Goal: Task Accomplishment & Management: Complete application form

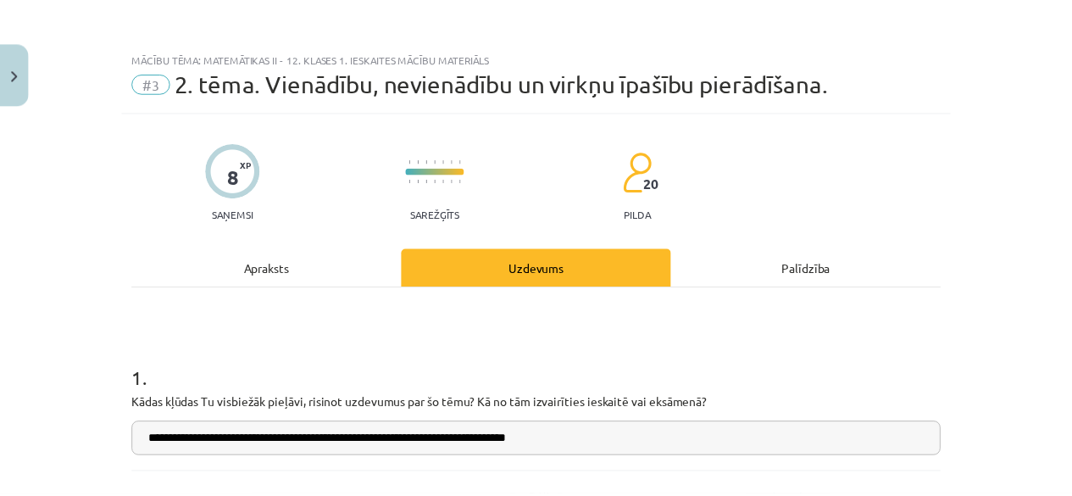
scroll to position [42, 0]
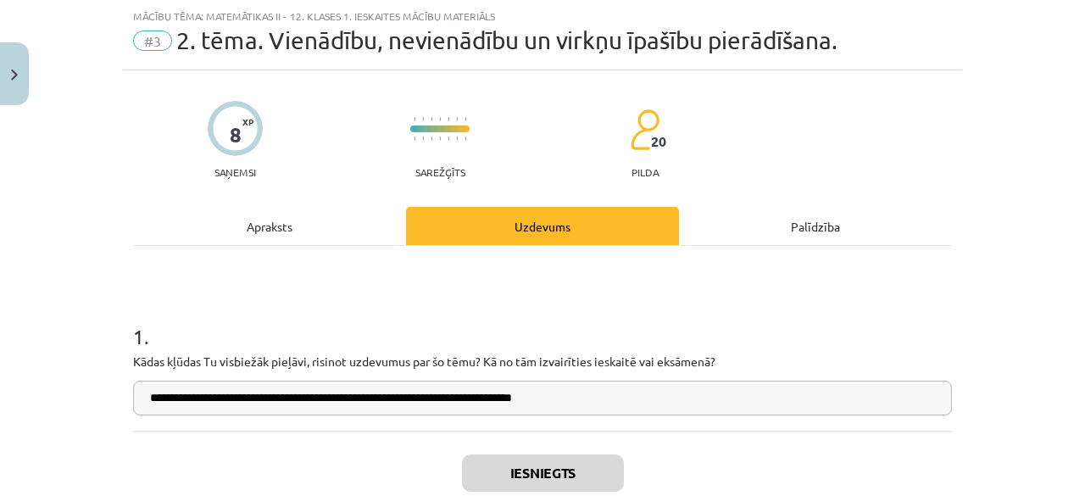
click at [43, 70] on div "**********" at bounding box center [542, 248] width 1085 height 496
click at [1, 88] on button "Close" at bounding box center [14, 73] width 29 height 63
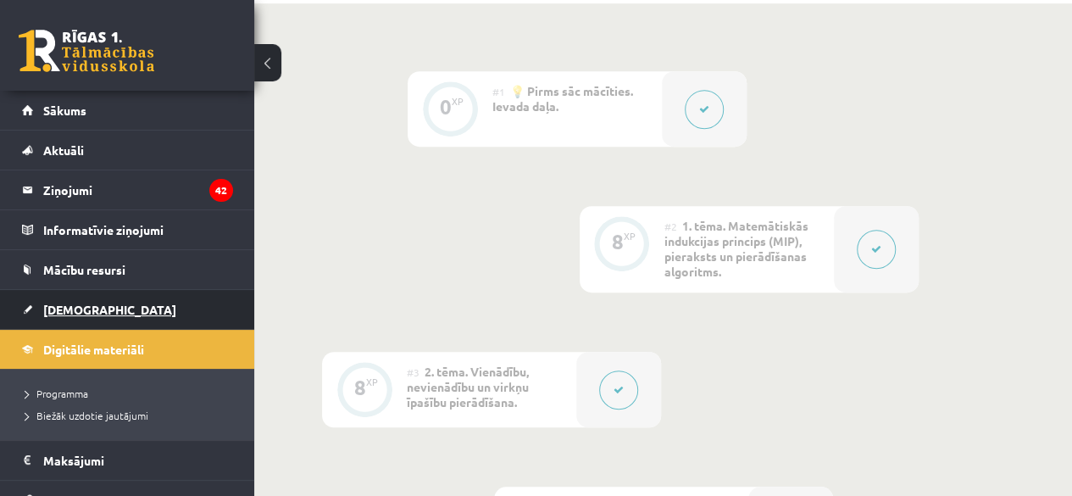
click at [114, 303] on link "[DEMOGRAPHIC_DATA]" at bounding box center [127, 309] width 211 height 39
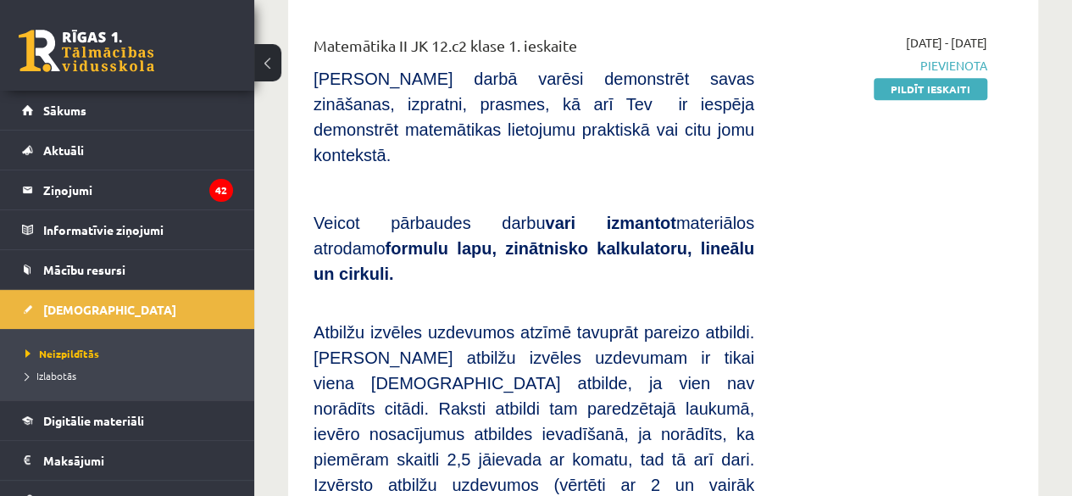
scroll to position [593, 0]
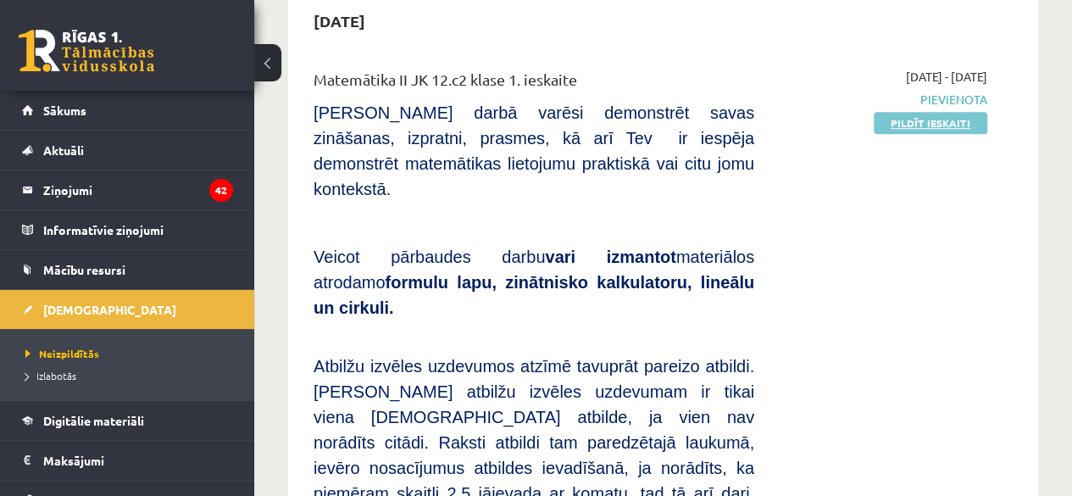
click at [927, 112] on link "Pildīt ieskaiti" at bounding box center [931, 123] width 114 height 22
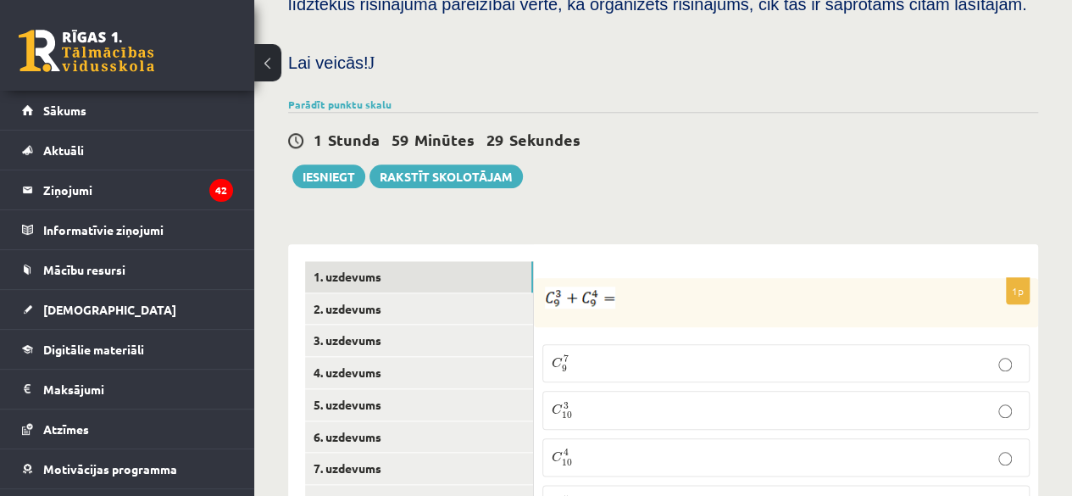
scroll to position [763, 0]
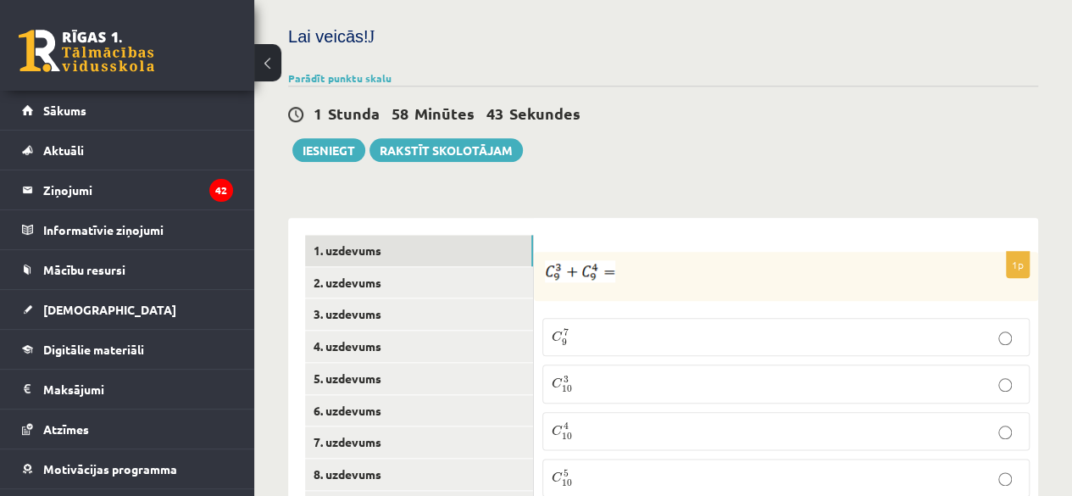
click at [630, 421] on p "C 4 10 C 10 4" at bounding box center [786, 430] width 469 height 19
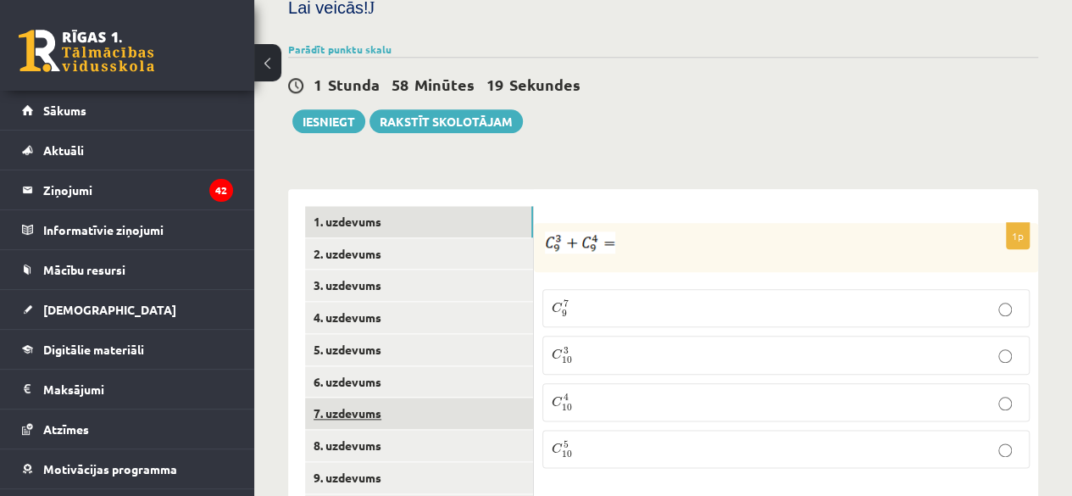
scroll to position [791, 0]
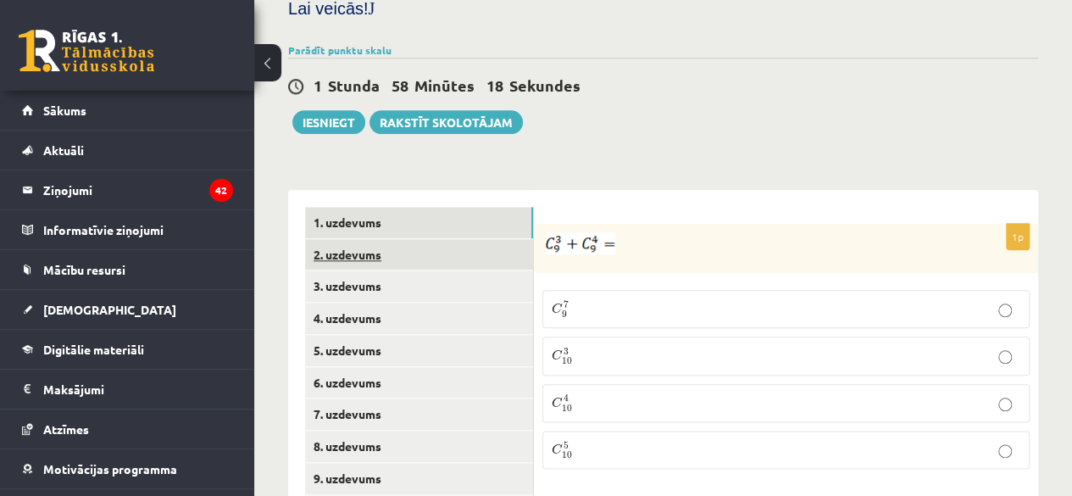
click at [375, 239] on link "2. uzdevums" at bounding box center [419, 254] width 228 height 31
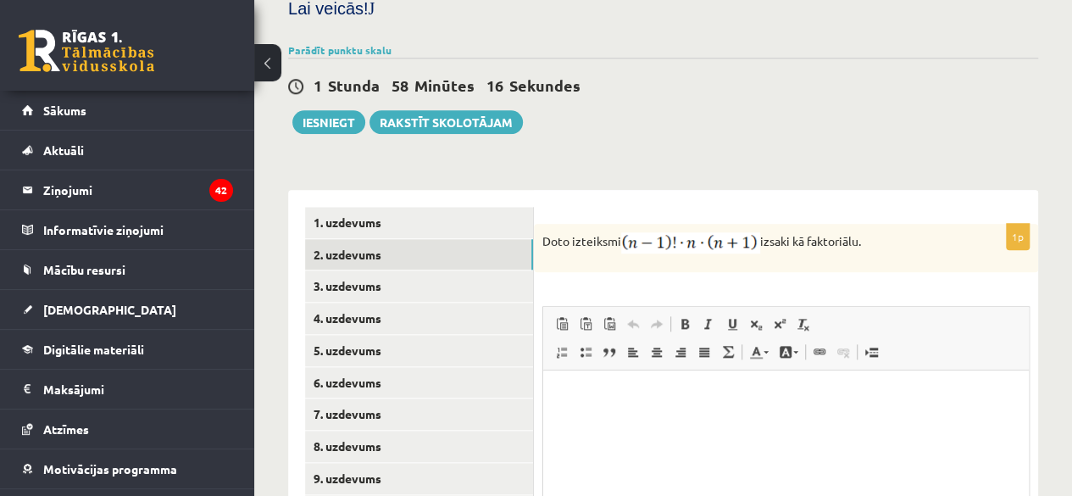
scroll to position [0, 0]
drag, startPoint x: 626, startPoint y: 454, endPoint x: 619, endPoint y: 444, distance: 12.2
click at [625, 421] on html at bounding box center [786, 395] width 486 height 52
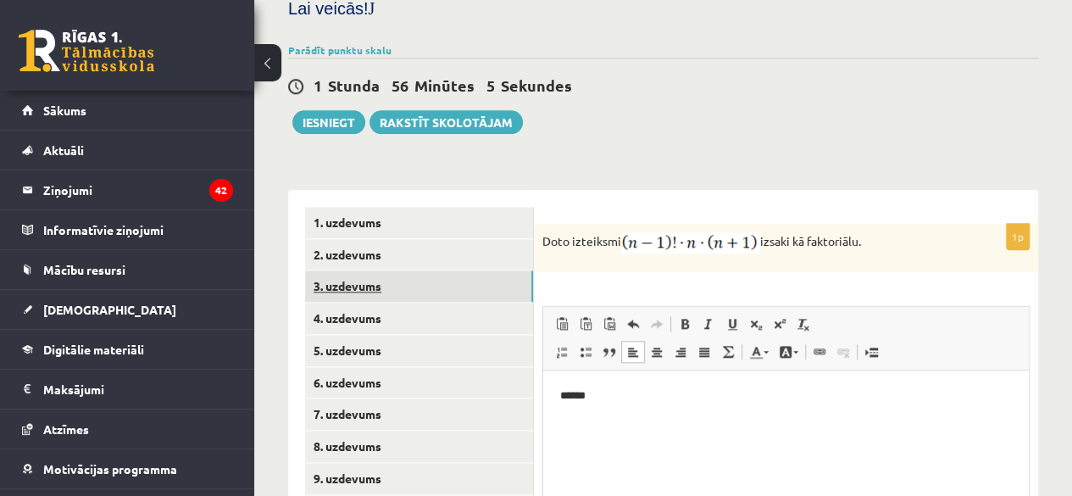
click at [453, 270] on link "3. uzdevums" at bounding box center [419, 285] width 228 height 31
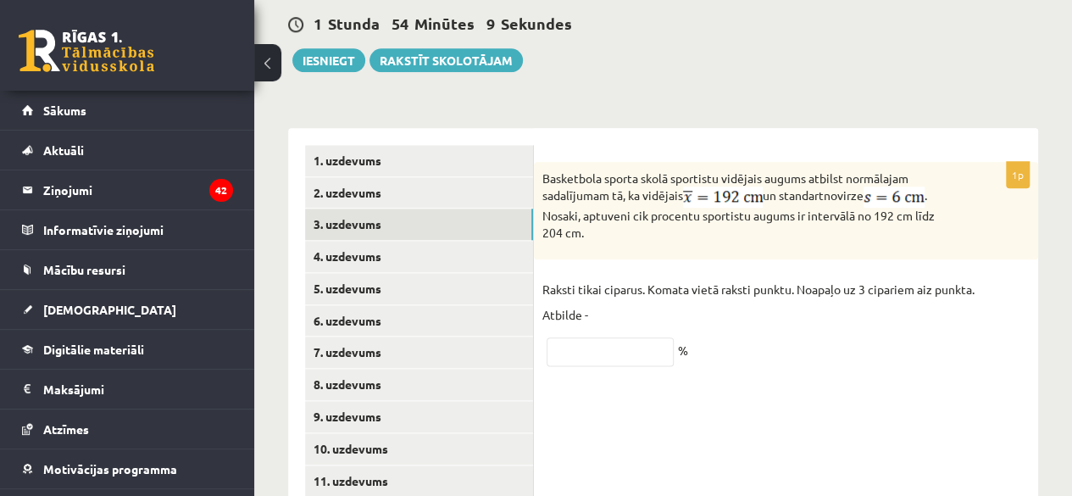
scroll to position [875, 0]
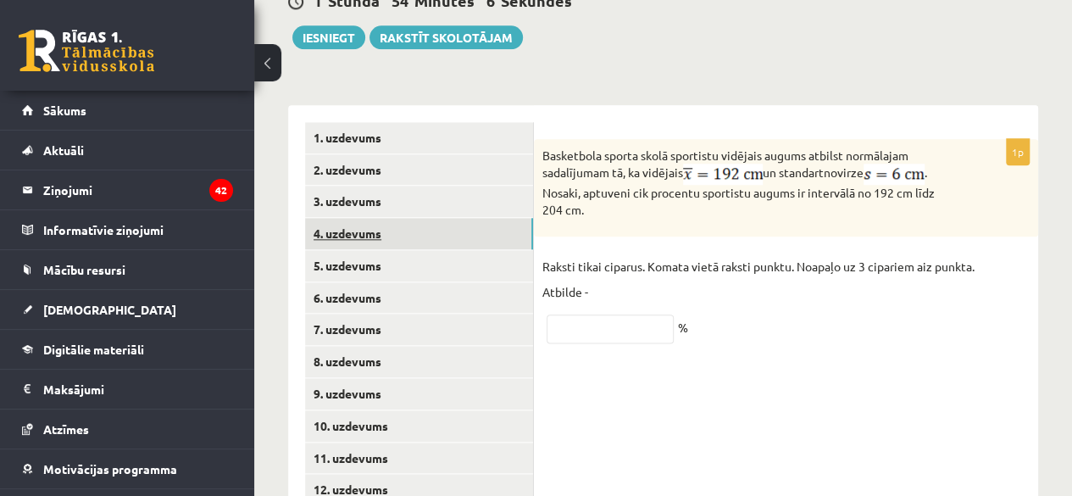
click at [388, 218] on link "4. uzdevums" at bounding box center [419, 233] width 228 height 31
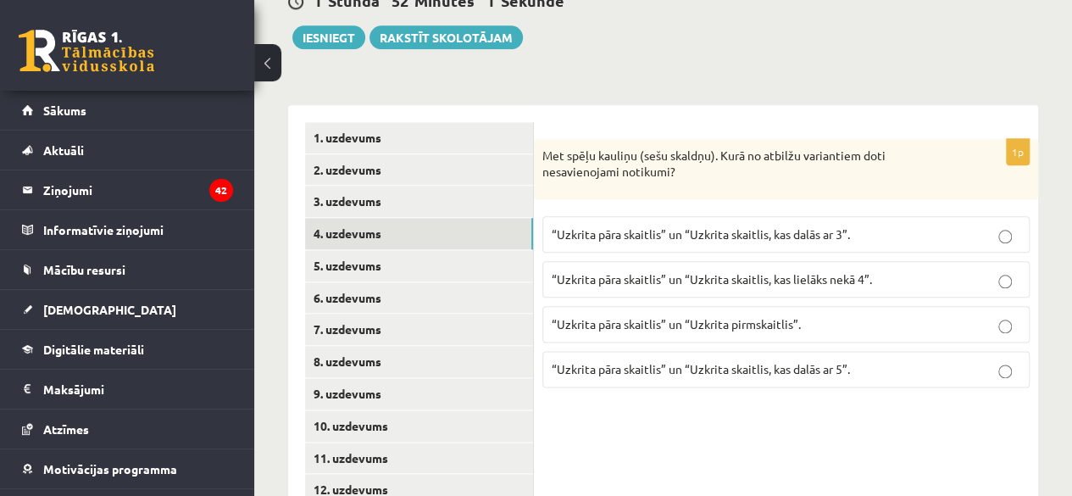
click at [786, 226] on span "“Uzkrita pāra skaitlis” un “Uzkrita skaitlis, kas dalās ar 3”." at bounding box center [701, 233] width 298 height 15
click at [770, 361] on span "“Uzkrita pāra skaitlis” un “Uzkrita skaitlis, kas dalās ar 5”." at bounding box center [701, 368] width 298 height 15
click at [780, 351] on label "“Uzkrita pāra skaitlis” un “Uzkrita skaitlis, kas dalās ar 5”." at bounding box center [785, 369] width 487 height 36
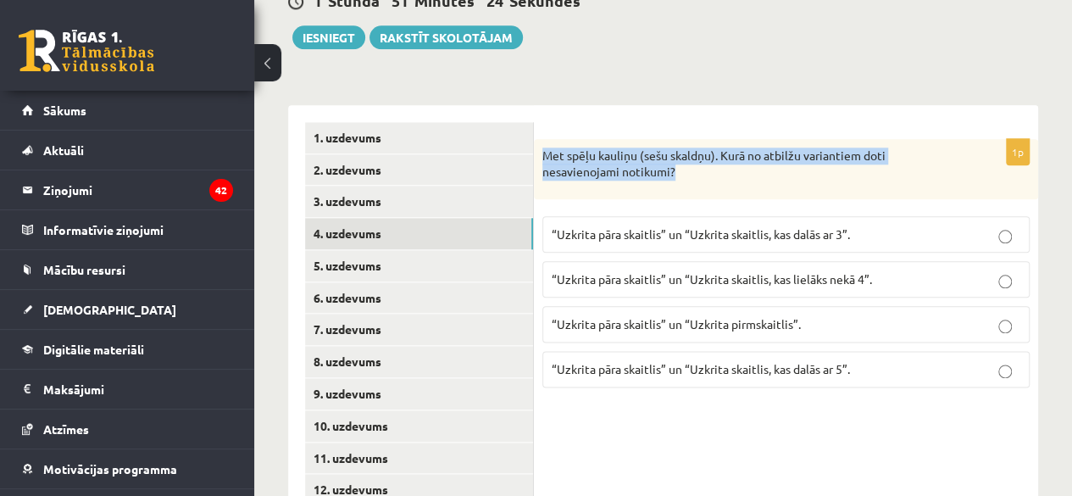
drag, startPoint x: 542, startPoint y: 97, endPoint x: 690, endPoint y: 119, distance: 149.0
click at [690, 147] on p "Met spēļu kauliņu (sešu skaldņu). Kurā no atbilžu variantiem doti nesavienojami…" at bounding box center [743, 163] width 403 height 33
click at [649, 147] on p "Met spēļu kauliņu (sešu skaldņu). Kurā no atbilžu variantiem doti nesavienojami…" at bounding box center [743, 163] width 403 height 33
copy p "Met spēļu kauliņu (sešu skaldņu). Kurā no atbilžu variantiem doti nesavienojami…"
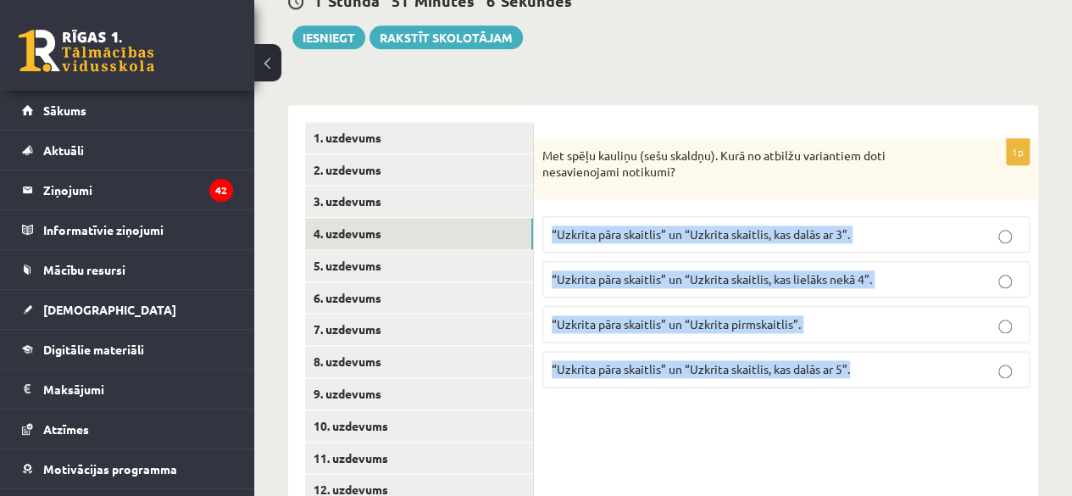
drag, startPoint x: 546, startPoint y: 184, endPoint x: 858, endPoint y: 321, distance: 340.7
click at [858, 321] on fieldset "“Uzkrita pāra skaitlis” un “Uzkrita skaitlis, kas dalās ar 3”. “Uzkrita pāra sk…" at bounding box center [785, 300] width 487 height 185
copy fieldset "“Uzkrita pāra skaitlis” un “Uzkrita skaitlis, kas dalās ar 3”. “Uzkrita pāra sk…"
click at [947, 360] on p "“Uzkrita pāra skaitlis” un “Uzkrita skaitlis, kas dalās ar 5”." at bounding box center [786, 369] width 469 height 18
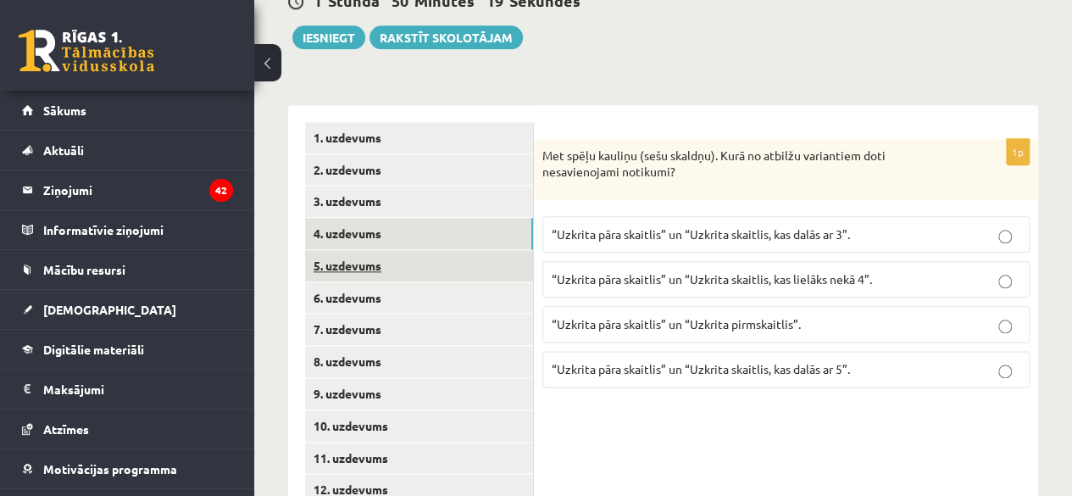
click at [464, 250] on link "5. uzdevums" at bounding box center [419, 265] width 228 height 31
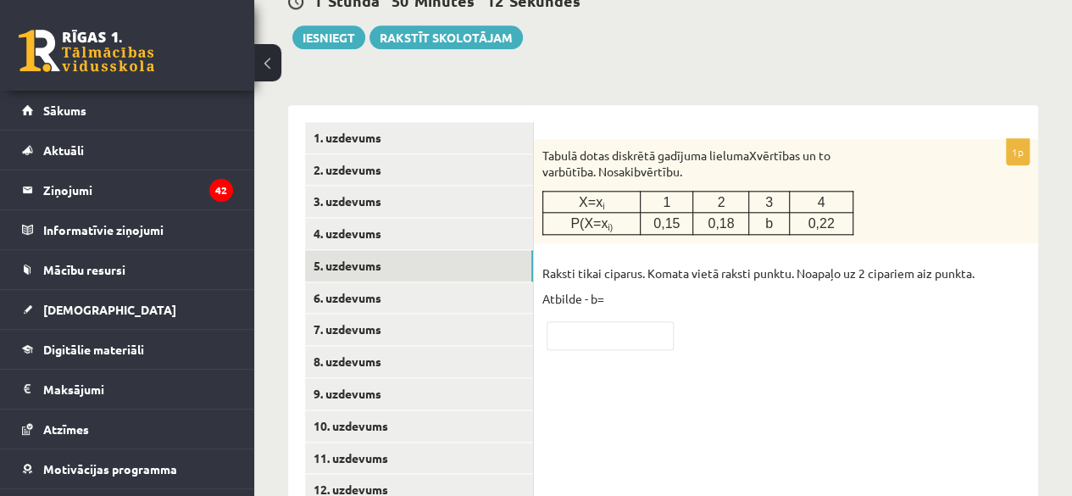
click at [654, 297] on div "1p Tabulā dotas diskrētā gadījuma lieluma X vērtības un to varbūtība. Nosaki b …" at bounding box center [786, 248] width 504 height 219
click at [609, 321] on input "text" at bounding box center [610, 335] width 127 height 29
click at [647, 321] on input "text" at bounding box center [610, 335] width 127 height 29
type input "****"
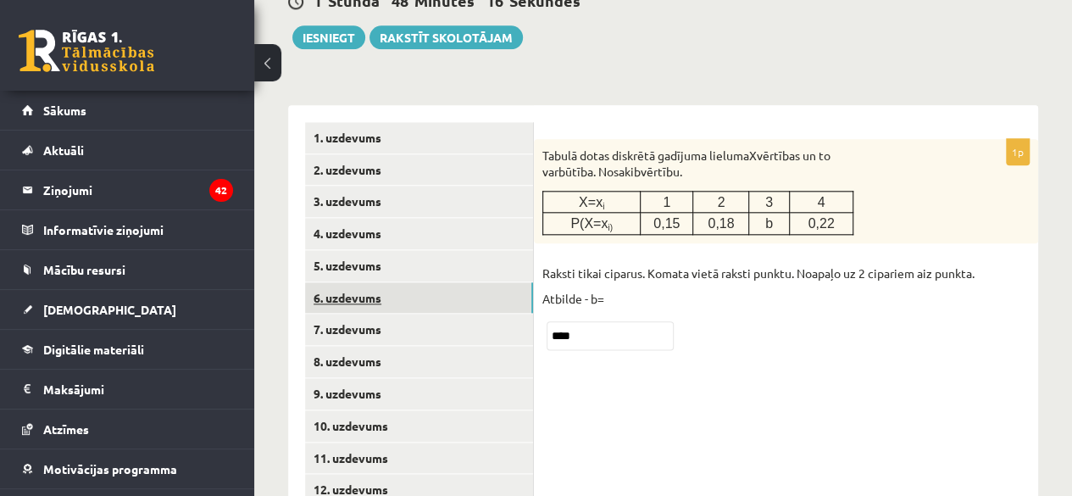
click at [415, 282] on link "6. uzdevums" at bounding box center [419, 297] width 228 height 31
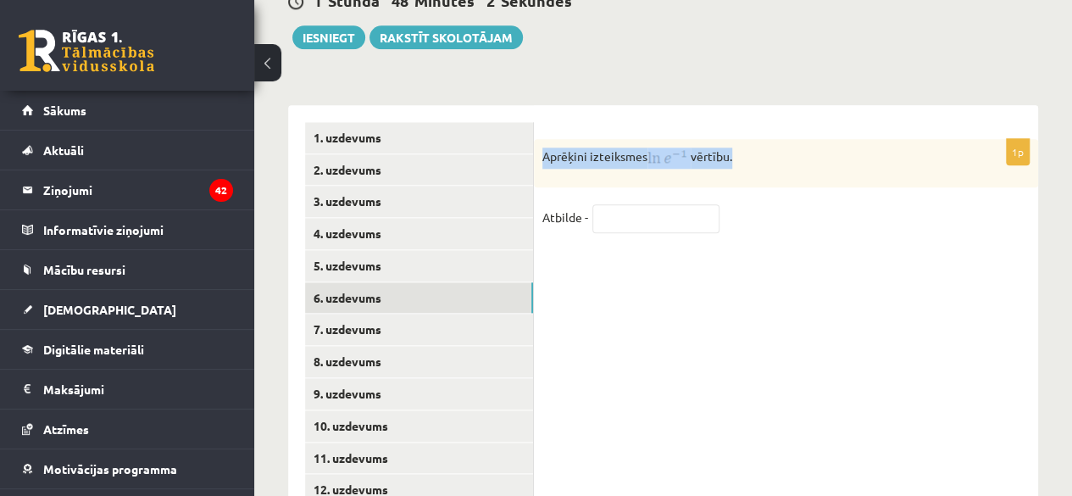
drag, startPoint x: 545, startPoint y: 104, endPoint x: 822, endPoint y: 95, distance: 277.3
click at [822, 139] on div "Aprēķini izteiksmes vērtību." at bounding box center [786, 163] width 504 height 48
copy p "Aprēķini izteiksmes vērtību."
click at [652, 204] on input "text" at bounding box center [655, 218] width 127 height 29
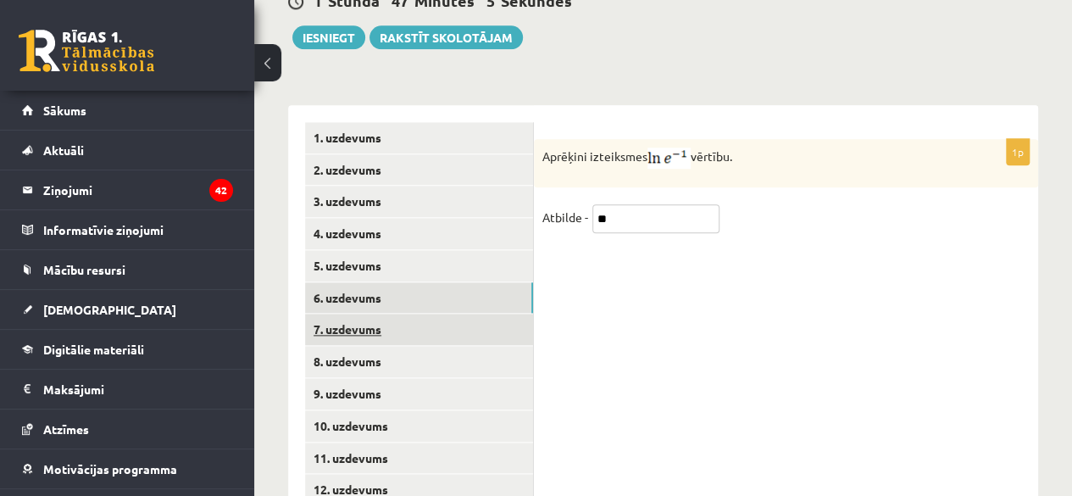
type input "**"
click at [438, 314] on link "7. uzdevums" at bounding box center [419, 329] width 228 height 31
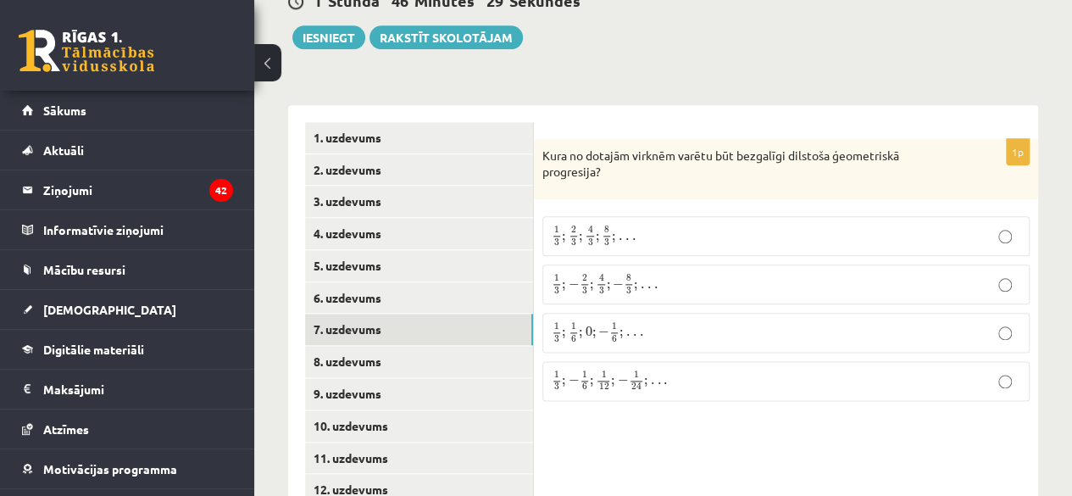
click at [684, 322] on p "1 3 ; 1 6 ; 0 ; − 1 6 ; . . . 1 3 ; 1 6 ; 0 ; − 1 6 ; . . ." at bounding box center [786, 332] width 469 height 21
click at [466, 346] on link "8. uzdevums" at bounding box center [419, 361] width 228 height 31
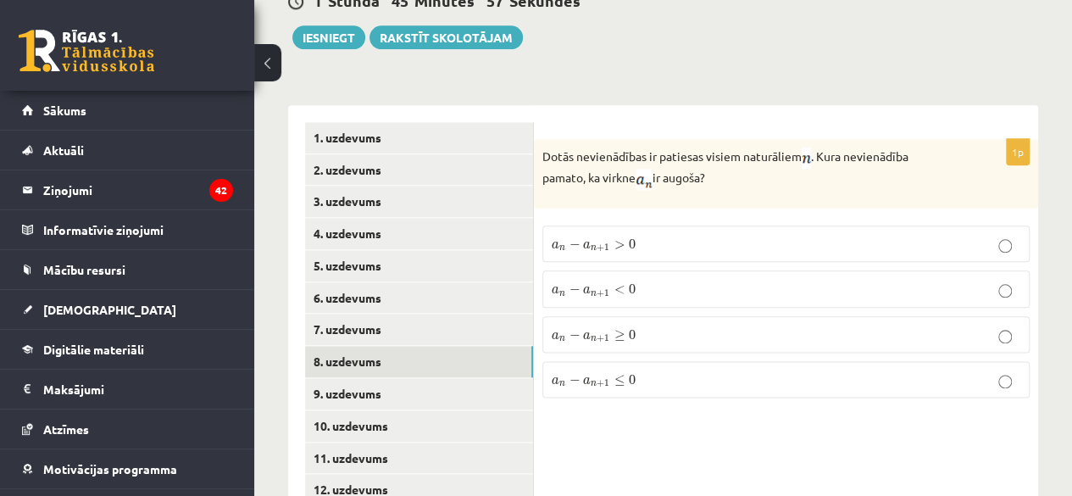
drag, startPoint x: 719, startPoint y: 126, endPoint x: 668, endPoint y: 117, distance: 51.7
click at [668, 147] on p "Dotās nevienādības ir patiesas visiem naturāliem . Kura nevienādība pamato, ka …" at bounding box center [743, 168] width 403 height 42
click at [740, 147] on p "Dotās nevienādības ir patiesas visiem naturāliem . Kura nevienādība pamato, ka …" at bounding box center [743, 168] width 403 height 42
click at [731, 235] on p "a n − a n + 1 > 0 a n − a n + 1 > 0" at bounding box center [786, 244] width 469 height 18
click at [468, 378] on link "9. uzdevums" at bounding box center [419, 393] width 228 height 31
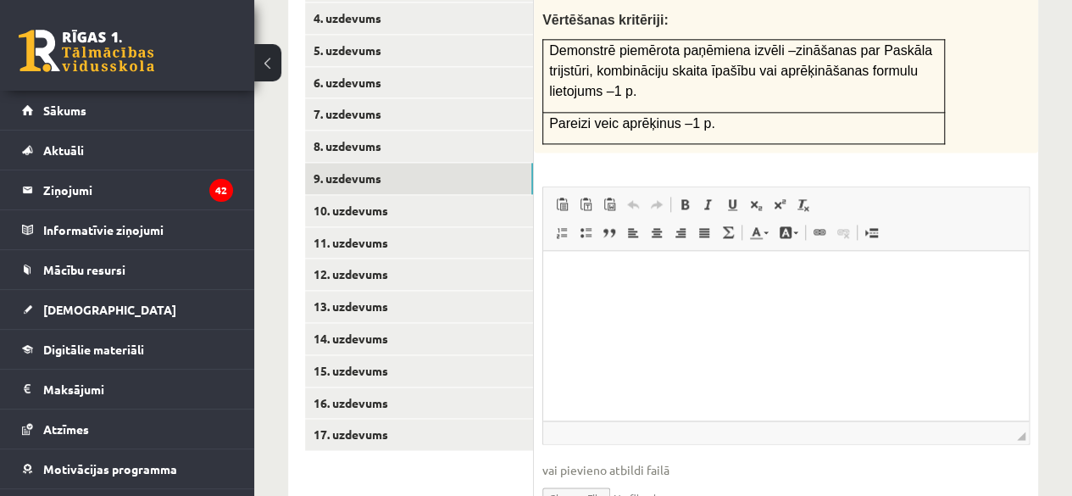
scroll to position [1125, 0]
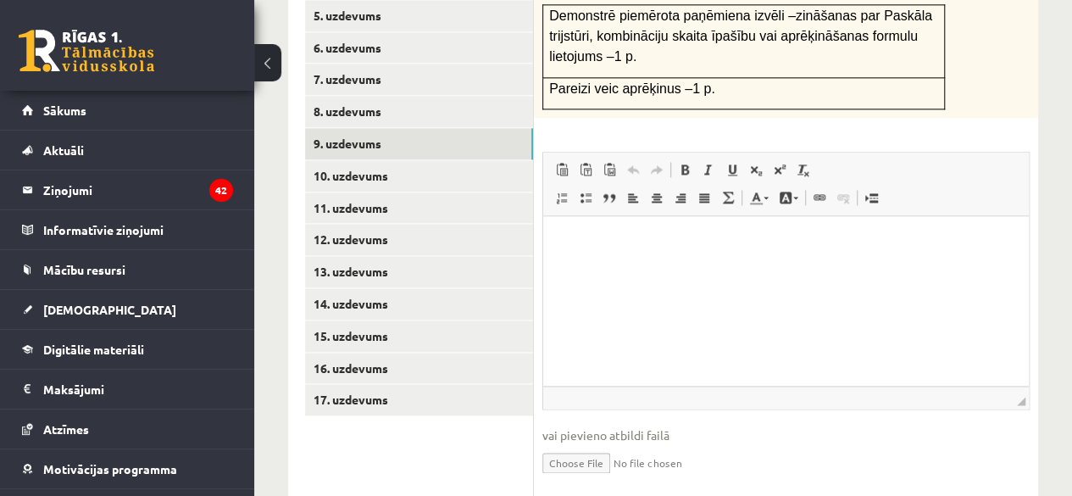
click at [573, 444] on input "file" at bounding box center [785, 461] width 487 height 35
type input "**********"
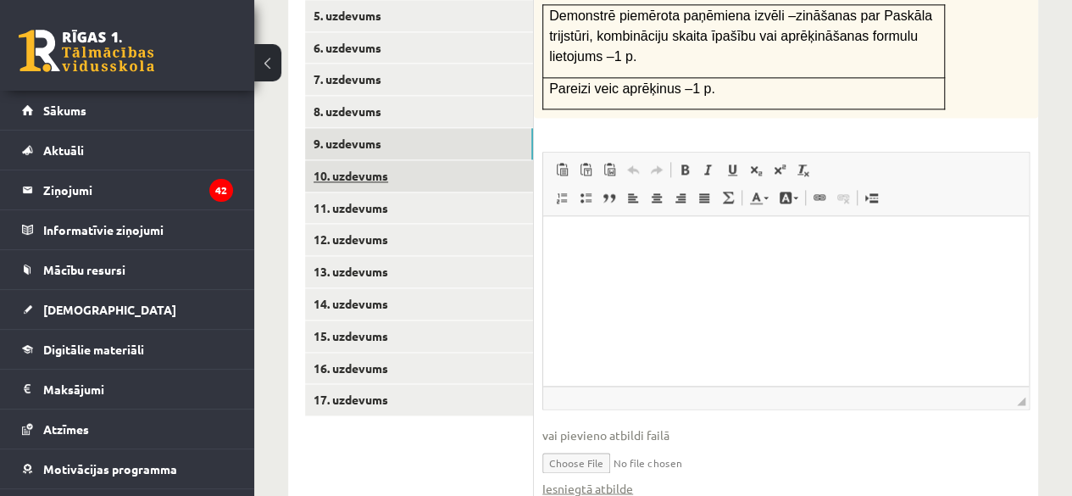
click at [406, 160] on link "10. uzdevums" at bounding box center [419, 175] width 228 height 31
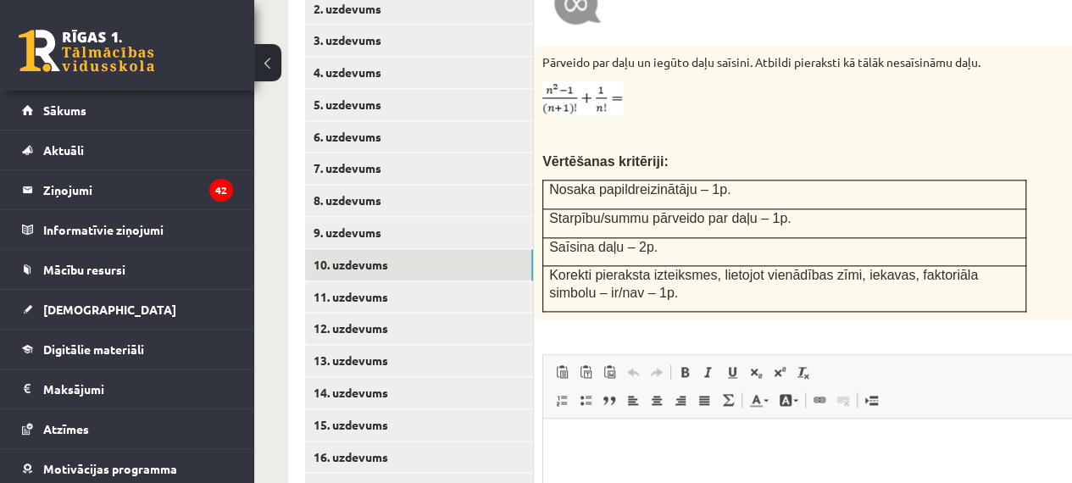
scroll to position [1123, 0]
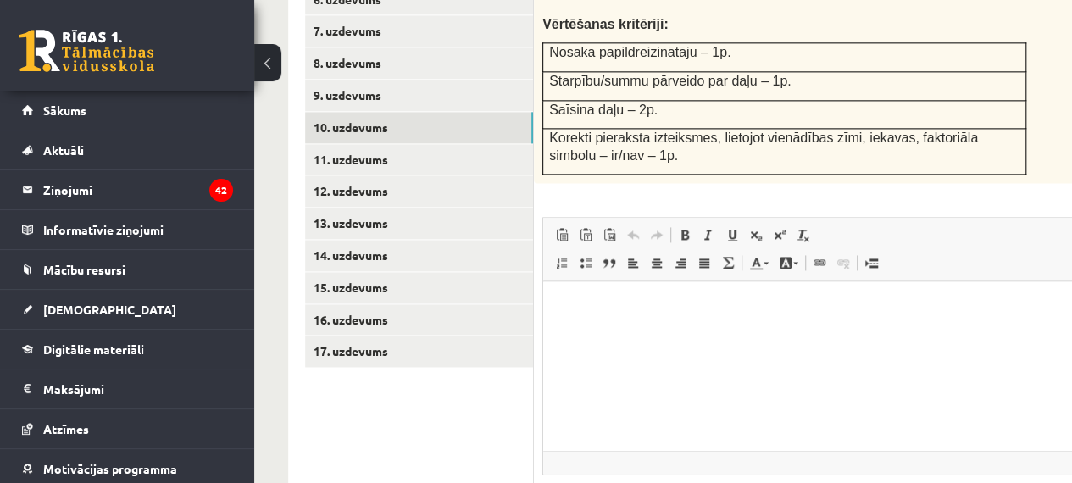
type input "**********"
click at [378, 144] on link "11. uzdevums" at bounding box center [419, 159] width 228 height 31
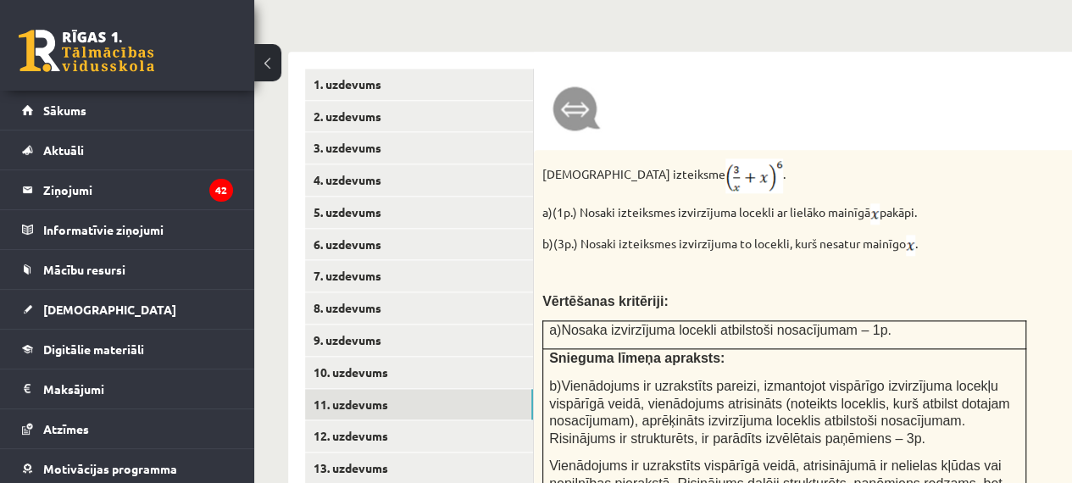
scroll to position [869, 0]
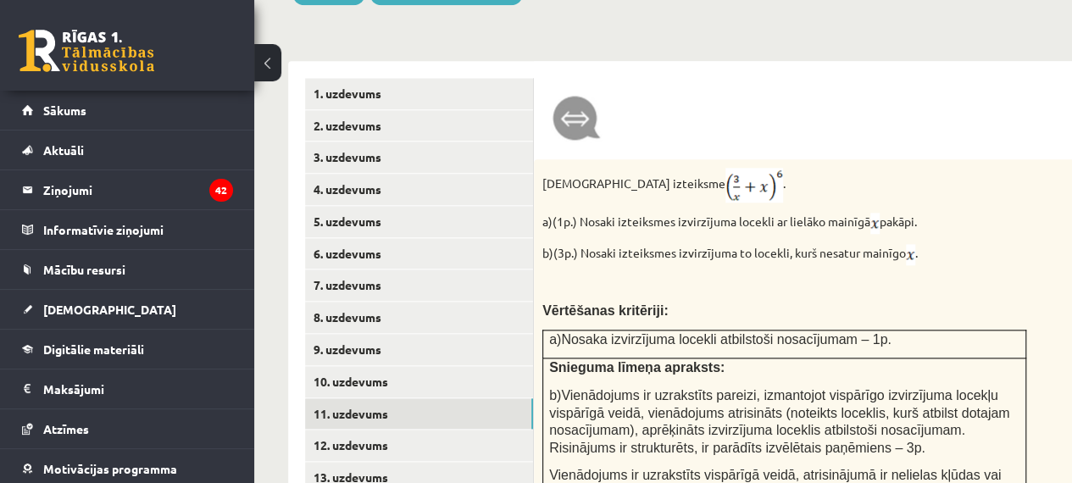
click at [800, 403] on p "b)Vienādojums ir uzrakstīts pareizi, izmantojot vispārīgo izvirzījuma locekļu v…" at bounding box center [784, 420] width 470 height 69
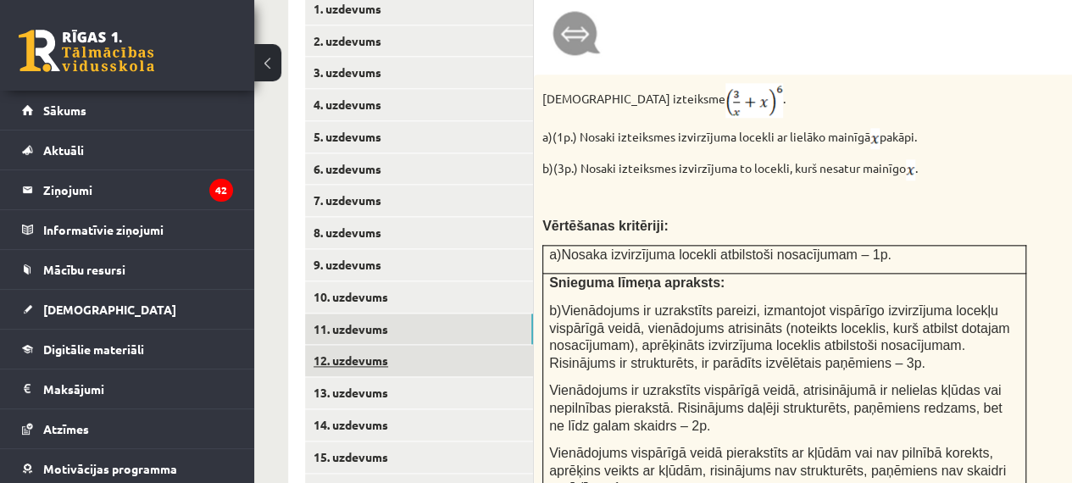
click at [395, 345] on link "12. uzdevums" at bounding box center [419, 360] width 228 height 31
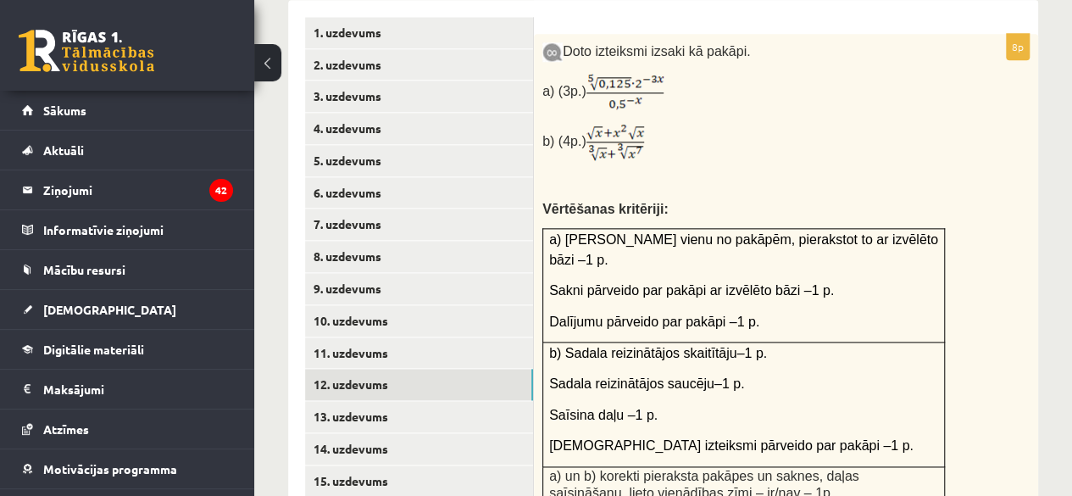
scroll to position [919, 0]
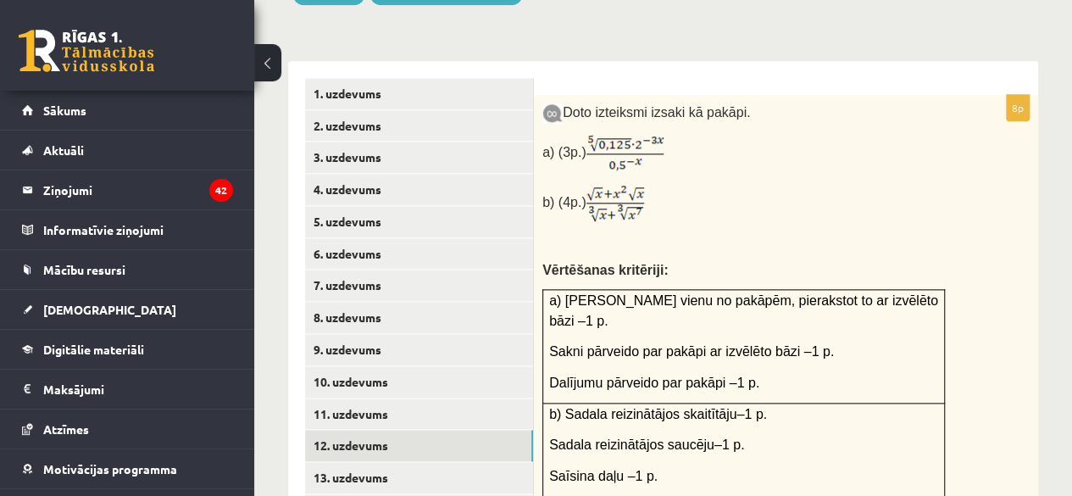
click at [797, 183] on p "b) (4p.)" at bounding box center [743, 203] width 403 height 41
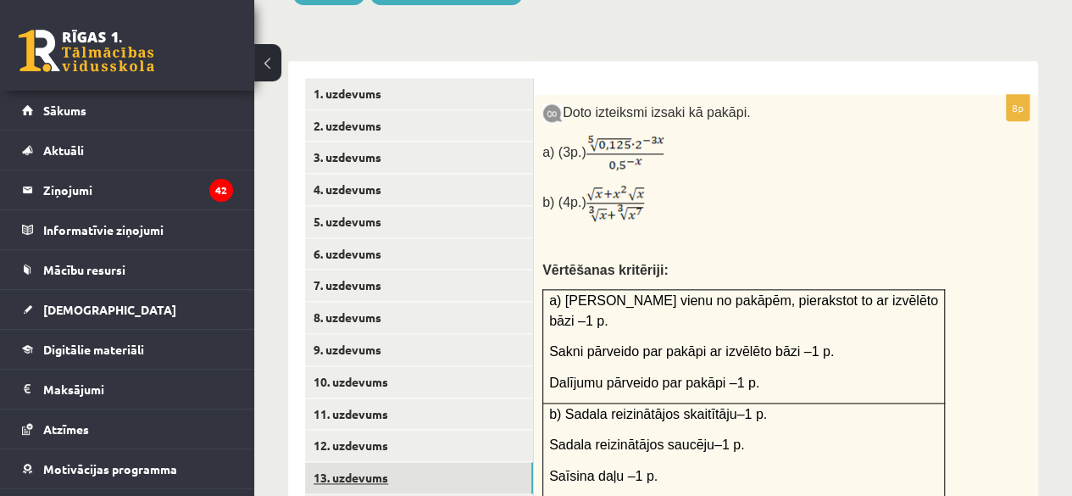
click at [371, 462] on link "13. uzdevums" at bounding box center [419, 477] width 228 height 31
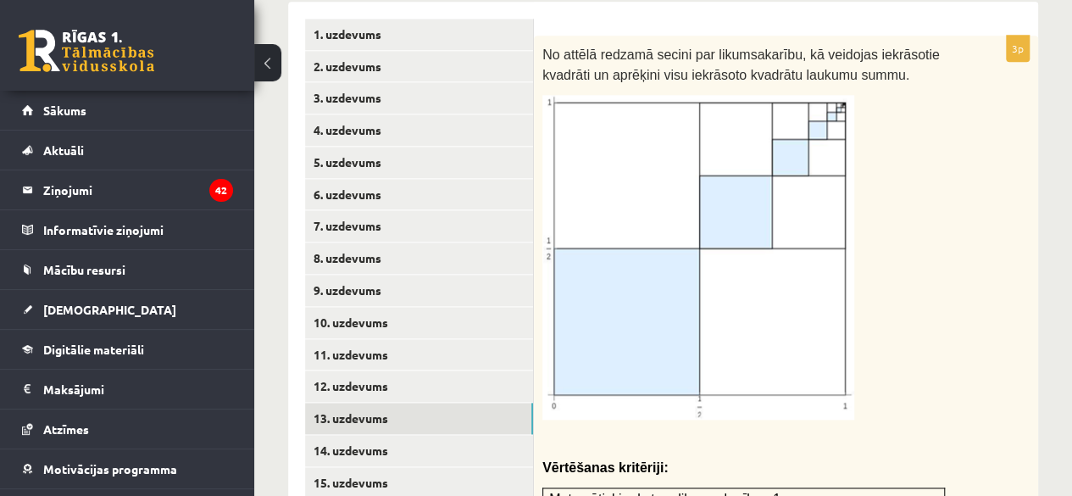
scroll to position [1089, 0]
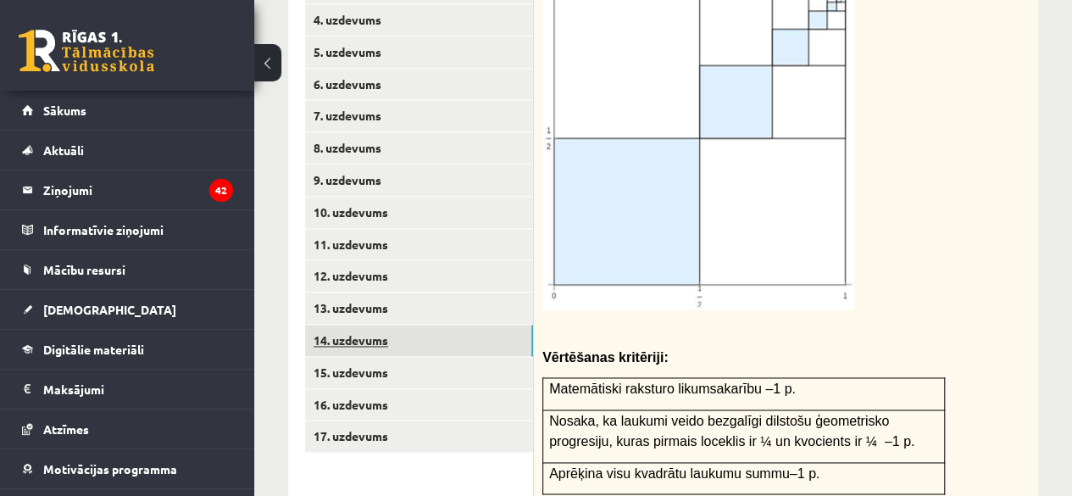
click at [418, 325] on link "14. uzdevums" at bounding box center [419, 340] width 228 height 31
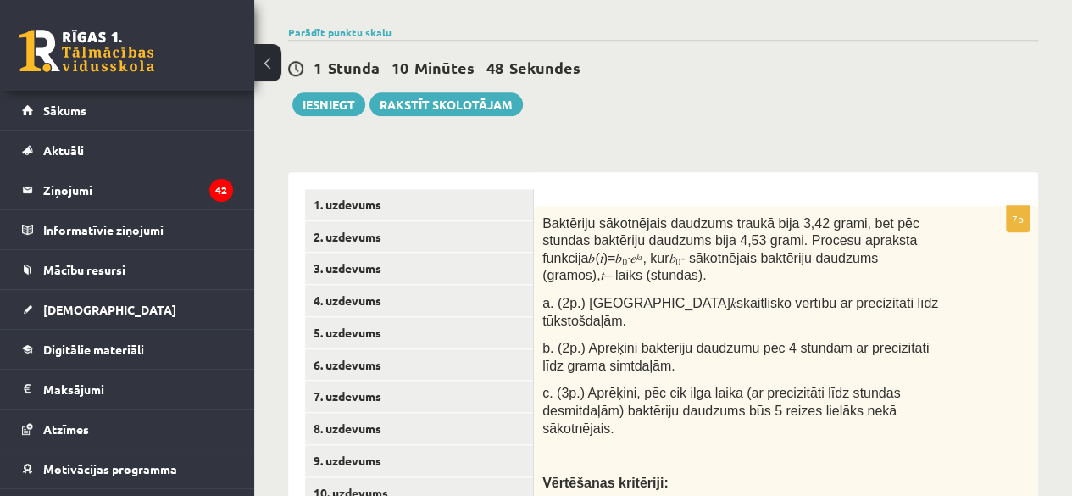
scroll to position [835, 0]
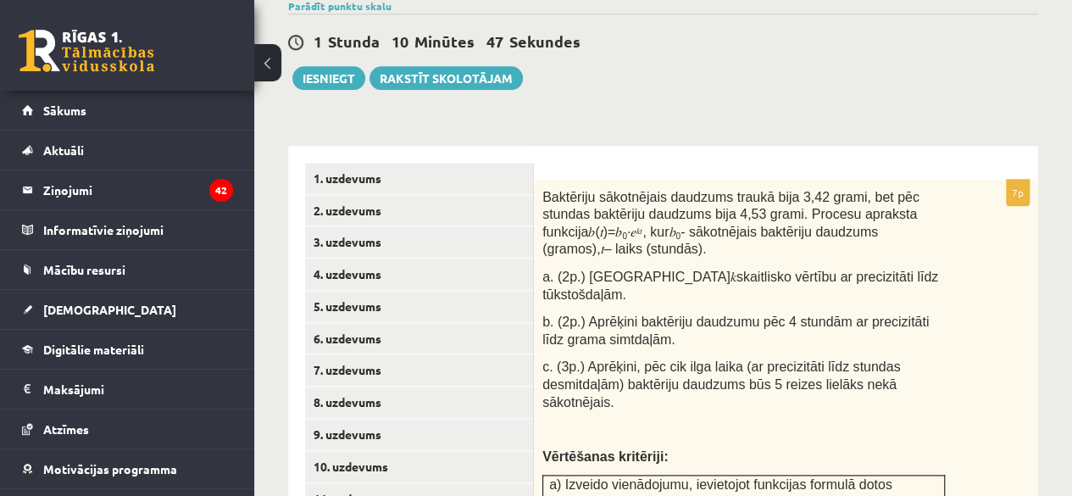
click at [903, 287] on div "Baktēriju sākotnējais daudzums traukā bija 3,42 grami, bet pēc stundas baktērij…" at bounding box center [786, 470] width 504 height 581
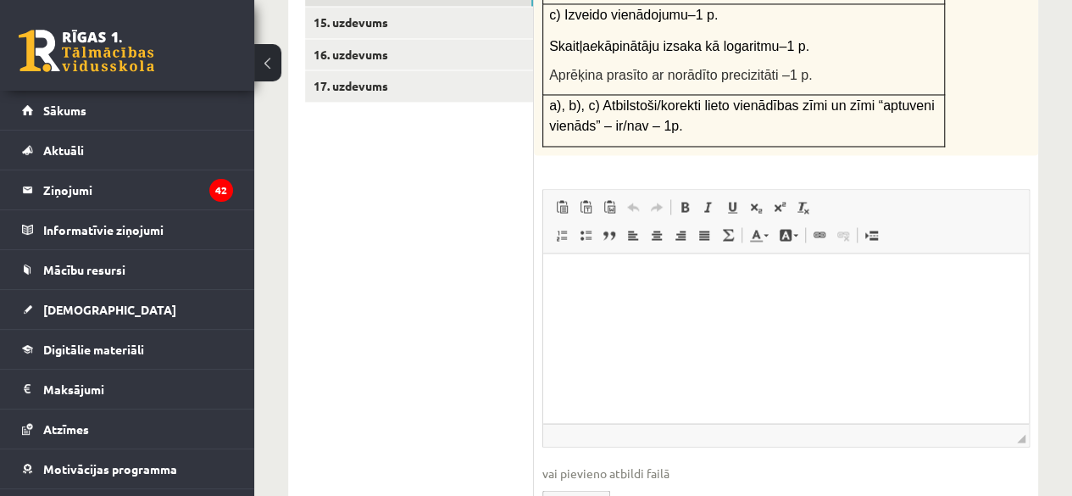
scroll to position [1439, 0]
click at [575, 481] on input "file" at bounding box center [785, 498] width 487 height 35
type input "**********"
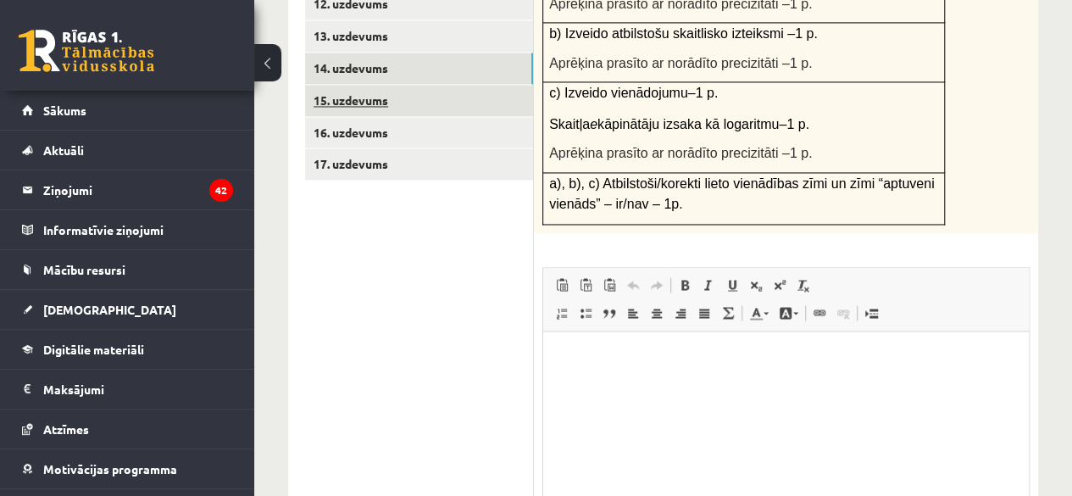
scroll to position [1185, 0]
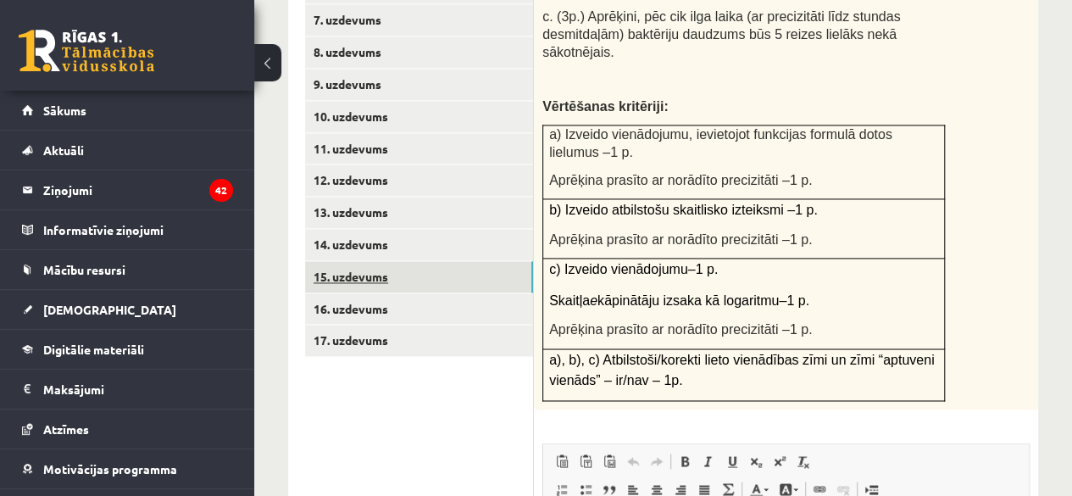
click at [442, 261] on link "15. uzdevums" at bounding box center [419, 276] width 228 height 31
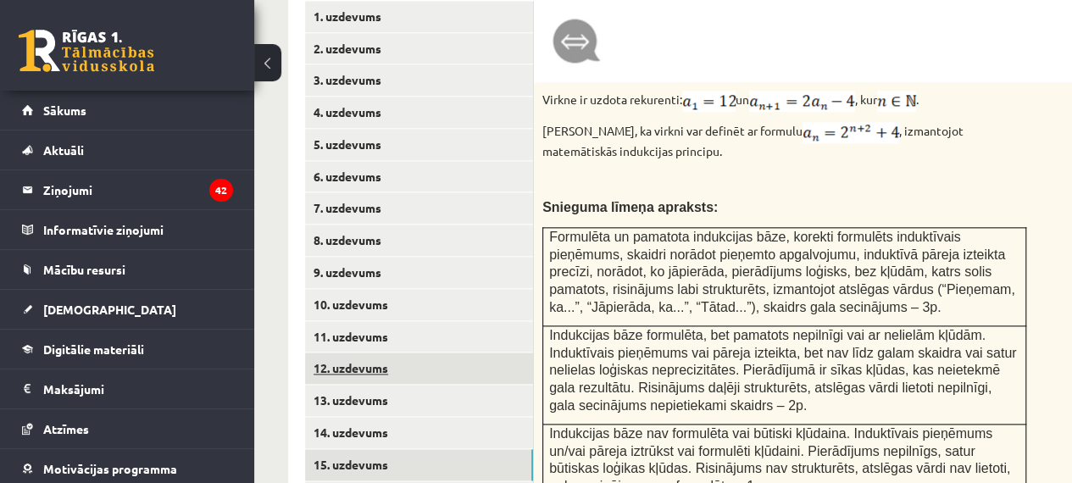
scroll to position [1049, 0]
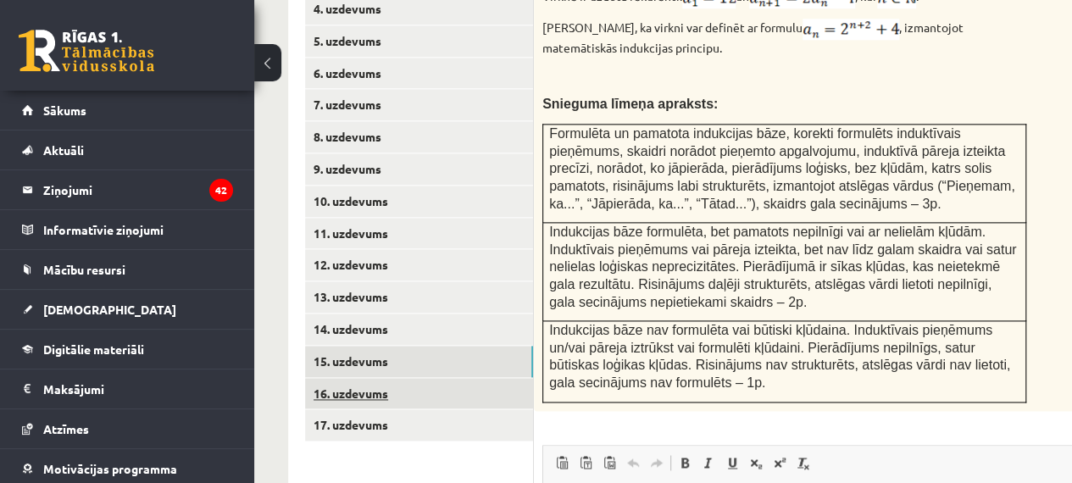
click at [431, 378] on link "16. uzdevums" at bounding box center [419, 393] width 228 height 31
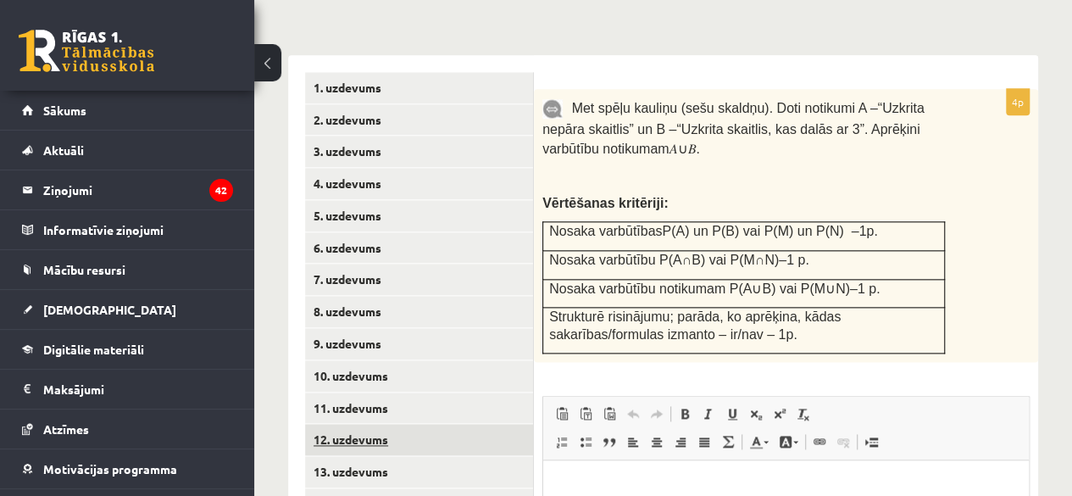
scroll to position [961, 0]
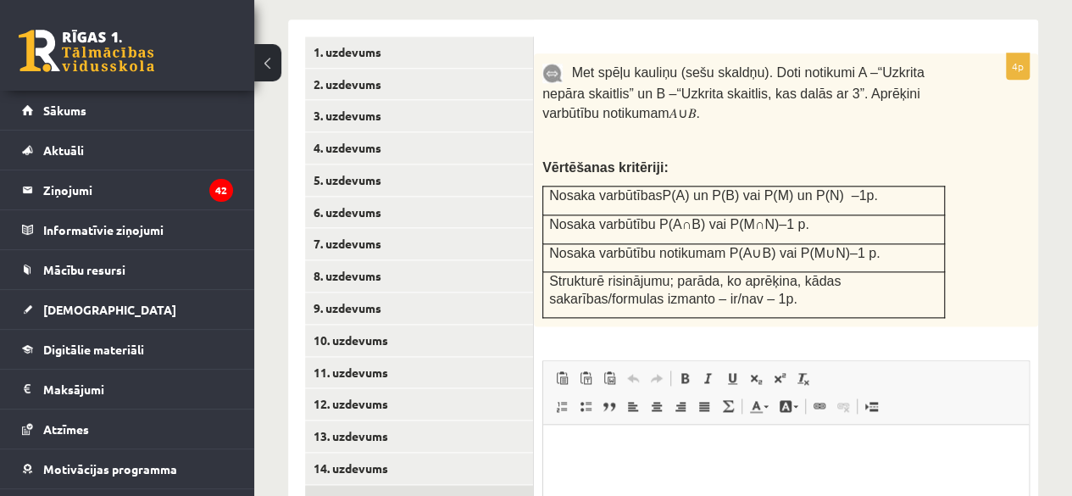
click at [412, 485] on link "15. uzdevums" at bounding box center [419, 500] width 228 height 31
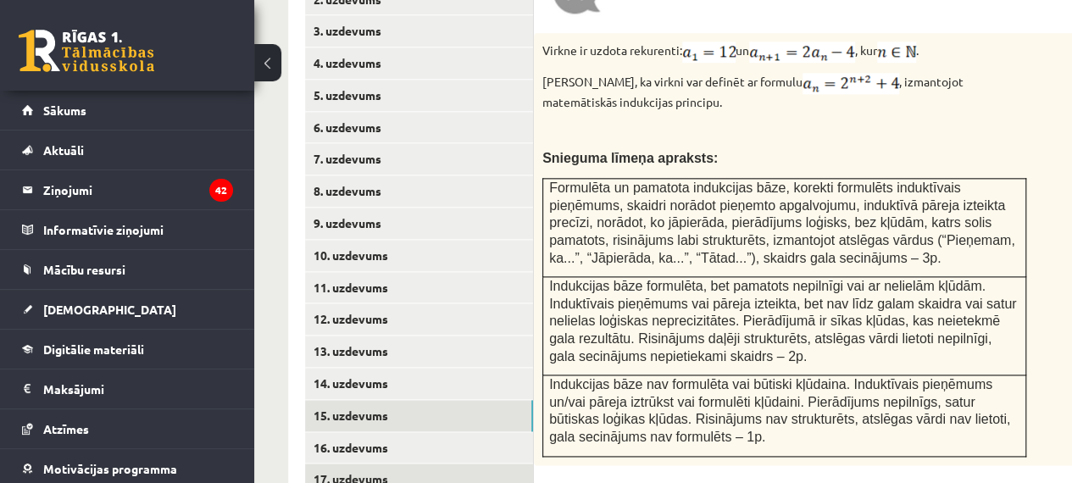
scroll to position [995, 0]
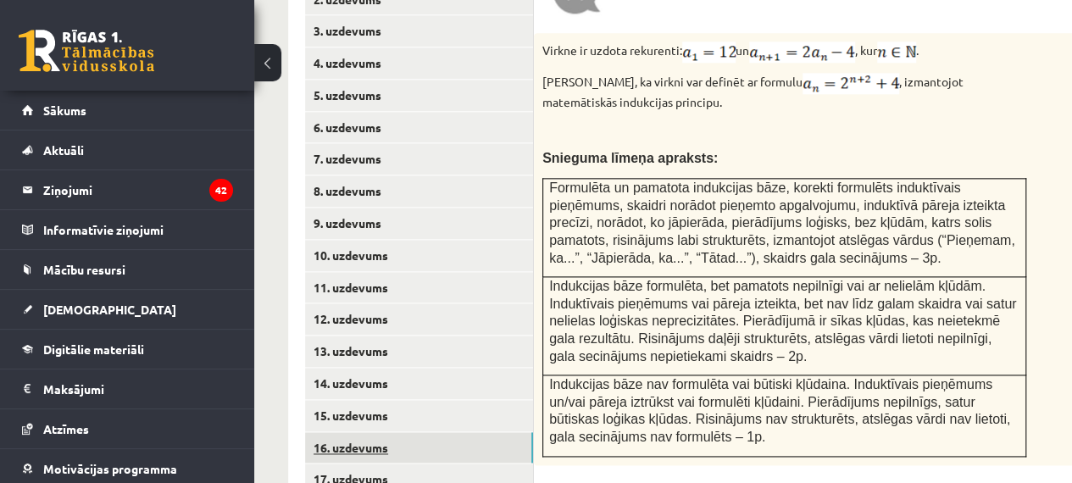
click at [397, 432] on link "16. uzdevums" at bounding box center [419, 447] width 228 height 31
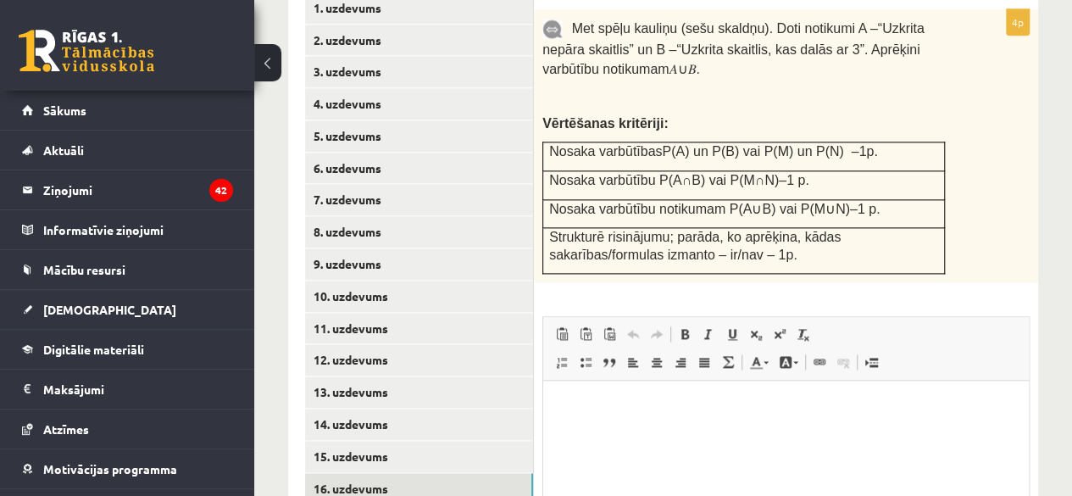
scroll to position [1130, 0]
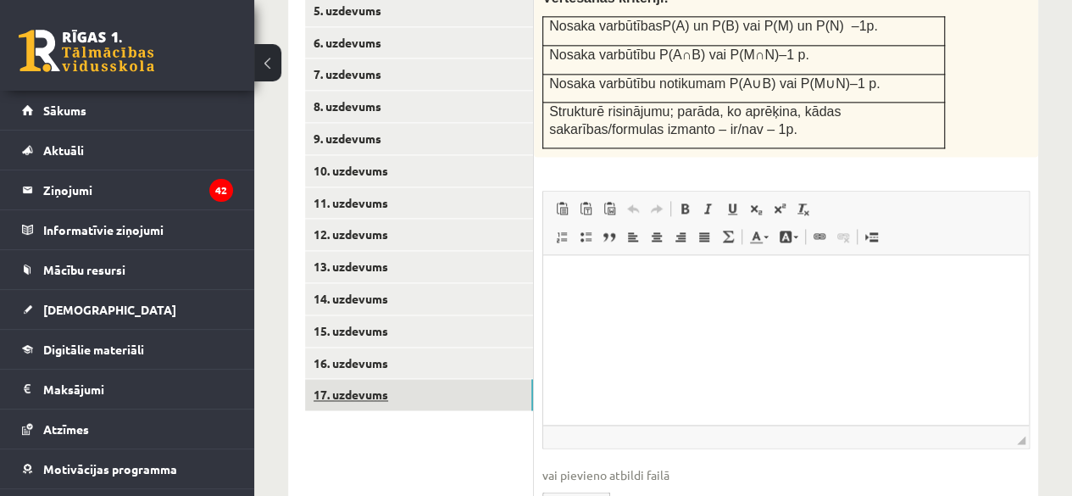
click at [514, 379] on link "17. uzdevums" at bounding box center [419, 394] width 228 height 31
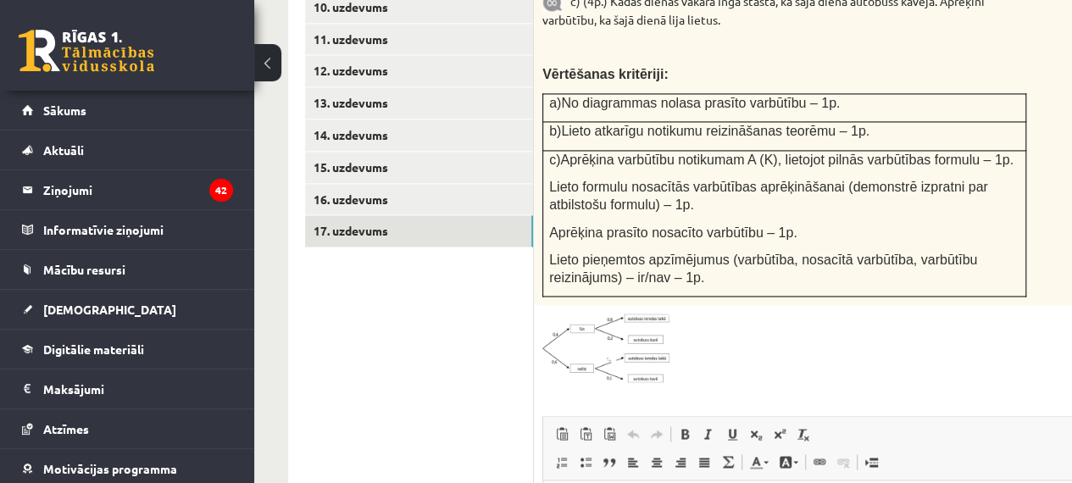
scroll to position [1249, 0]
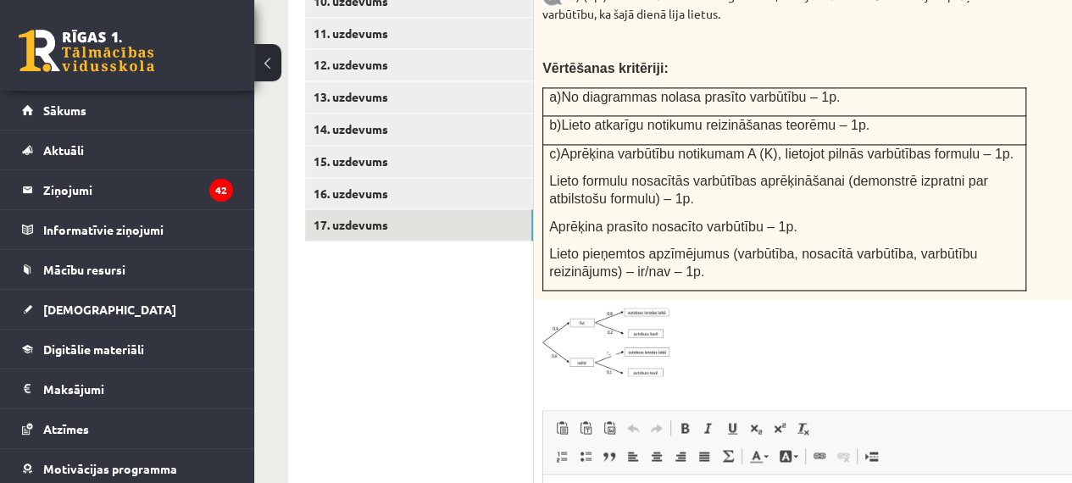
click at [636, 308] on img at bounding box center [605, 342] width 127 height 68
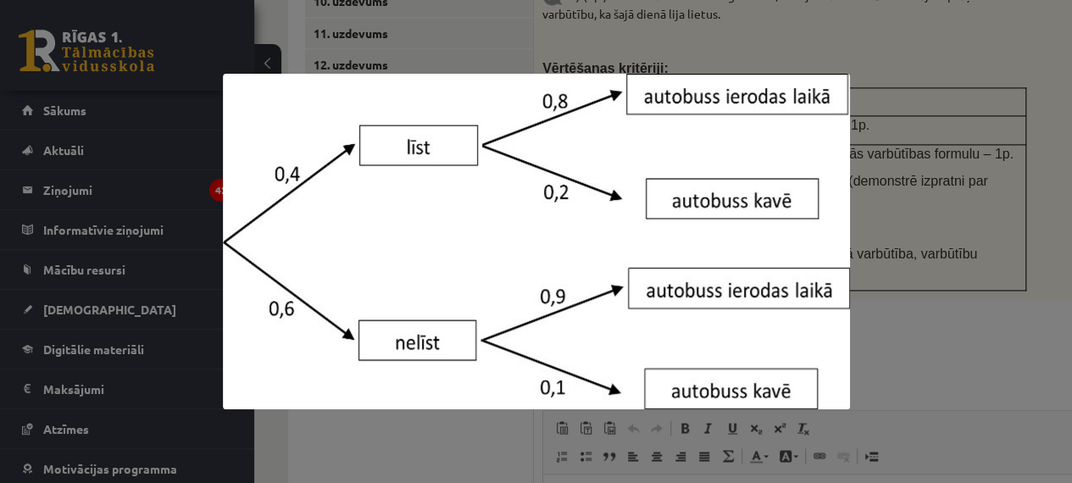
click at [1045, 267] on div at bounding box center [536, 241] width 1072 height 483
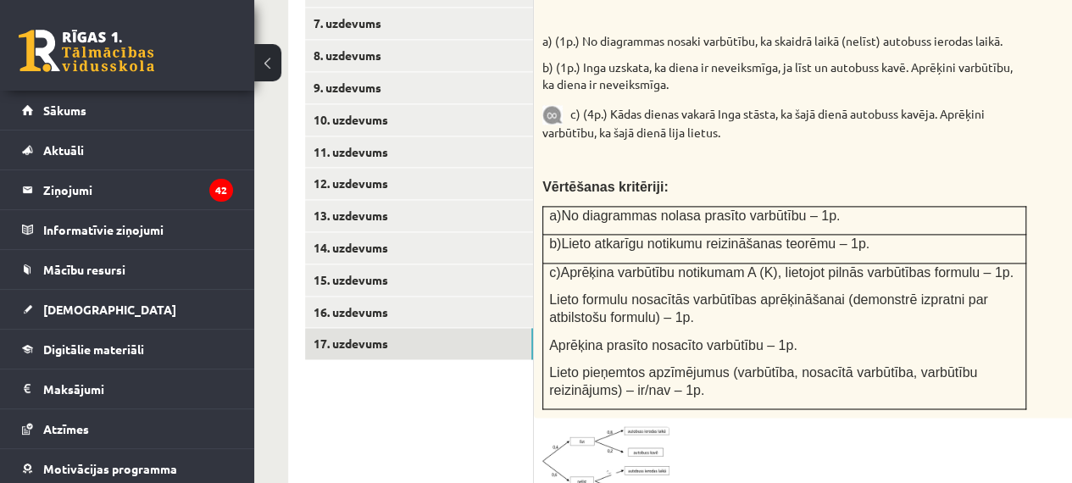
scroll to position [1164, 0]
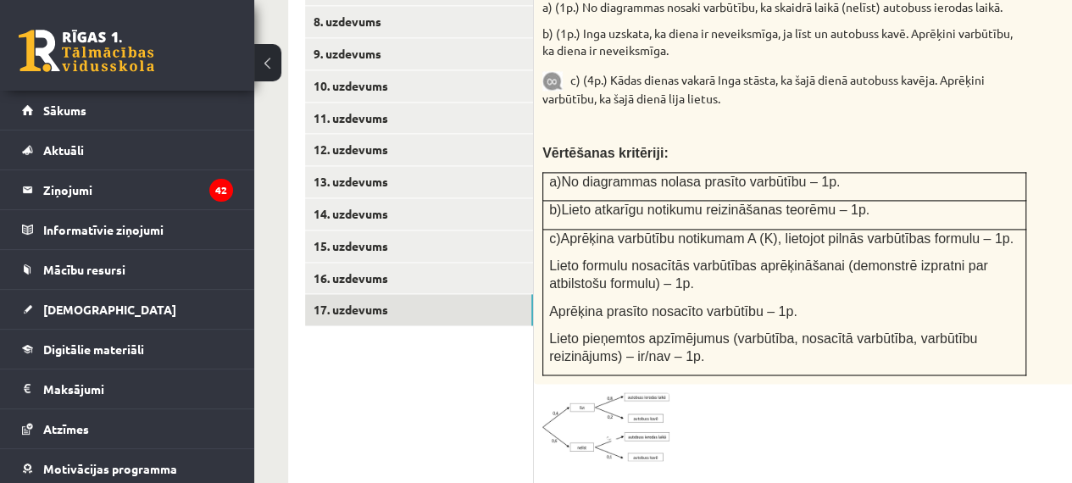
click at [633, 392] on img at bounding box center [605, 426] width 127 height 68
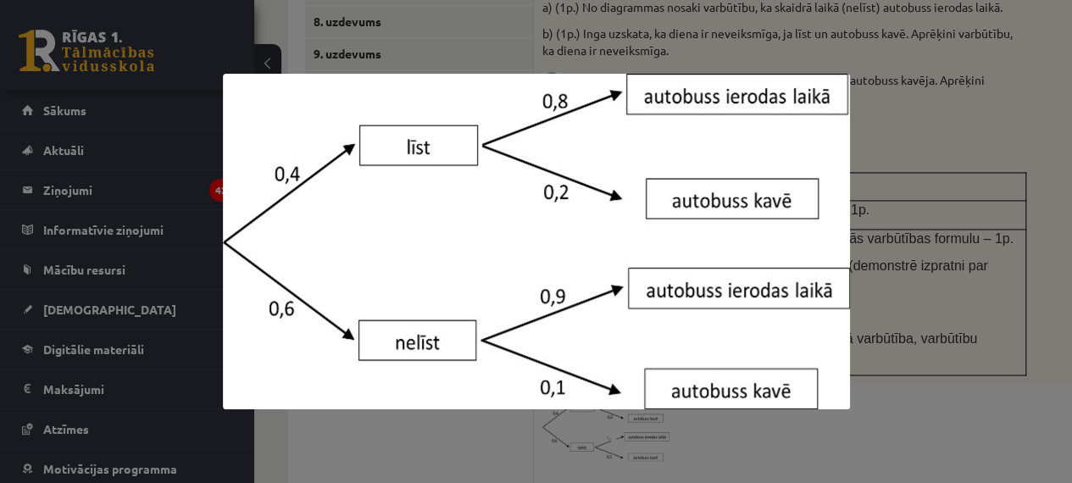
click at [980, 265] on div at bounding box center [536, 241] width 1072 height 483
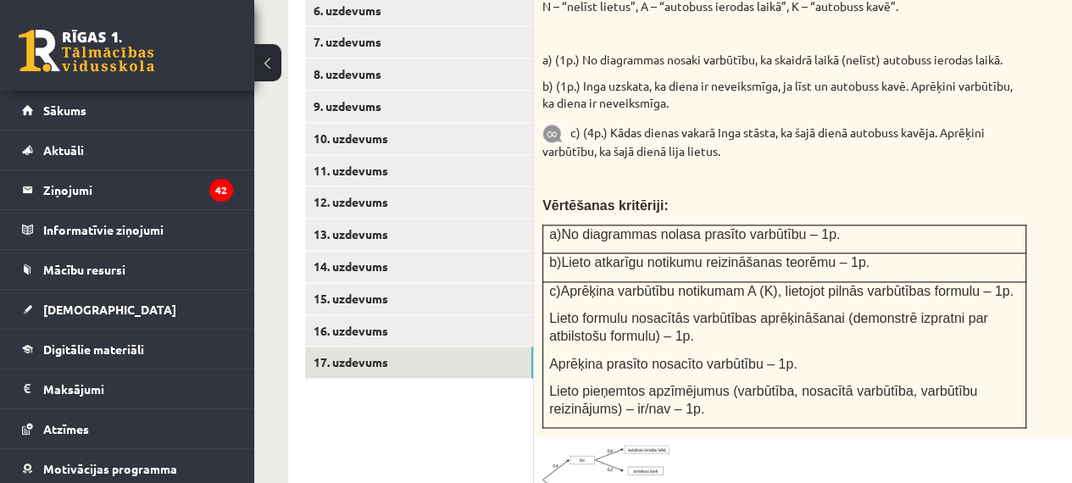
scroll to position [1080, 0]
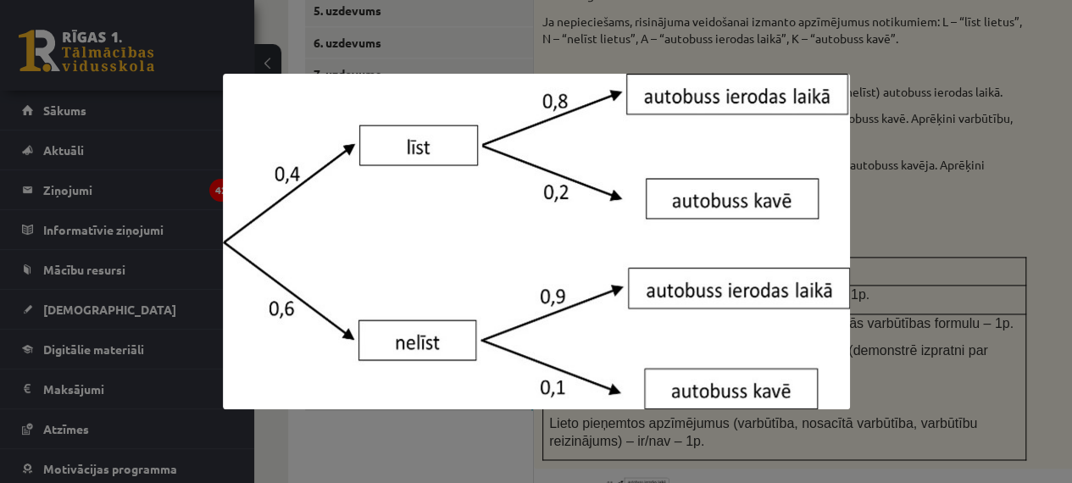
click at [912, 92] on div at bounding box center [536, 241] width 1072 height 483
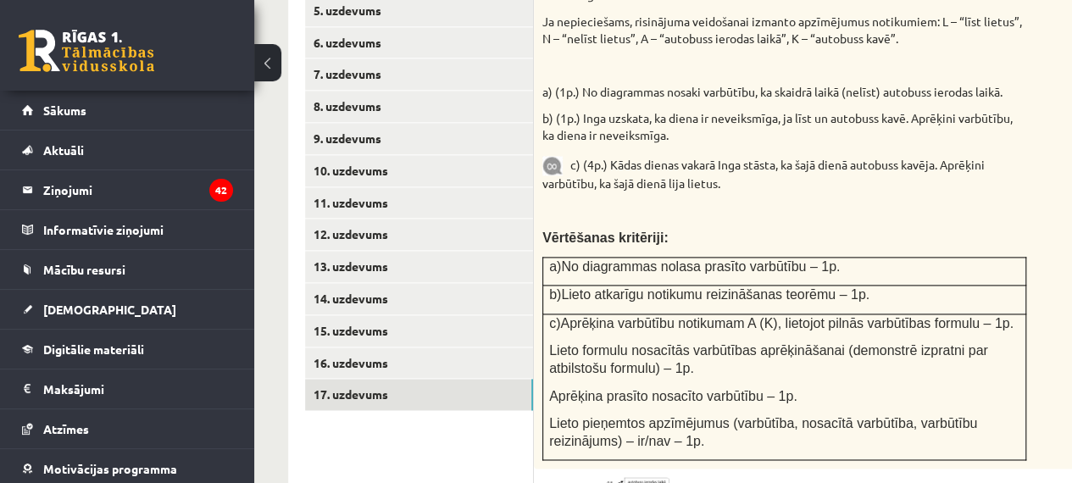
scroll to position [1164, 0]
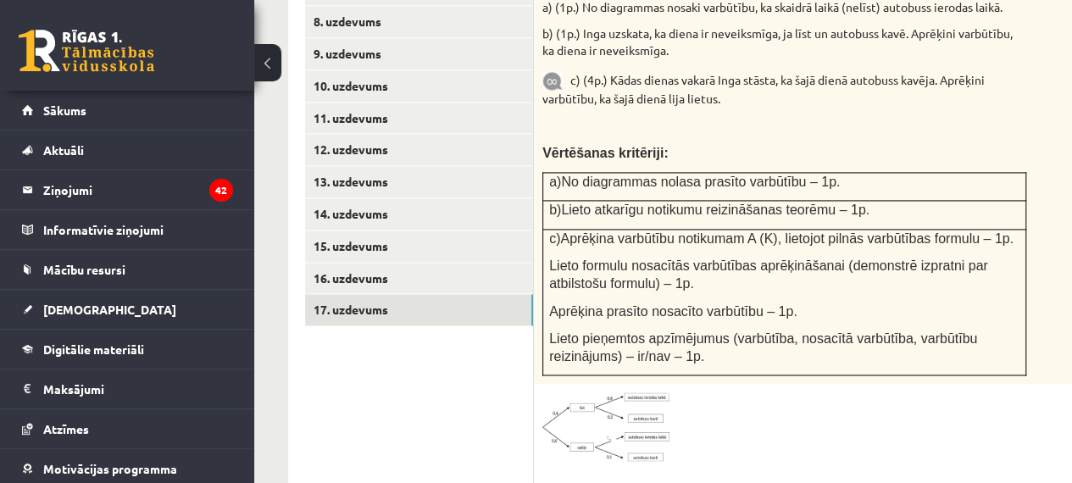
click at [620, 392] on img at bounding box center [605, 426] width 127 height 68
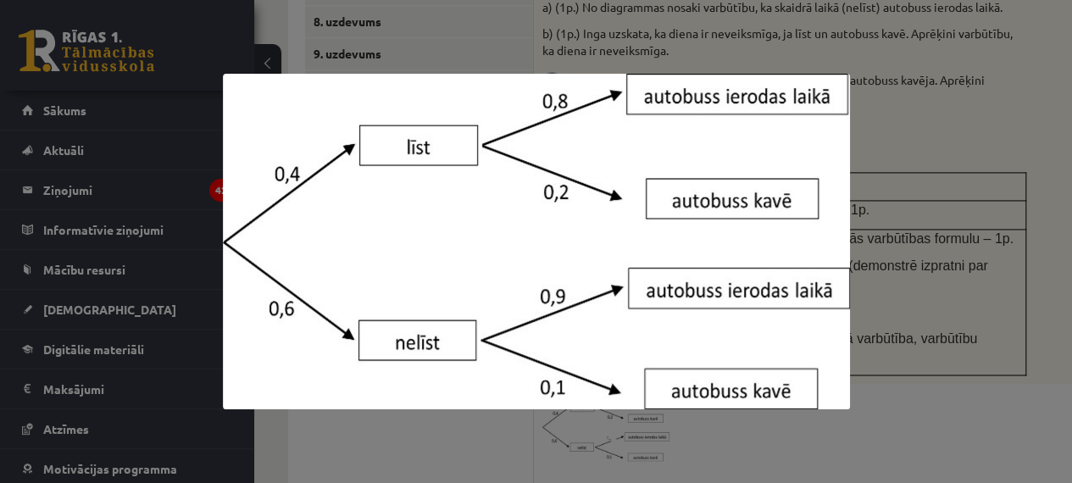
click at [962, 187] on div at bounding box center [536, 241] width 1072 height 483
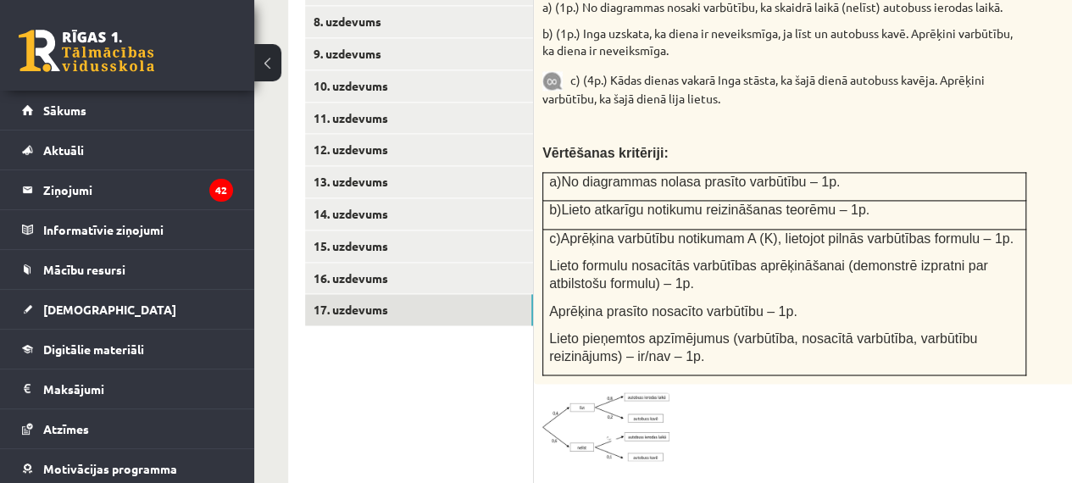
click at [640, 397] on img at bounding box center [605, 426] width 127 height 68
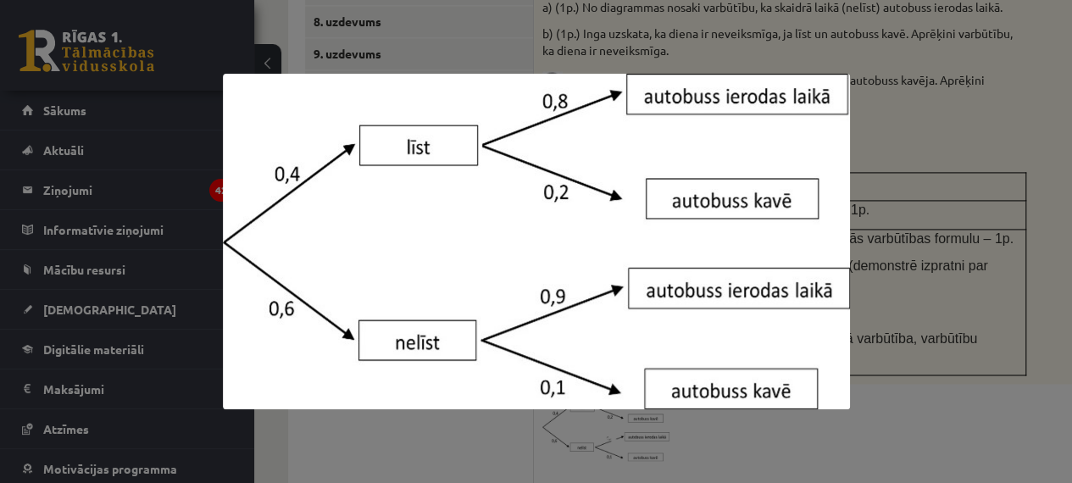
click at [1020, 292] on div at bounding box center [536, 241] width 1072 height 483
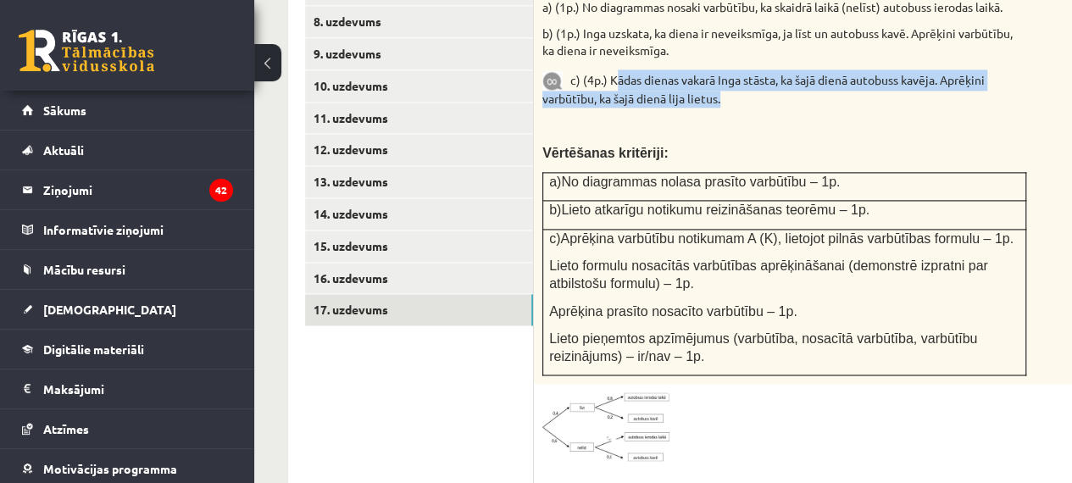
drag, startPoint x: 612, startPoint y: 27, endPoint x: 724, endPoint y: 47, distance: 113.5
click at [724, 69] on p "c) (4p.) Kādas dienas vakarā Inga stāsta, ka šajā dienā autobuss kavēja. Aprēķi…" at bounding box center [784, 88] width 484 height 38
copy p "ādas dienas vakarā Inga stāsta, ka šajā dienā autobuss kavēja. Aprēķini varbūtī…"
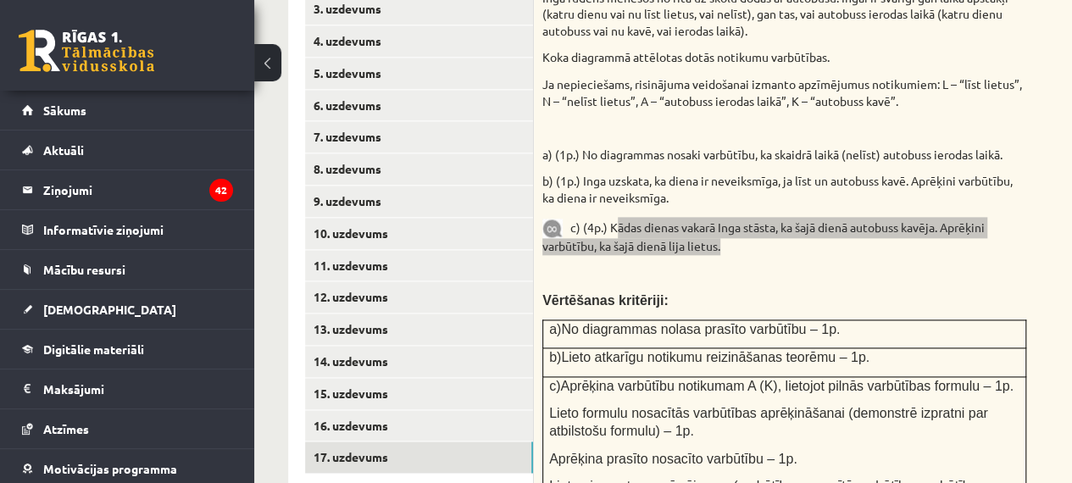
scroll to position [910, 0]
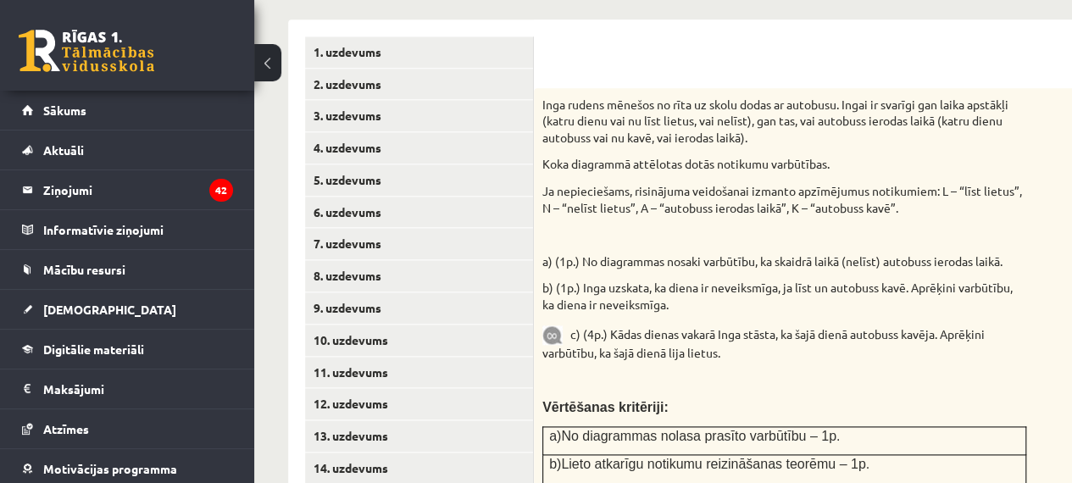
click at [676, 199] on div "Inga rudens mēnešos no rīta uz skolu dodas ar autobusu. Ingai ir svarīgi gan la…" at bounding box center [827, 363] width 586 height 551
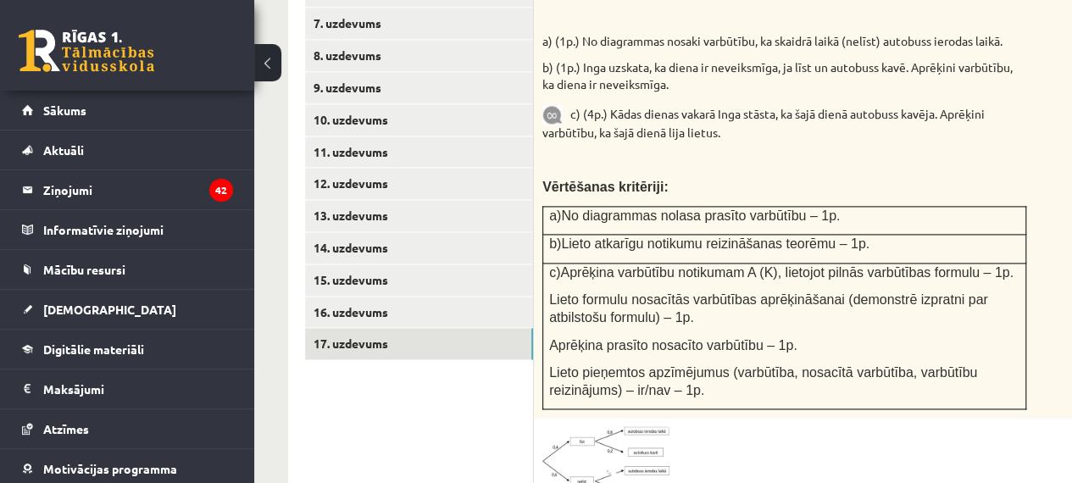
scroll to position [1249, 0]
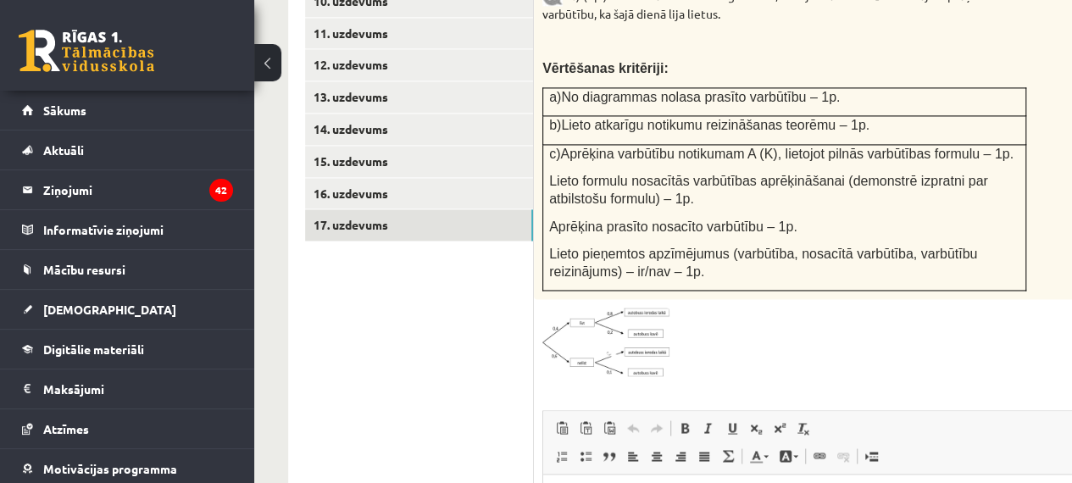
click at [619, 308] on link at bounding box center [605, 342] width 127 height 68
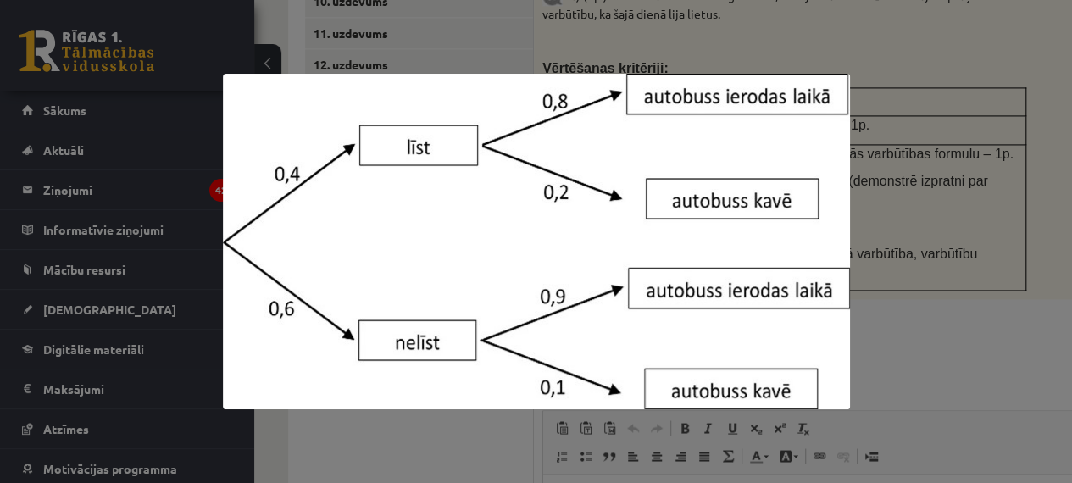
click at [931, 259] on div at bounding box center [536, 241] width 1072 height 483
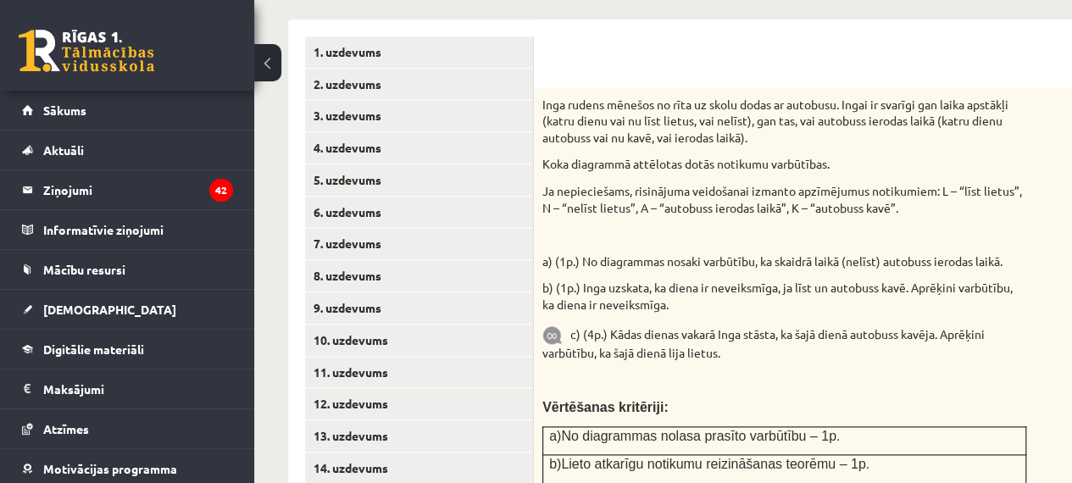
scroll to position [825, 0]
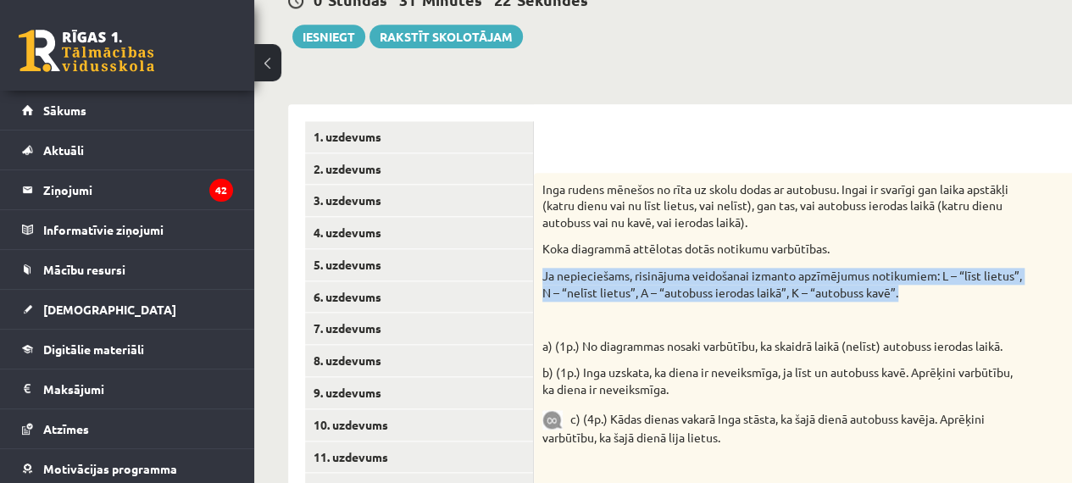
drag, startPoint x: 542, startPoint y: 222, endPoint x: 952, endPoint y: 243, distance: 409.9
click at [952, 243] on div "Inga rudens mēnešos no rīta uz skolu dodas ar autobusu. Ingai ir svarīgi gan la…" at bounding box center [827, 448] width 586 height 551
copy p "Ja nepieciešams, risinājuma veidošanai izmanto apzīmējumus notikumiem: L – “līs…"
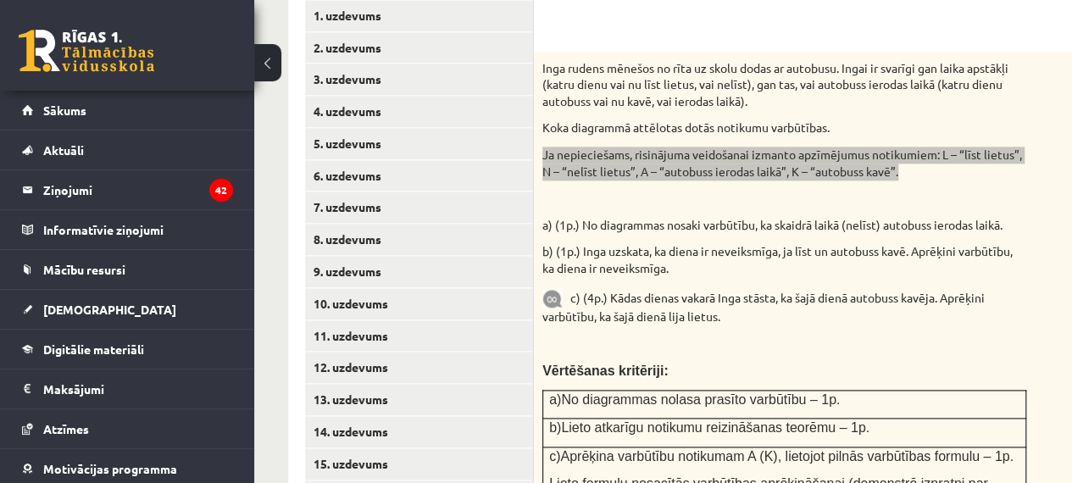
scroll to position [910, 0]
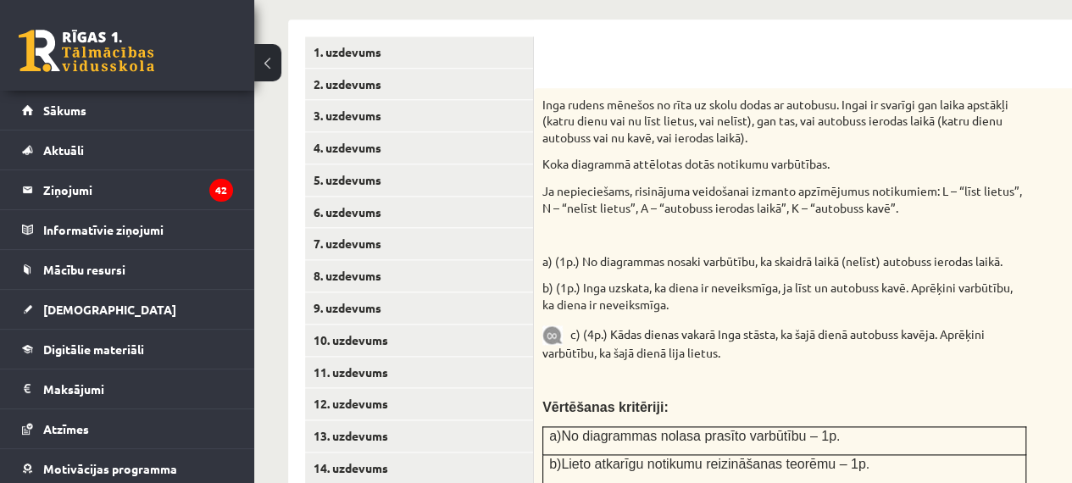
drag, startPoint x: 854, startPoint y: 352, endPoint x: 856, endPoint y: 343, distance: 8.6
click at [854, 398] on p "Vērtēšanas kritēriji:" at bounding box center [784, 407] width 484 height 18
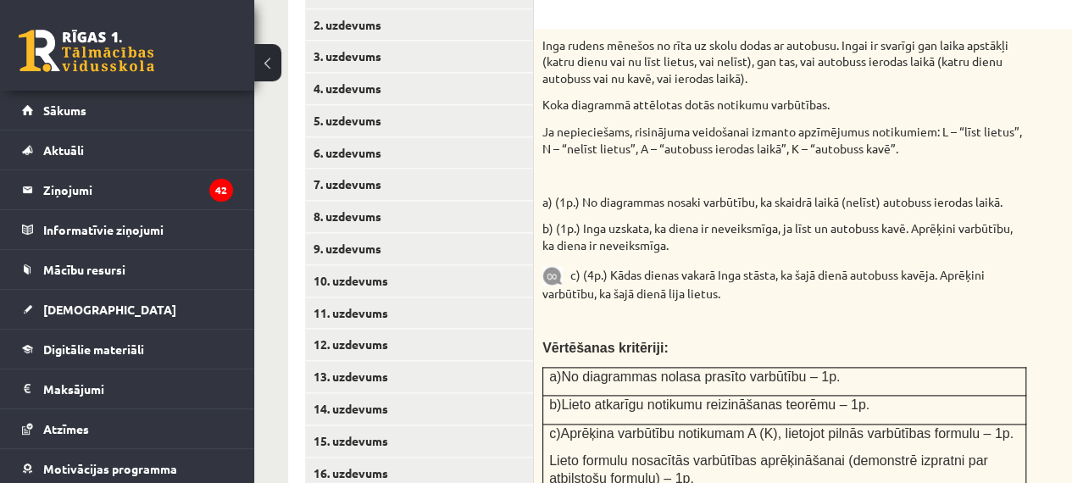
scroll to position [995, 0]
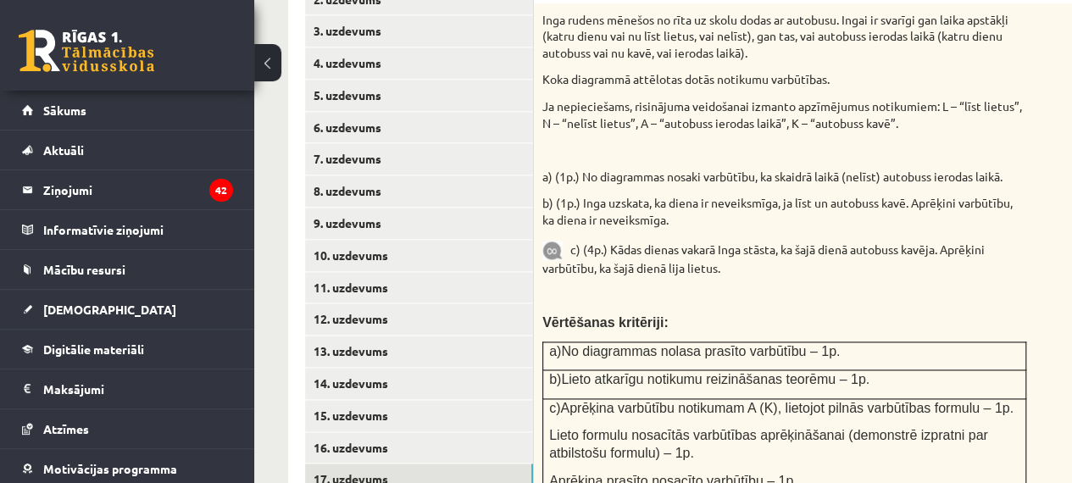
click at [983, 83] on div "Inga rudens mēnešos no rīta uz skolu dodas ar autobusu. Ingai ir svarīgi gan la…" at bounding box center [827, 278] width 586 height 551
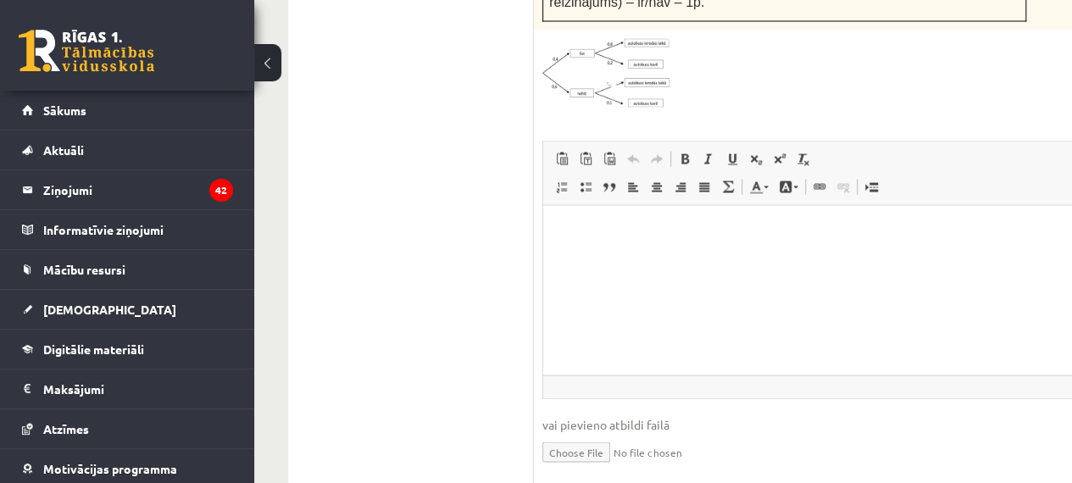
scroll to position [1526, 0]
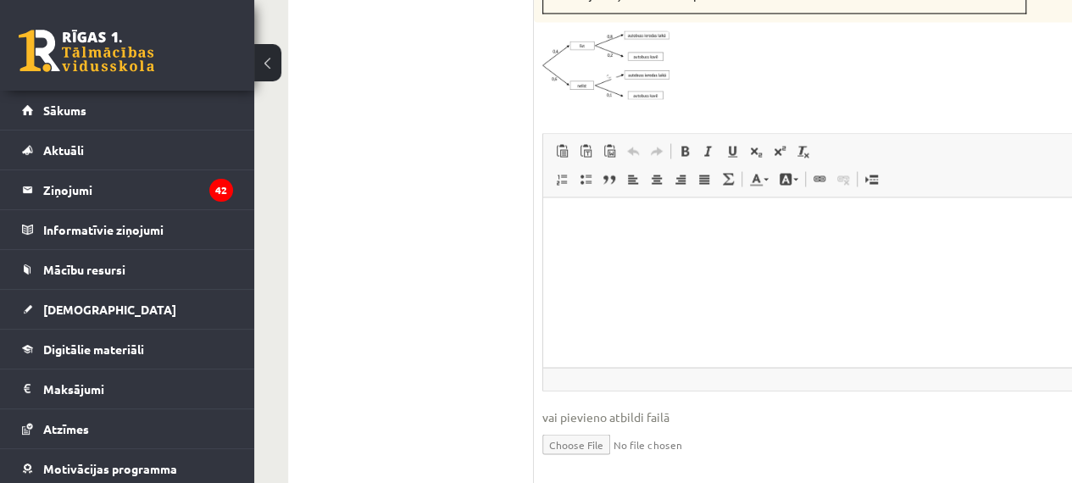
click at [586, 425] on input "file" at bounding box center [826, 442] width 569 height 35
type input "**********"
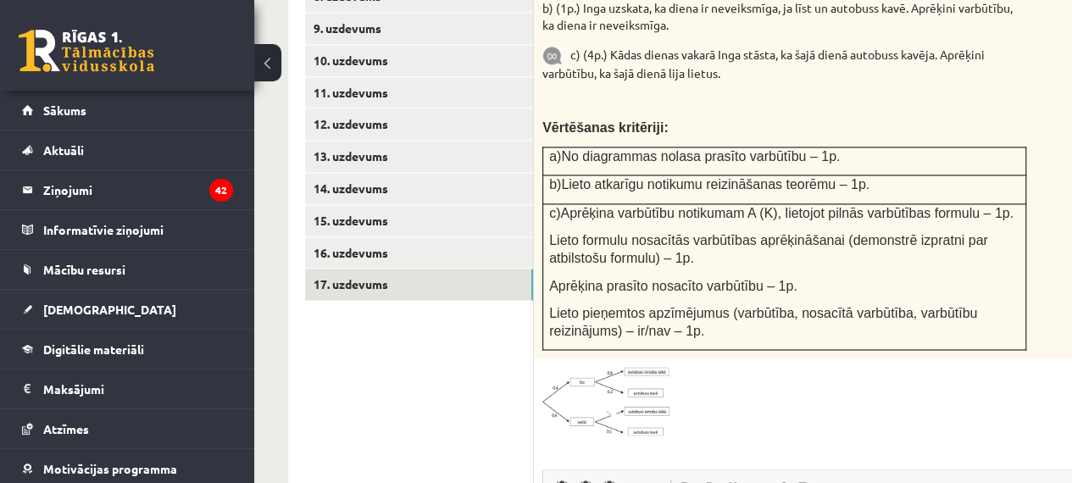
scroll to position [1187, 0]
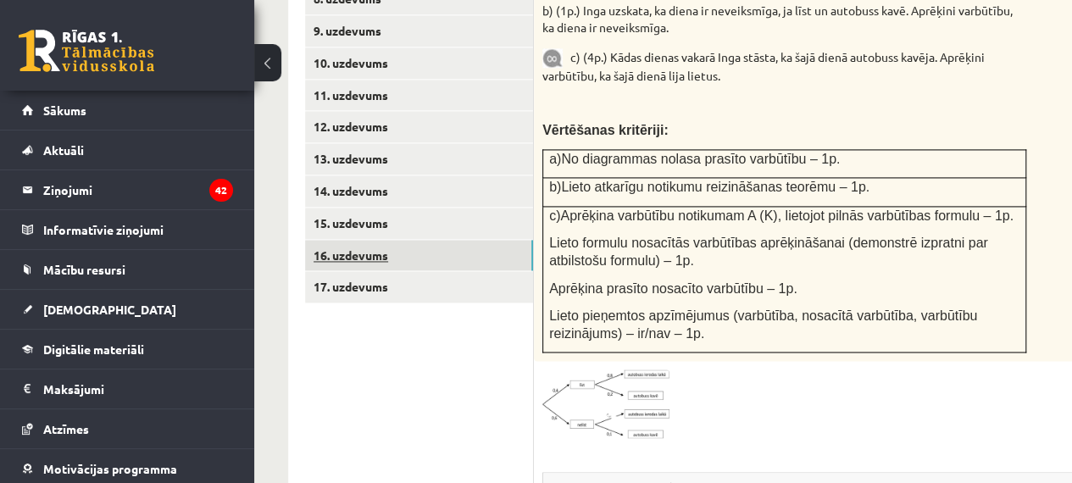
click at [418, 240] on link "16. uzdevums" at bounding box center [419, 255] width 228 height 31
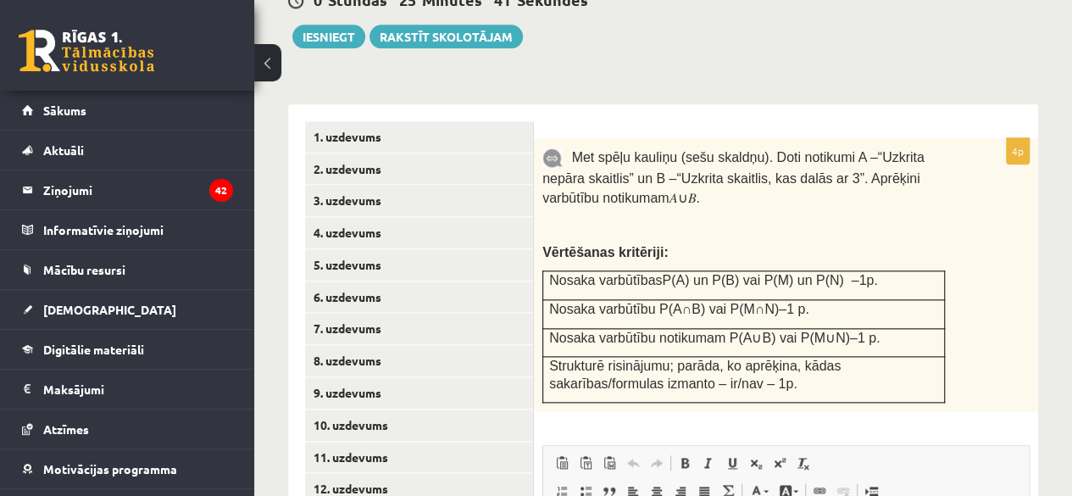
scroll to position [0, 0]
drag, startPoint x: 646, startPoint y: 255, endPoint x: 687, endPoint y: 267, distance: 43.2
click at [687, 299] on td "Nosaka varbūtību P(A∩B) vai P(M∩N)–1 p." at bounding box center [744, 313] width 402 height 29
copy span "P(A∩B)"
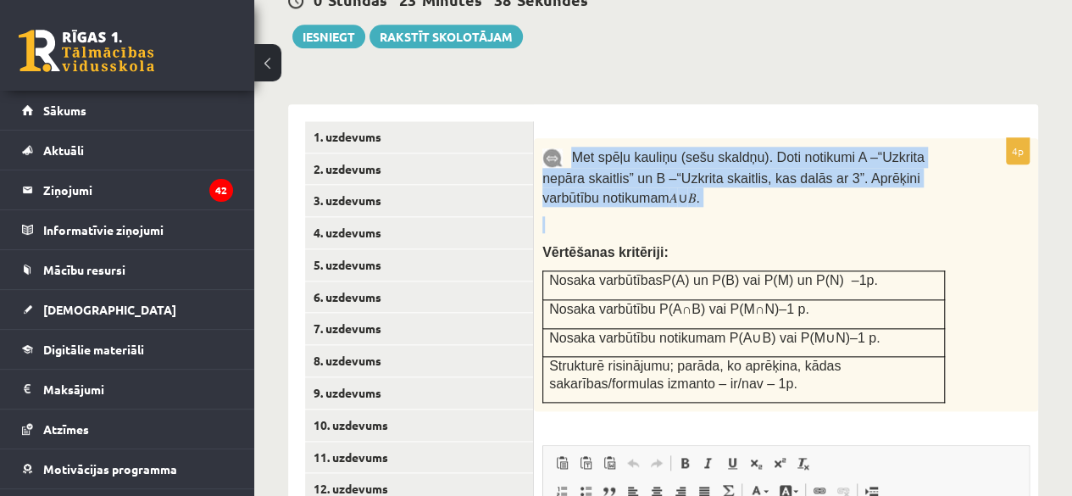
drag, startPoint x: 575, startPoint y: 101, endPoint x: 664, endPoint y: 156, distance: 104.7
click at [664, 156] on div "Met spēļu kauliņu (sešu skaldņu). Doti notikumi A –“Uzkrita nepāra skaitlis” un…" at bounding box center [786, 275] width 504 height 274
copy div "Met spēļu kauliņu (sešu skaldņu). Doti notikumi A –“Uzkrita nepāra skaitlis” un…"
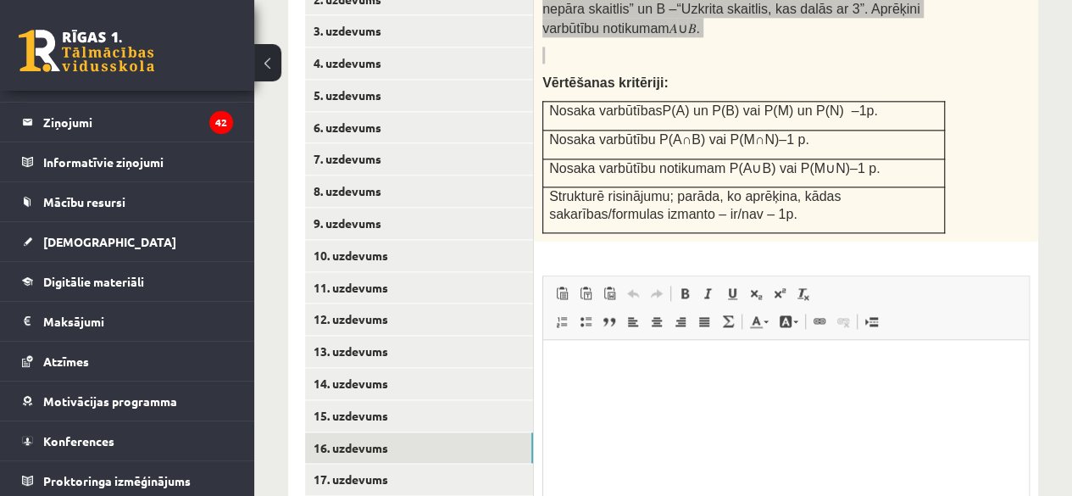
scroll to position [1175, 0]
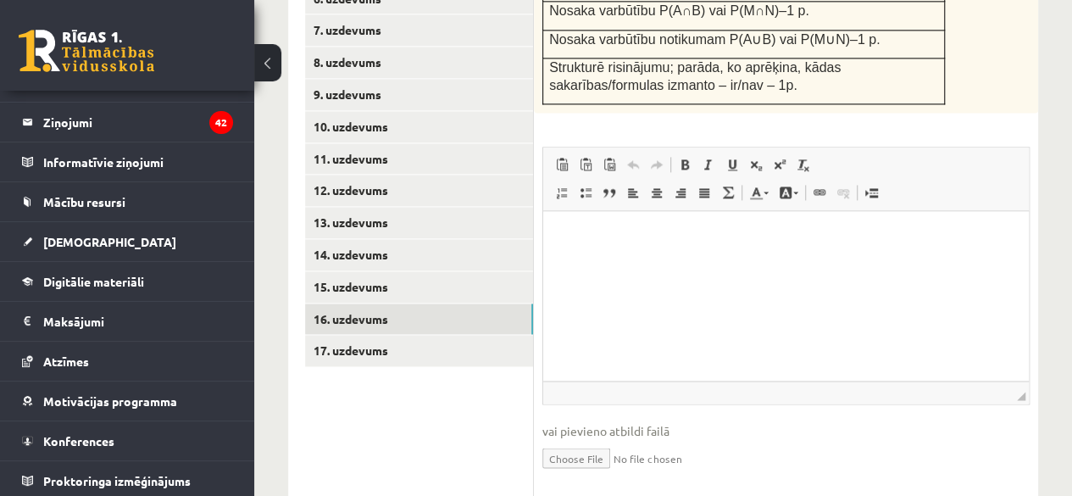
click at [586, 439] on input "file" at bounding box center [785, 456] width 487 height 35
type input "**********"
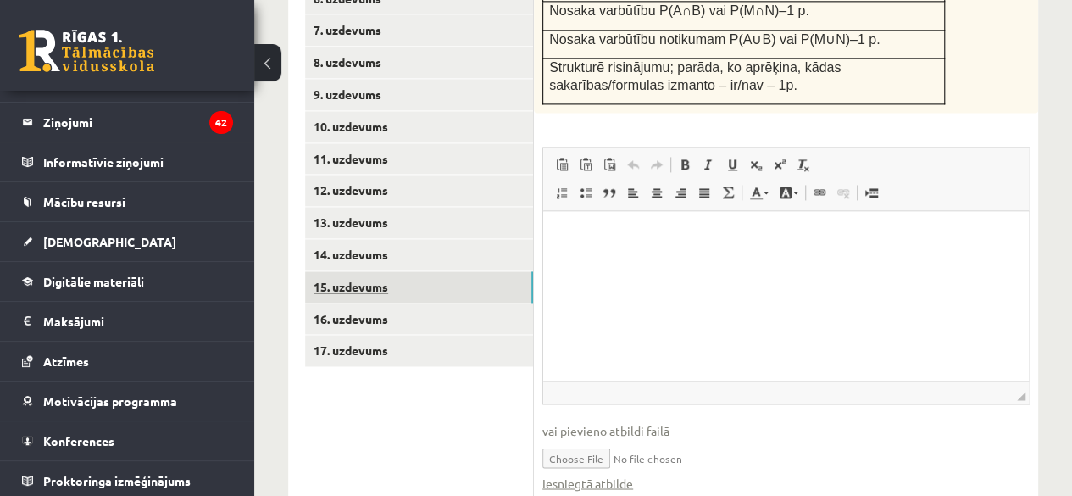
click at [428, 271] on link "15. uzdevums" at bounding box center [419, 286] width 228 height 31
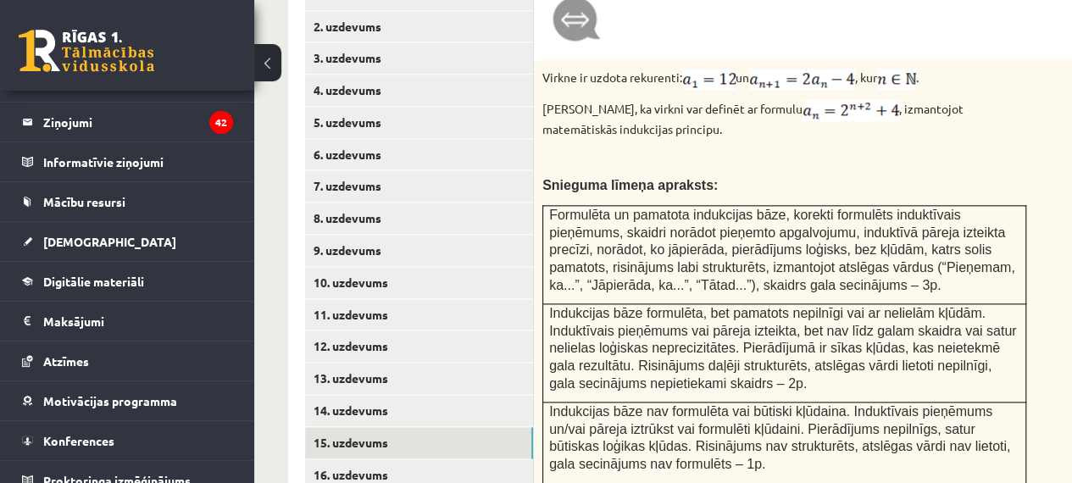
scroll to position [1039, 0]
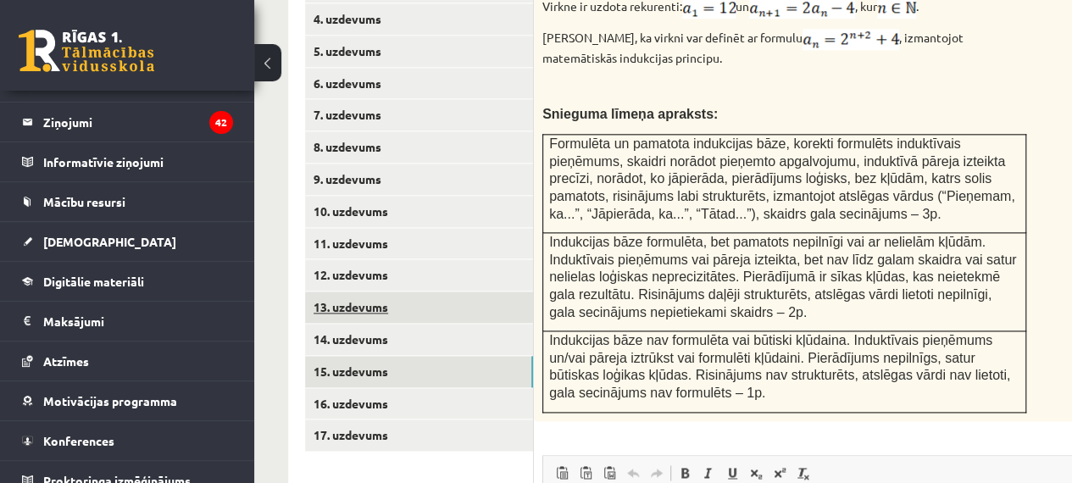
click at [441, 292] on link "13. uzdevums" at bounding box center [419, 307] width 228 height 31
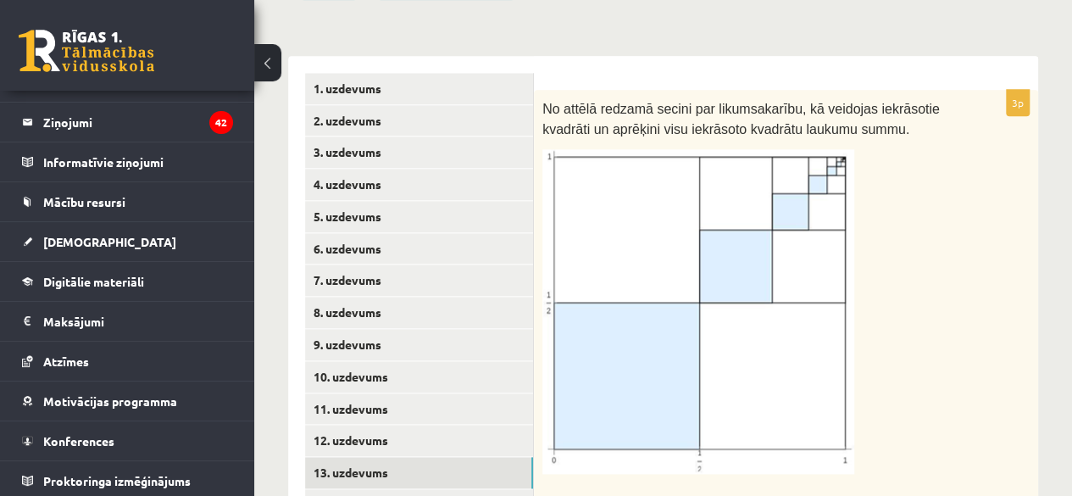
scroll to position [920, 0]
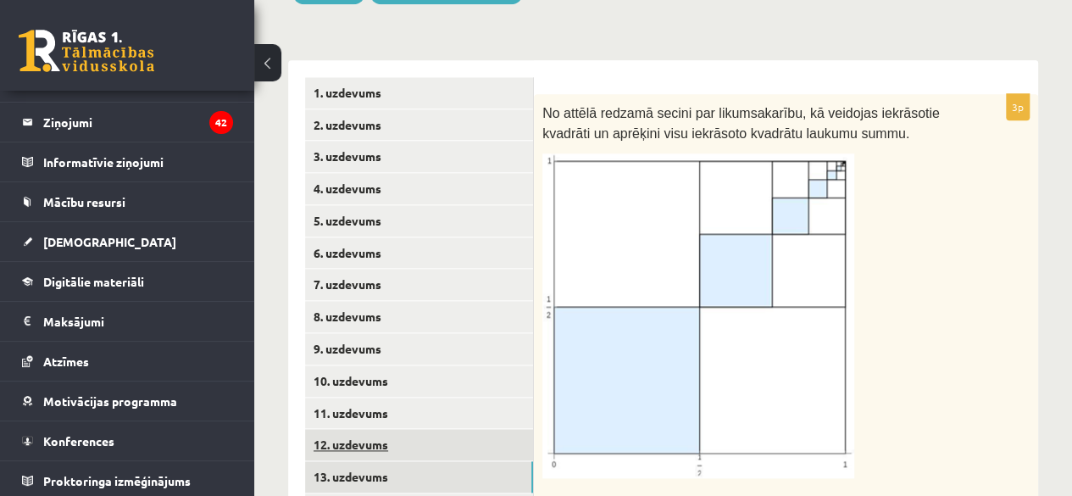
click at [423, 429] on link "12. uzdevums" at bounding box center [419, 444] width 228 height 31
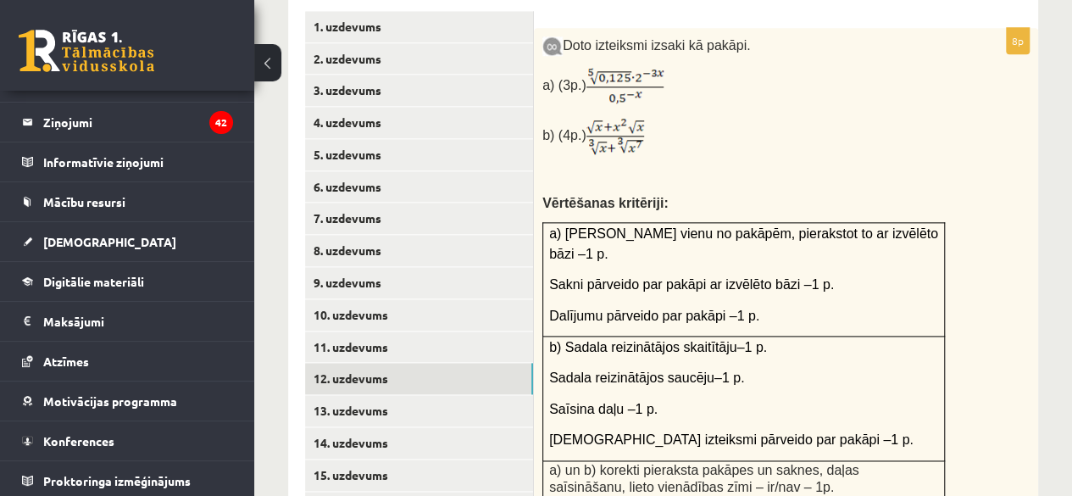
scroll to position [680, 0]
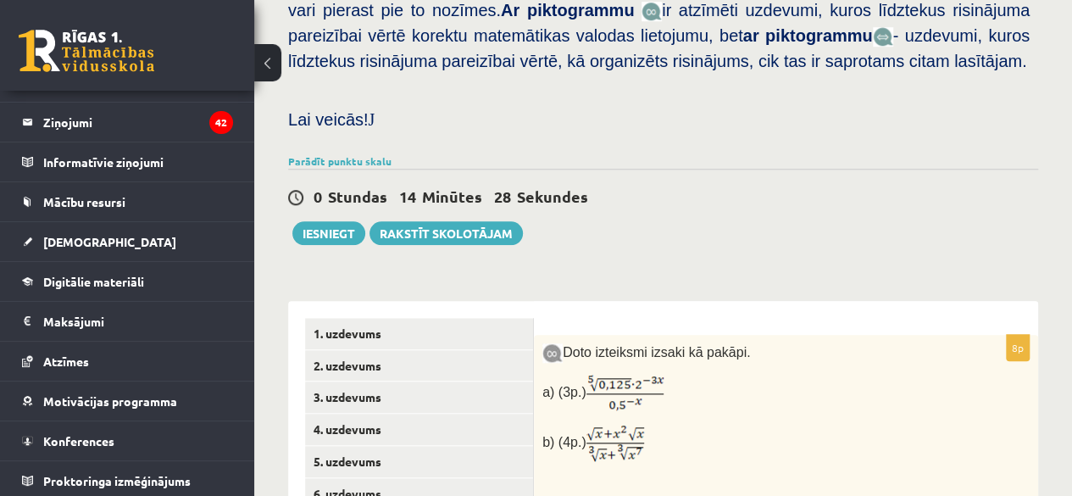
click at [593, 423] on img at bounding box center [615, 443] width 58 height 41
click at [650, 423] on p "b) (4p.)" at bounding box center [743, 443] width 403 height 41
drag, startPoint x: 612, startPoint y: 398, endPoint x: 863, endPoint y: 378, distance: 251.7
click at [864, 423] on p "b) (4p.)" at bounding box center [743, 443] width 403 height 41
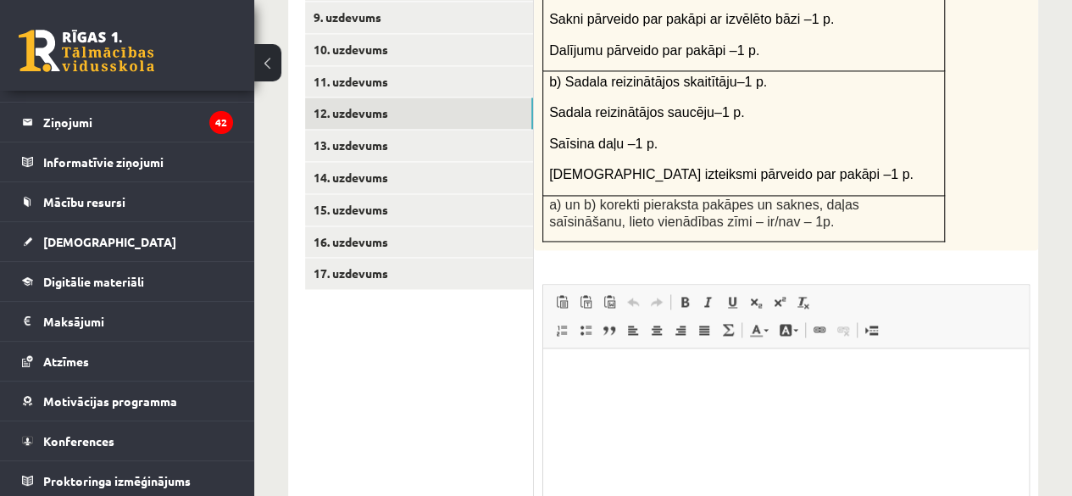
scroll to position [1358, 0]
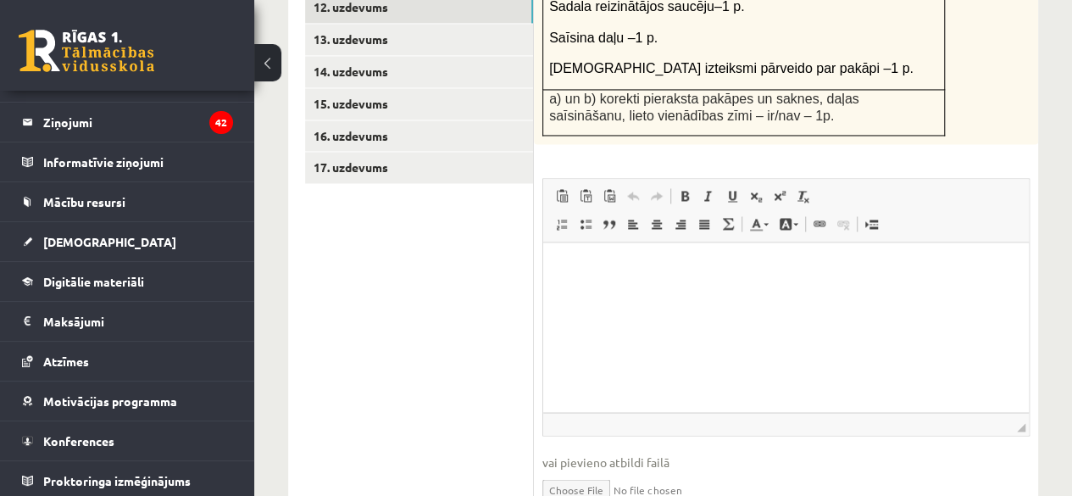
click at [590, 470] on input "file" at bounding box center [785, 487] width 487 height 35
type input "**********"
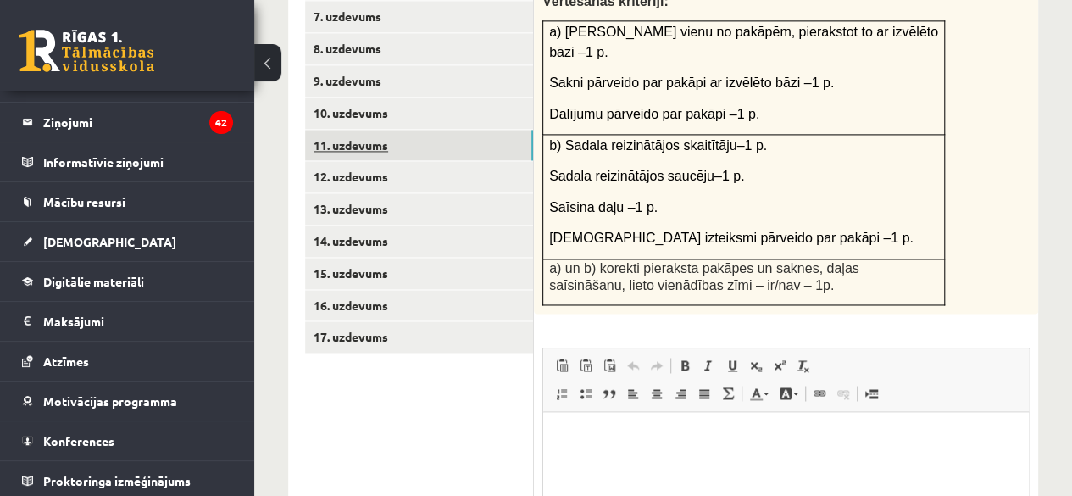
click at [381, 130] on link "11. uzdevums" at bounding box center [419, 145] width 228 height 31
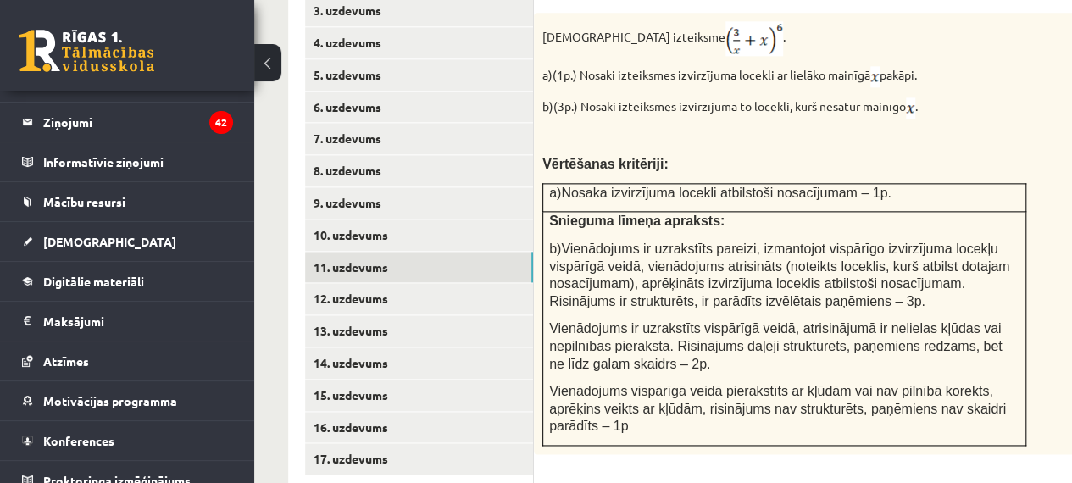
scroll to position [883, 0]
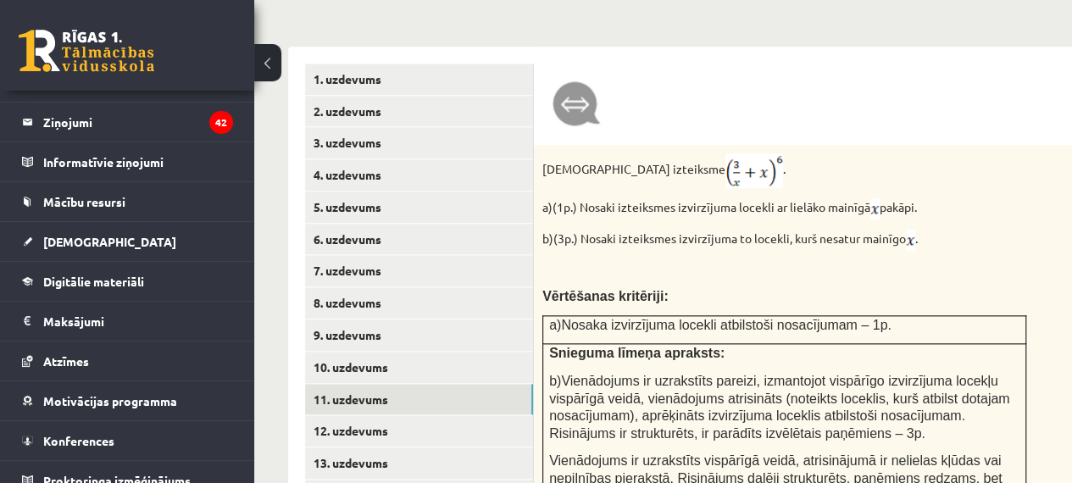
drag, startPoint x: 579, startPoint y: 160, endPoint x: 975, endPoint y: 143, distance: 397.0
click at [975, 145] on div "Dota izteiksme . a)(1p.) Nosaki izteiksmes izvirzījuma locekli ar lielāko mainī…" at bounding box center [827, 366] width 586 height 442
copy p "Nosaki izteiksmes izvirzījuma locekli ar lielāko mainīgā pakāpi."
click at [358, 352] on link "10. uzdevums" at bounding box center [419, 367] width 228 height 31
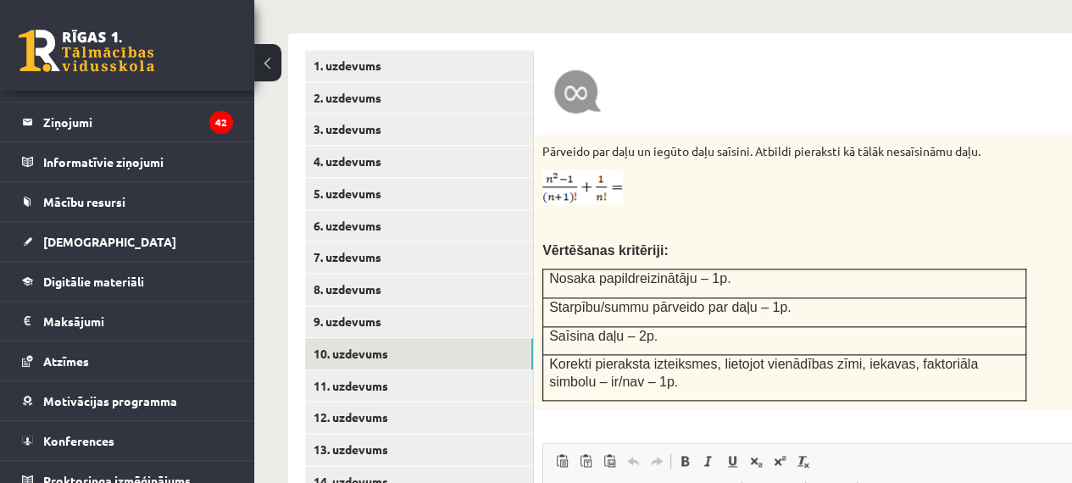
scroll to position [886, 0]
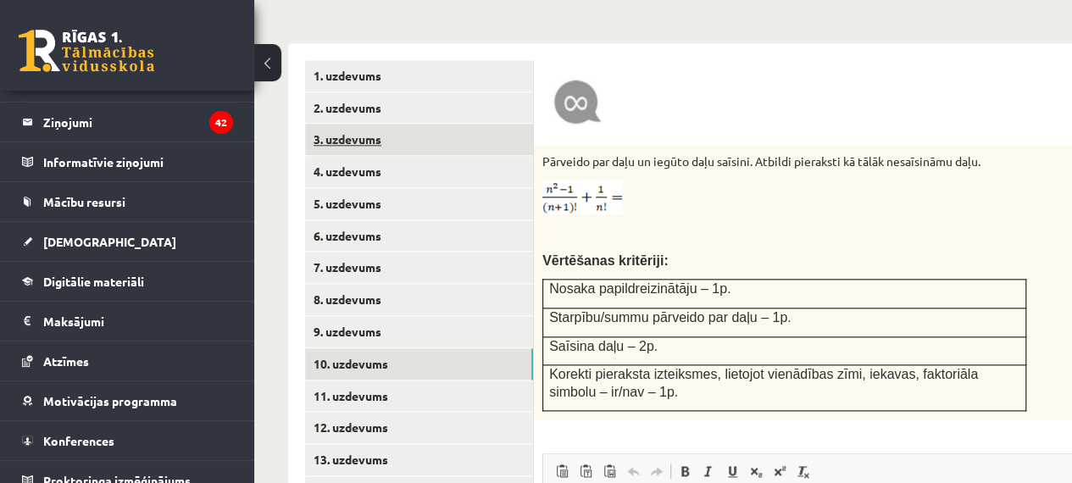
click at [383, 124] on link "3. uzdevums" at bounding box center [419, 139] width 228 height 31
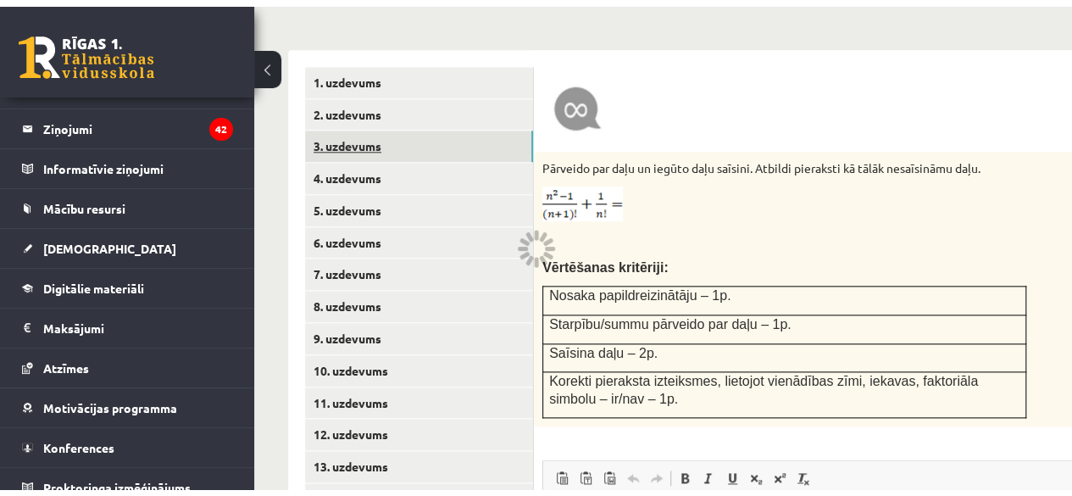
scroll to position [937, 0]
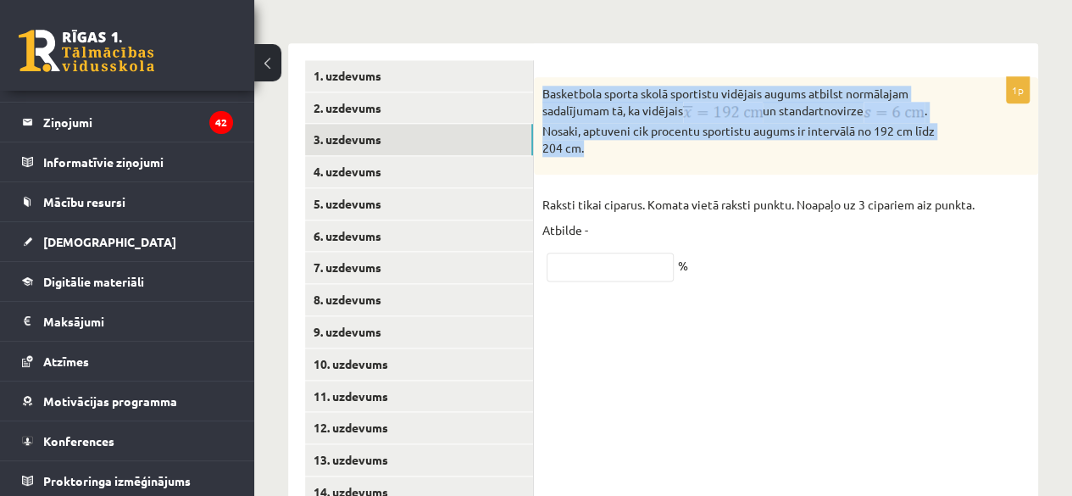
drag, startPoint x: 539, startPoint y: 42, endPoint x: 620, endPoint y: 104, distance: 102.7
click at [620, 104] on div "Basketbola sporta skolā sportistu vidējais augums atbilst normālajam sadalījuma…" at bounding box center [786, 126] width 504 height 98
copy p "Basketbola sporta skolā sportistu vidējais augums atbilst normālajam sadalījuma…"
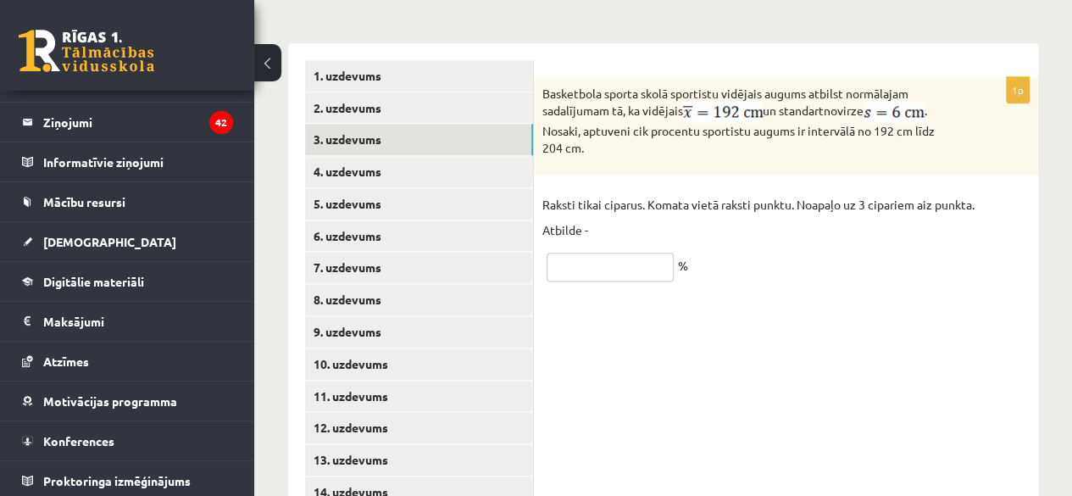
click at [614, 253] on input "text" at bounding box center [610, 267] width 127 height 29
type input "**"
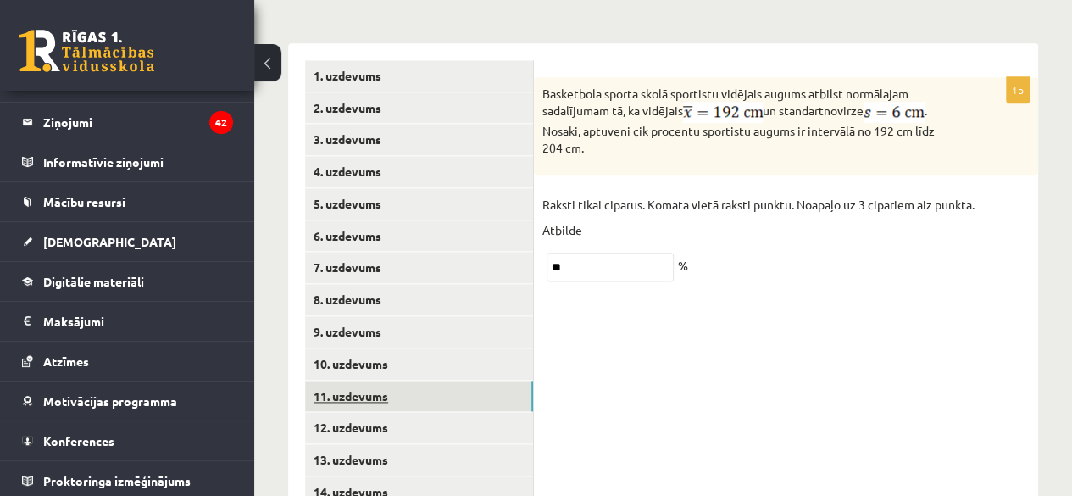
click at [354, 381] on link "11. uzdevums" at bounding box center [419, 396] width 228 height 31
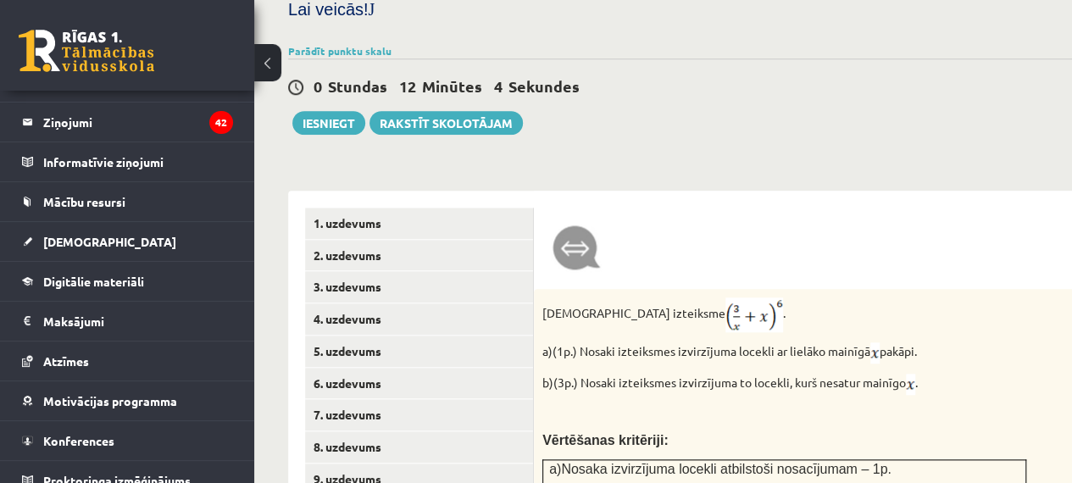
scroll to position [886, 0]
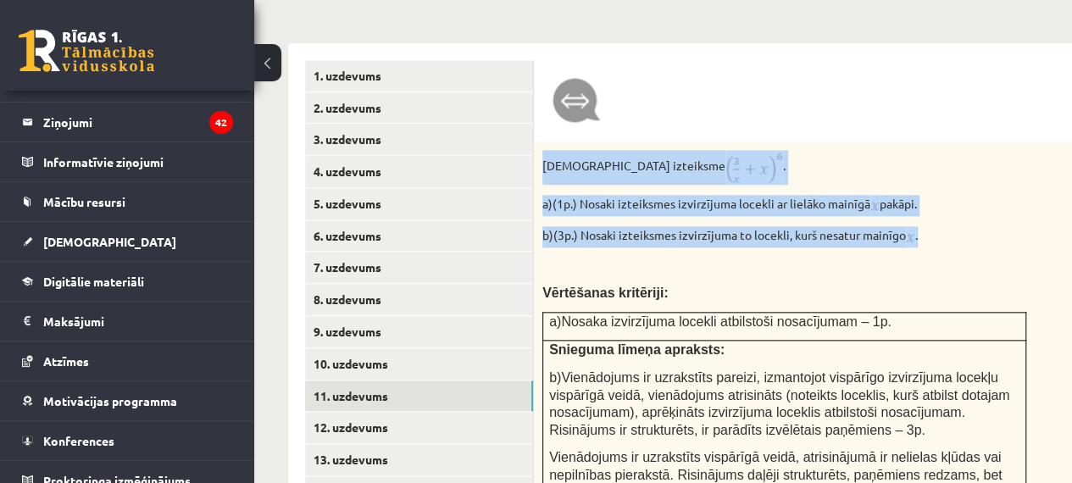
drag, startPoint x: 541, startPoint y: 113, endPoint x: 961, endPoint y: 181, distance: 425.8
click at [961, 181] on div "Dota izteiksme . a)(1p.) Nosaki izteiksmes izvirzījuma locekli ar lielāko mainī…" at bounding box center [827, 363] width 586 height 442
copy div "Dota izteiksme . a)(1p.) Nosaki izteiksmes izvirzījuma locekli ar lielāko mainī…"
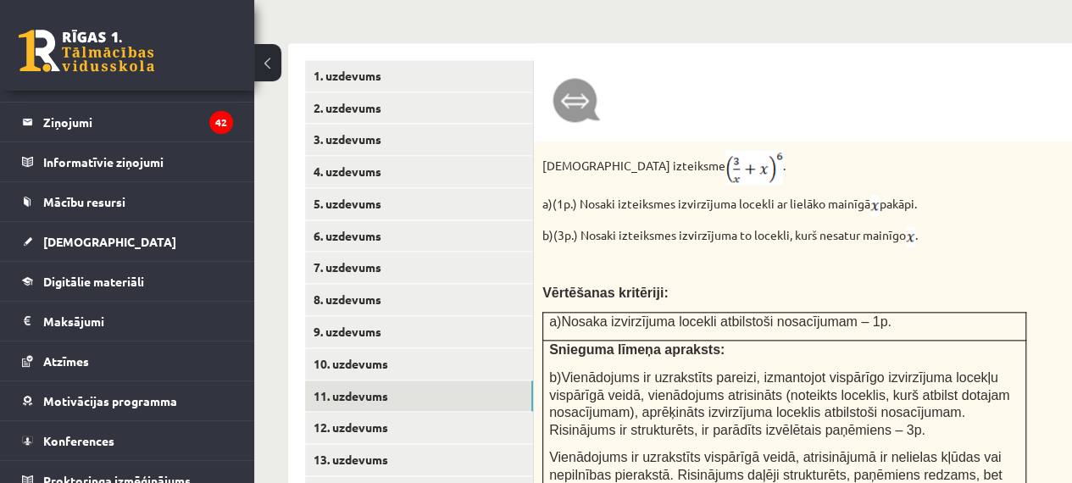
click at [924, 313] on p "a)Nosaka izvirzījuma locekli atbilstoši nosacījumam – 1p." at bounding box center [784, 322] width 470 height 18
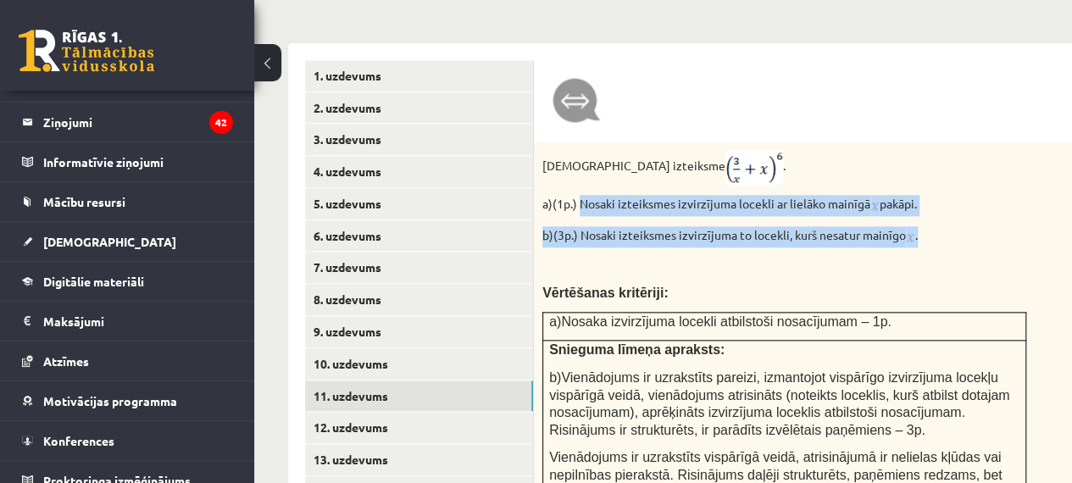
drag, startPoint x: 580, startPoint y: 150, endPoint x: 968, endPoint y: 172, distance: 388.8
click at [971, 168] on div "Dota izteiksme . a)(1p.) Nosaki izteiksmes izvirzījuma locekli ar lielāko mainī…" at bounding box center [827, 363] width 586 height 442
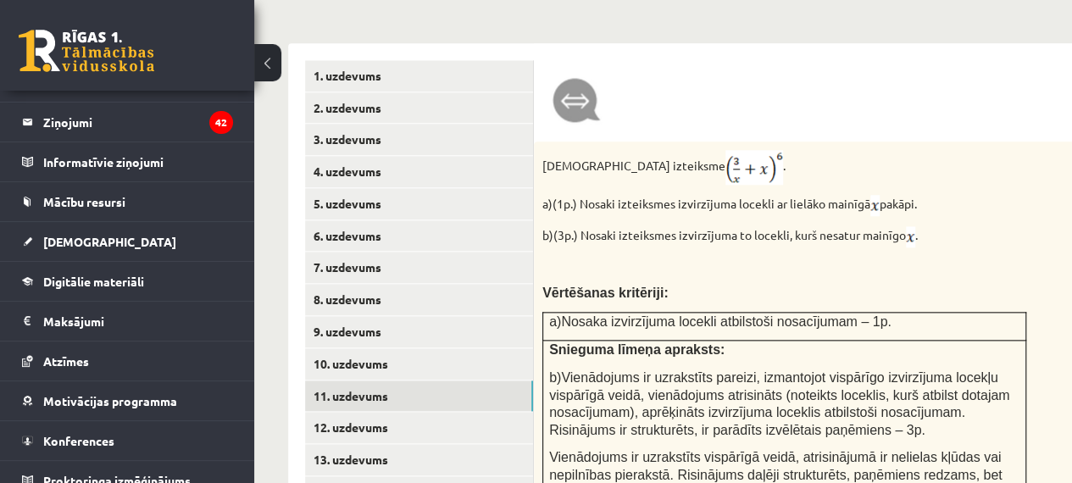
click at [747, 312] on td "a)Nosaka izvirzījuma locekli atbilstoši nosacījumam – 1p." at bounding box center [784, 326] width 483 height 29
click at [908, 226] on img at bounding box center [910, 236] width 9 height 21
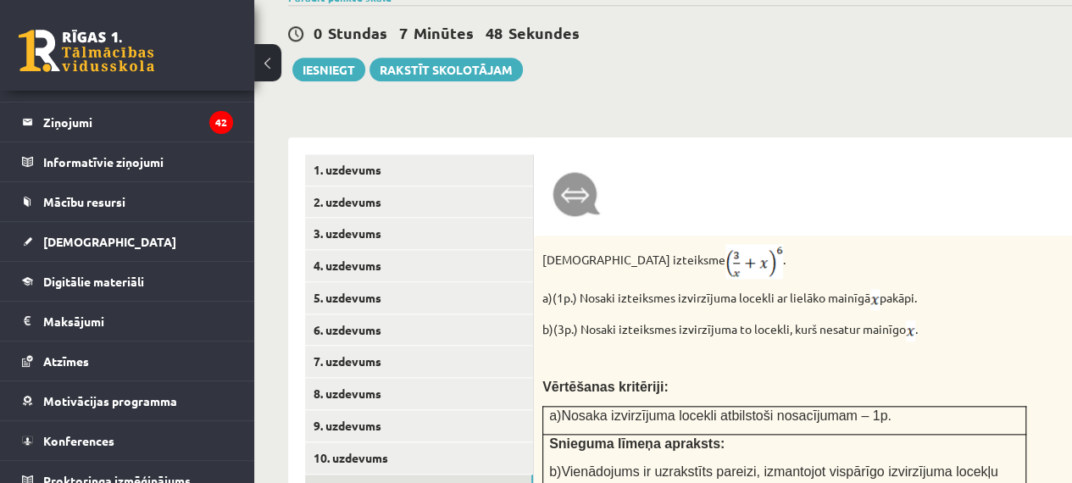
scroll to position [802, 0]
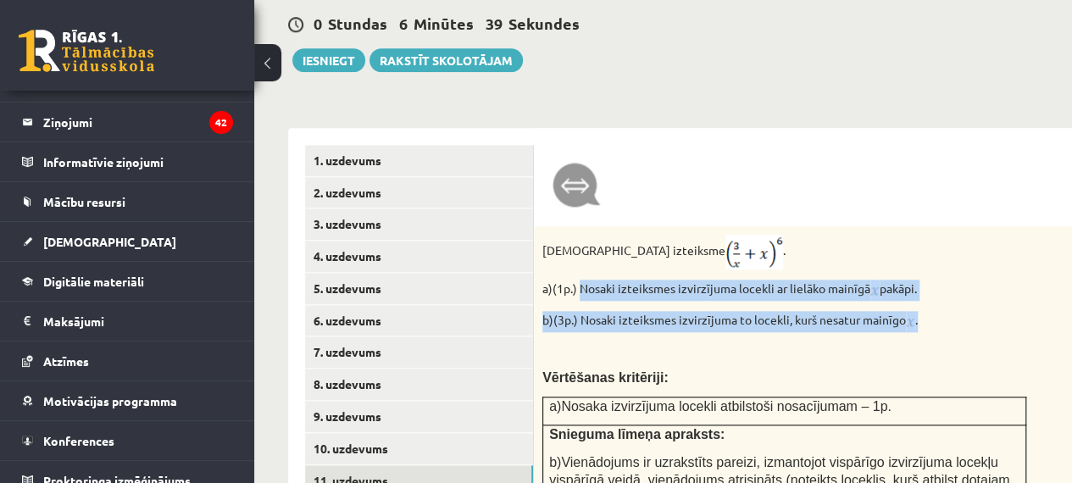
drag, startPoint x: 582, startPoint y: 242, endPoint x: 1002, endPoint y: 259, distance: 419.9
click at [1002, 259] on div "Dota izteiksme . a)(1p.) Nosaki izteiksmes izvirzījuma locekli ar lielāko mainī…" at bounding box center [827, 447] width 586 height 442
click at [935, 280] on p "a)(1p.) Nosaki izteiksmes izvirzījuma locekli ar lielāko mainīgā pakāpi." at bounding box center [784, 290] width 484 height 21
click at [930, 280] on p "a)(1p.) Nosaki izteiksmes izvirzījuma locekli ar lielāko mainīgā pakāpi." at bounding box center [784, 290] width 484 height 21
click at [919, 280] on p "a)(1p.) Nosaki izteiksmes izvirzījuma locekli ar lielāko mainīgā pakāpi." at bounding box center [784, 290] width 484 height 21
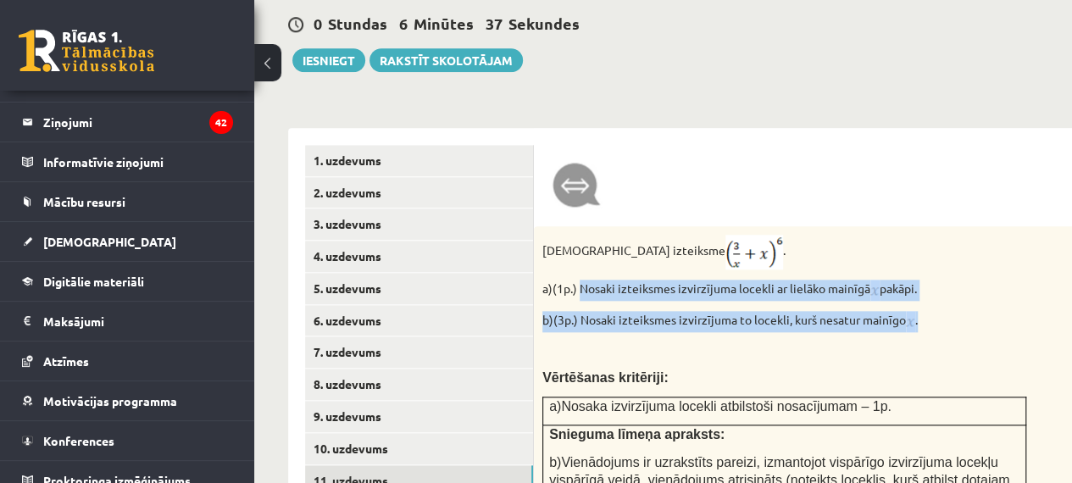
click at [917, 280] on p "a)(1p.) Nosaki izteiksmes izvirzījuma locekli ar lielāko mainīgā pakāpi." at bounding box center [784, 290] width 484 height 21
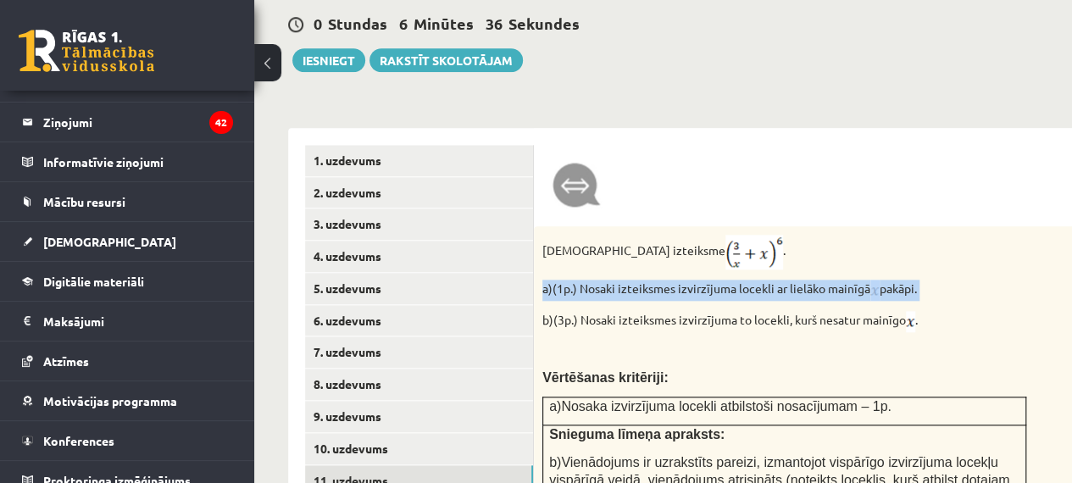
click at [917, 280] on p "a)(1p.) Nosaki izteiksmes izvirzījuma locekli ar lielāko mainīgā pakāpi." at bounding box center [784, 290] width 484 height 21
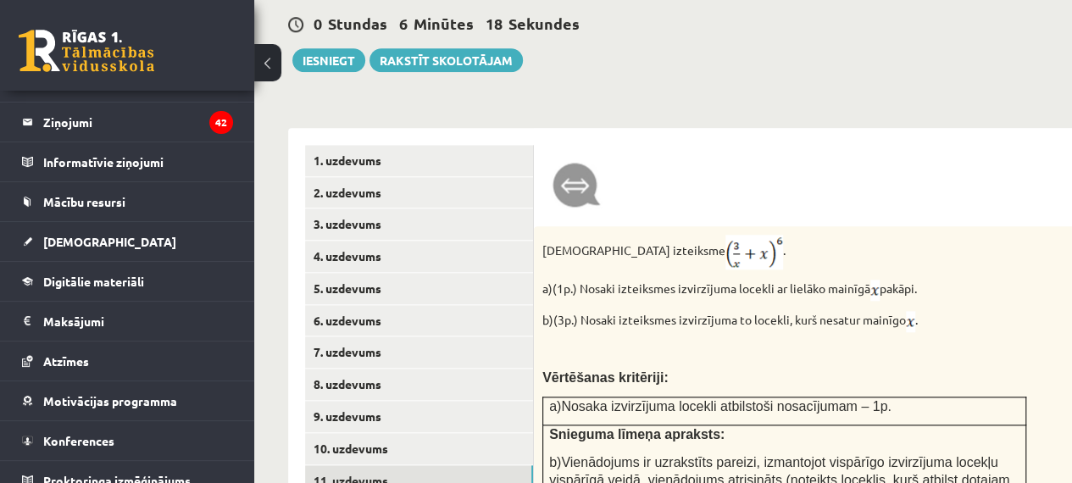
click at [814, 311] on p "b)(3p.) Nosaki izteiksmes izvirzījuma to locekli, kurš nesatur mainīgo ." at bounding box center [784, 321] width 484 height 21
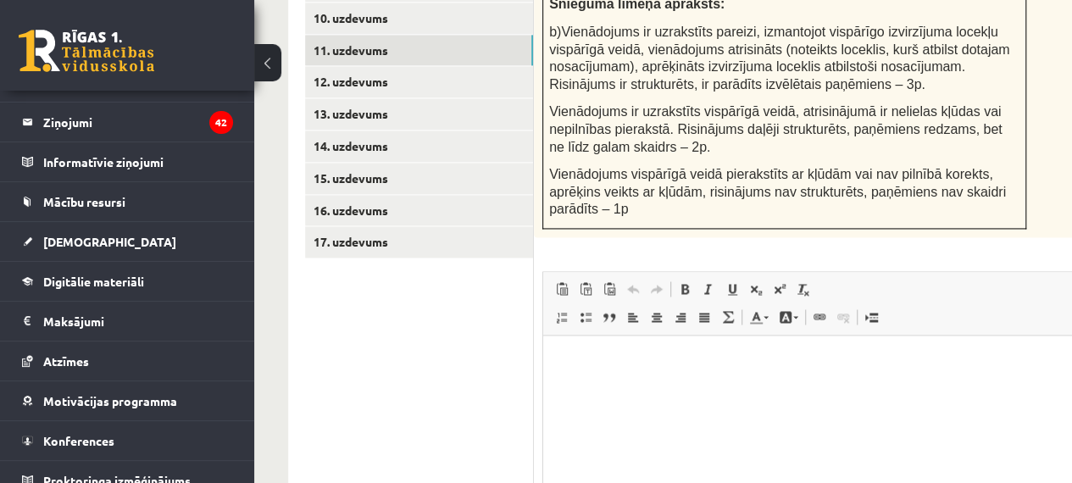
scroll to position [1354, 0]
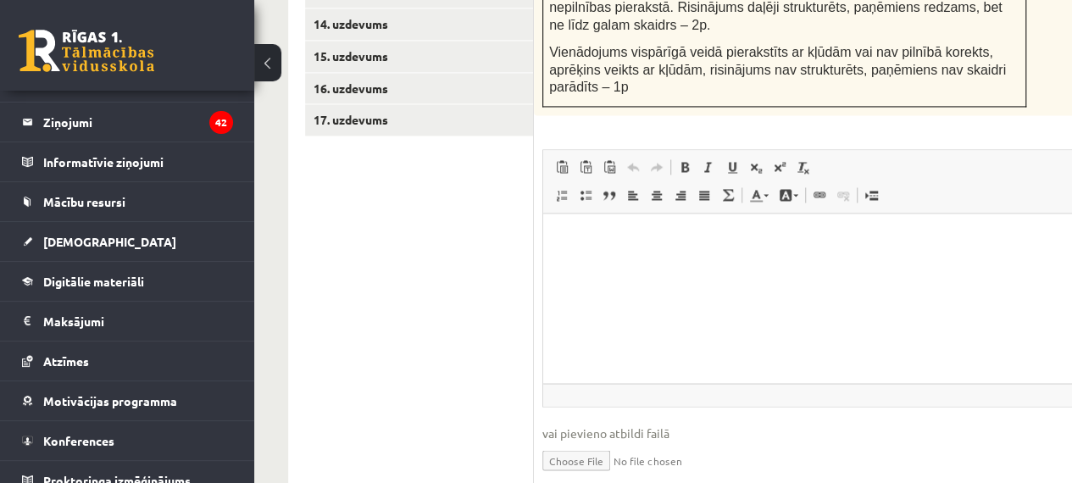
click at [584, 442] on input "file" at bounding box center [826, 459] width 569 height 35
type input "**********"
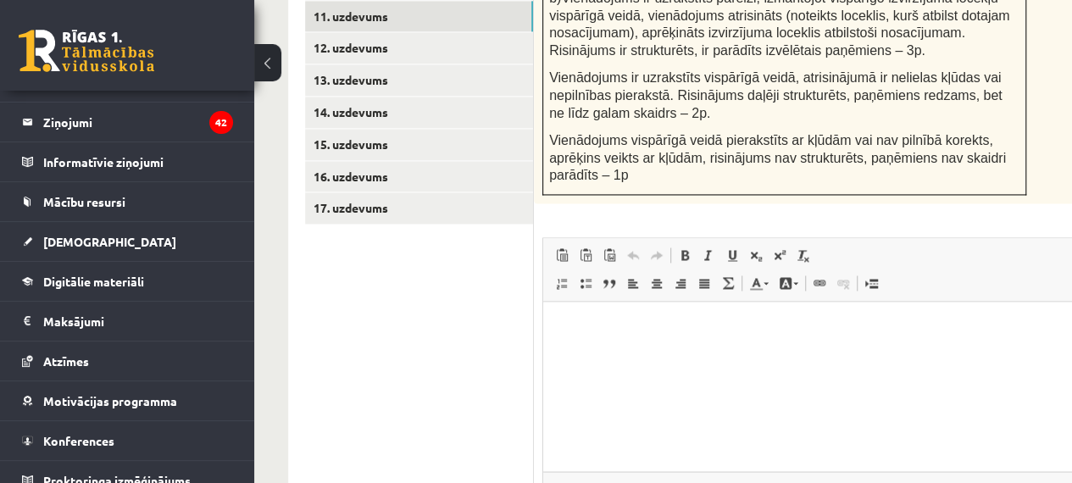
scroll to position [1100, 0]
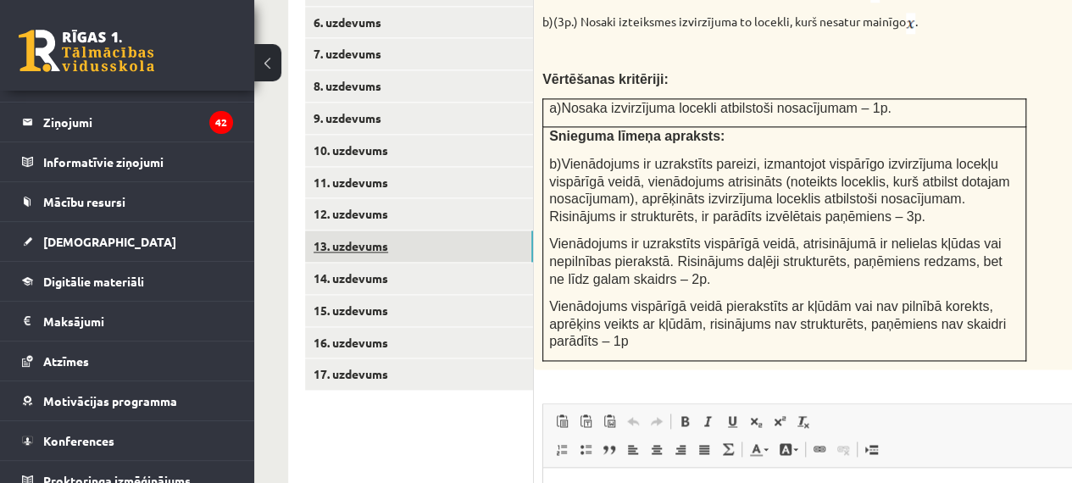
click at [378, 231] on link "13. uzdevums" at bounding box center [419, 246] width 228 height 31
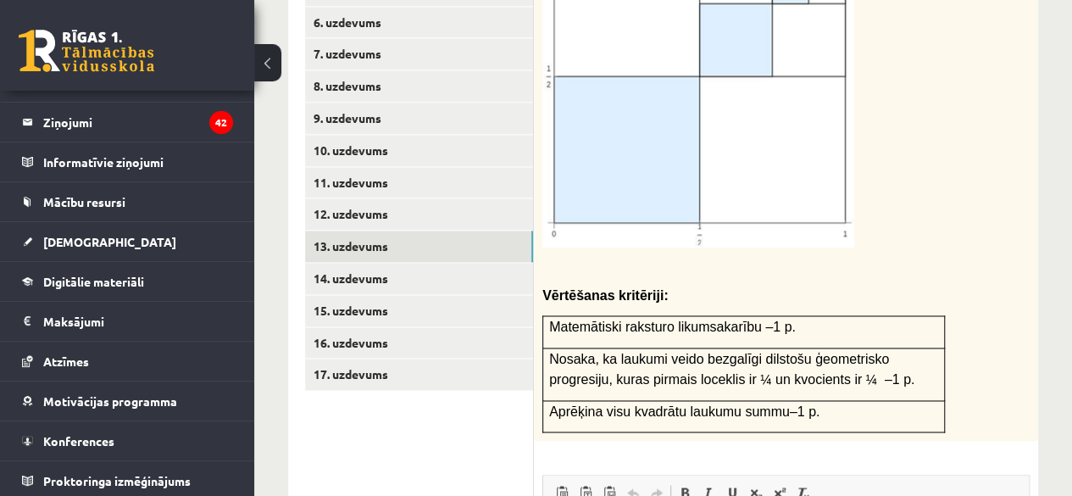
scroll to position [0, 0]
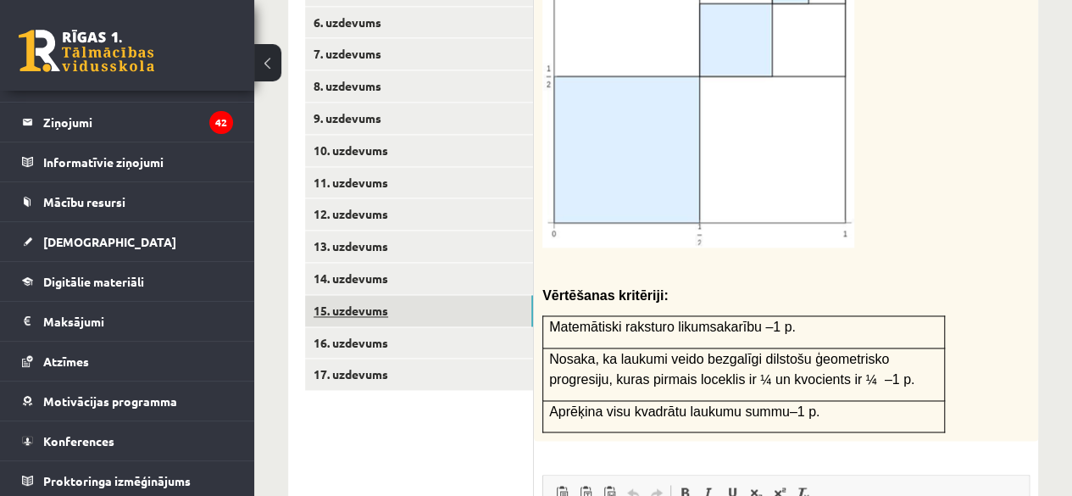
click at [402, 295] on link "15. uzdevums" at bounding box center [419, 310] width 228 height 31
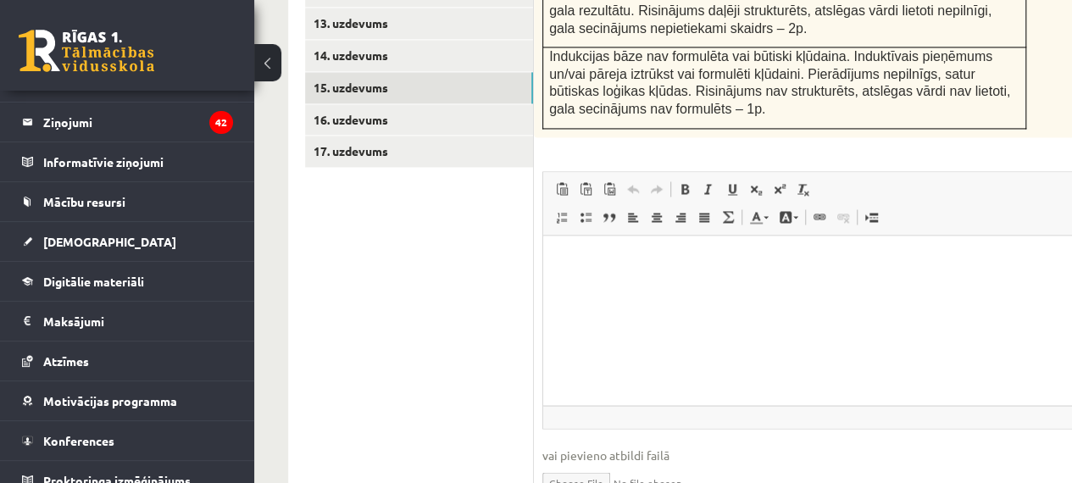
scroll to position [1360, 0]
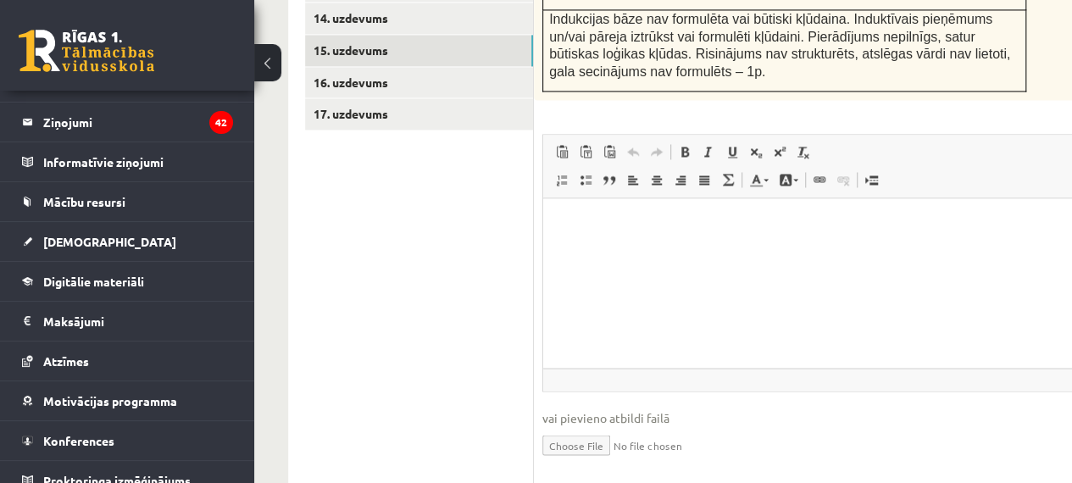
click at [561, 426] on input "file" at bounding box center [826, 443] width 569 height 35
type input "**********"
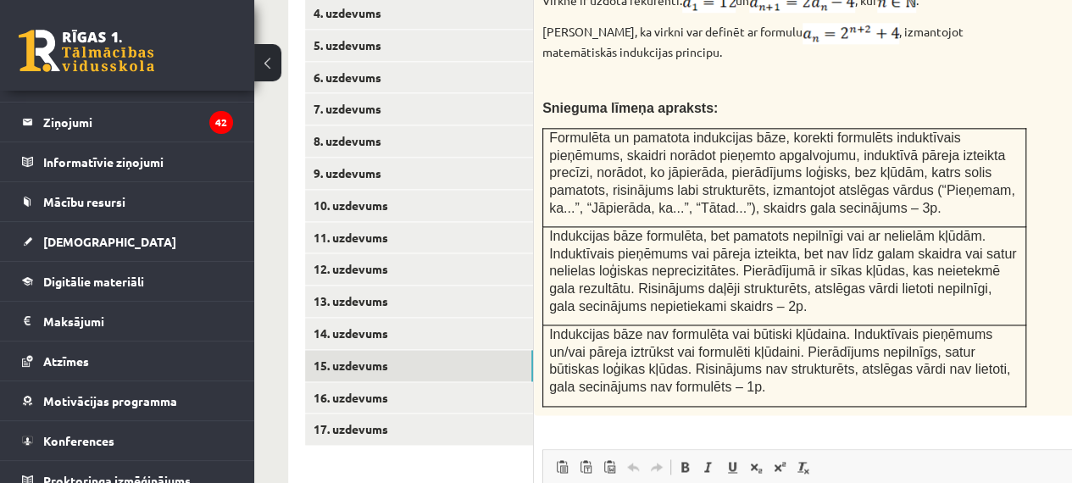
scroll to position [1021, 0]
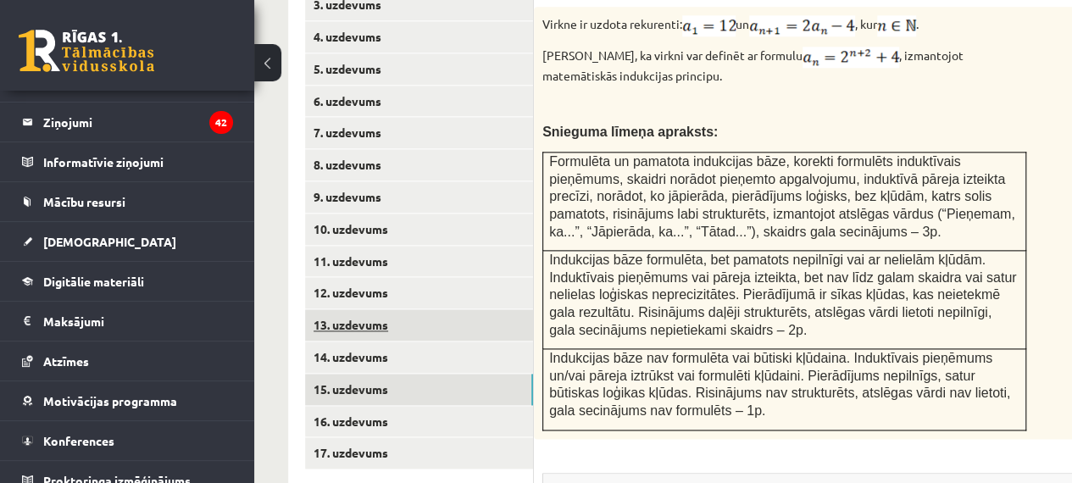
click at [396, 309] on link "13. uzdevums" at bounding box center [419, 324] width 228 height 31
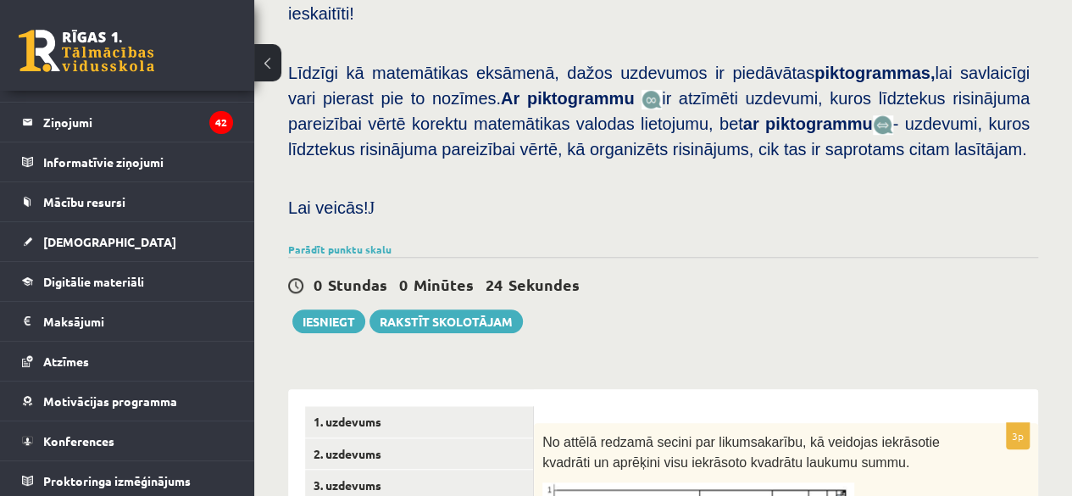
scroll to position [733, 0]
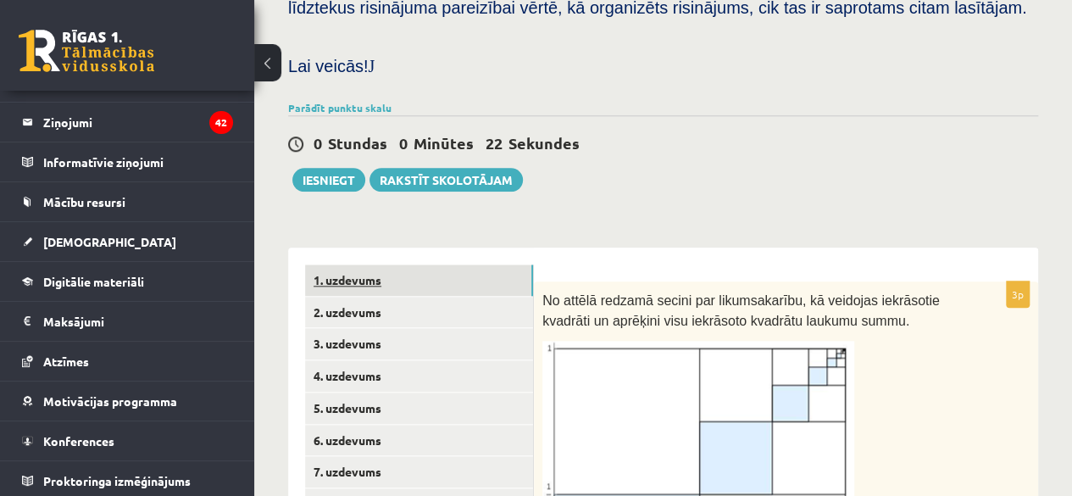
click at [404, 264] on link "1. uzdevums" at bounding box center [419, 279] width 228 height 31
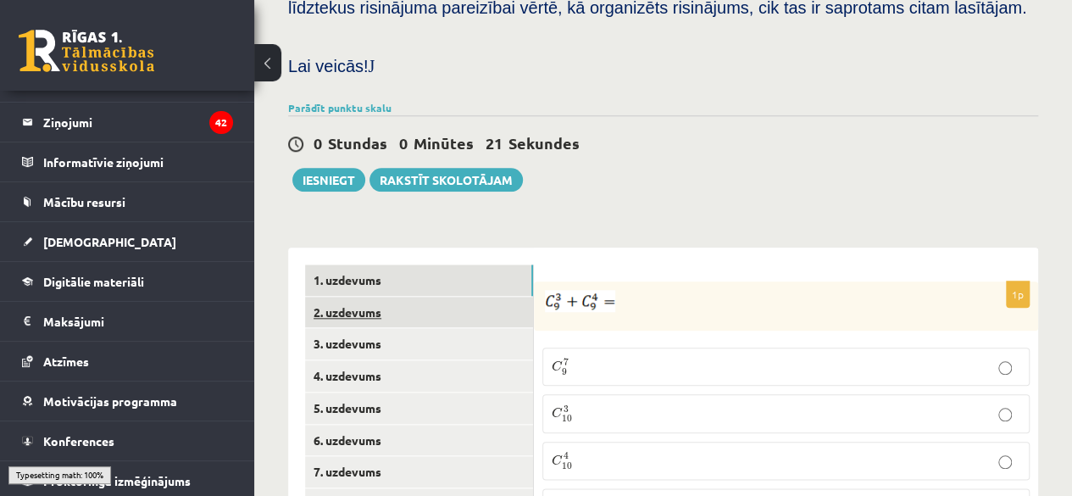
click at [395, 297] on link "2. uzdevums" at bounding box center [419, 312] width 228 height 31
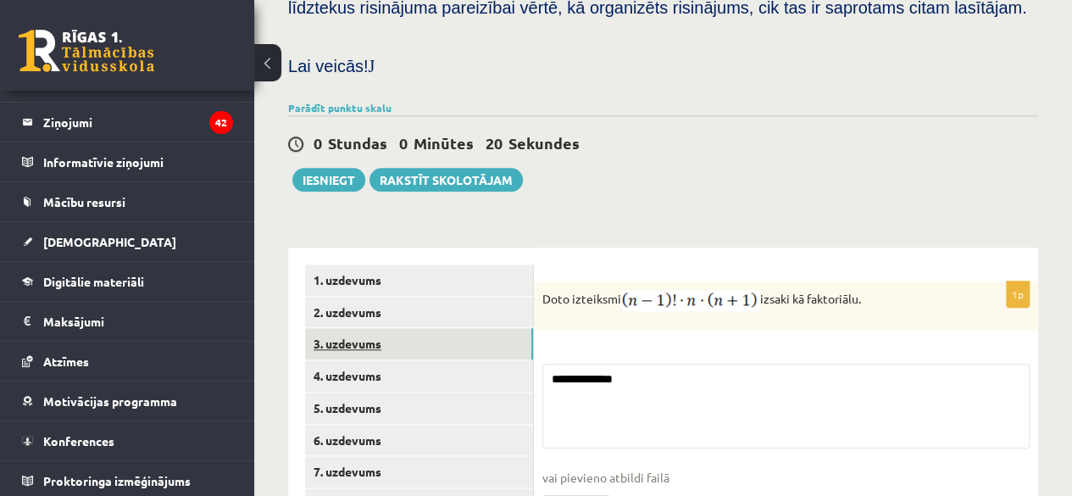
click at [417, 328] on link "3. uzdevums" at bounding box center [419, 343] width 228 height 31
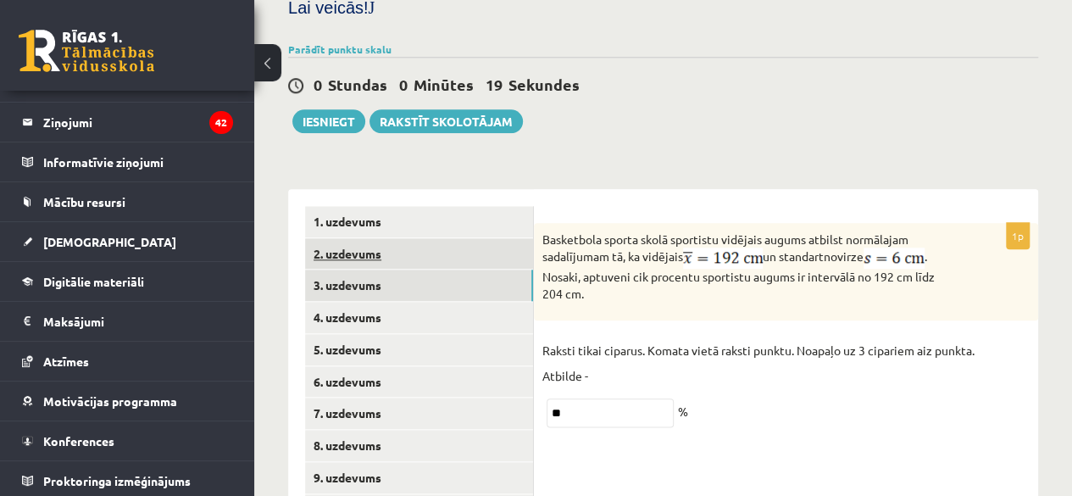
scroll to position [818, 0]
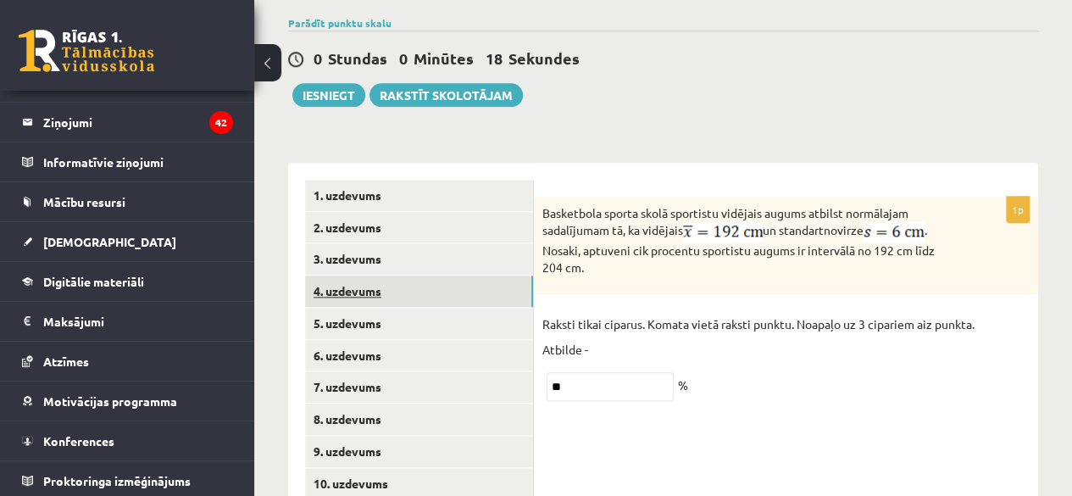
click at [414, 275] on link "4. uzdevums" at bounding box center [419, 290] width 228 height 31
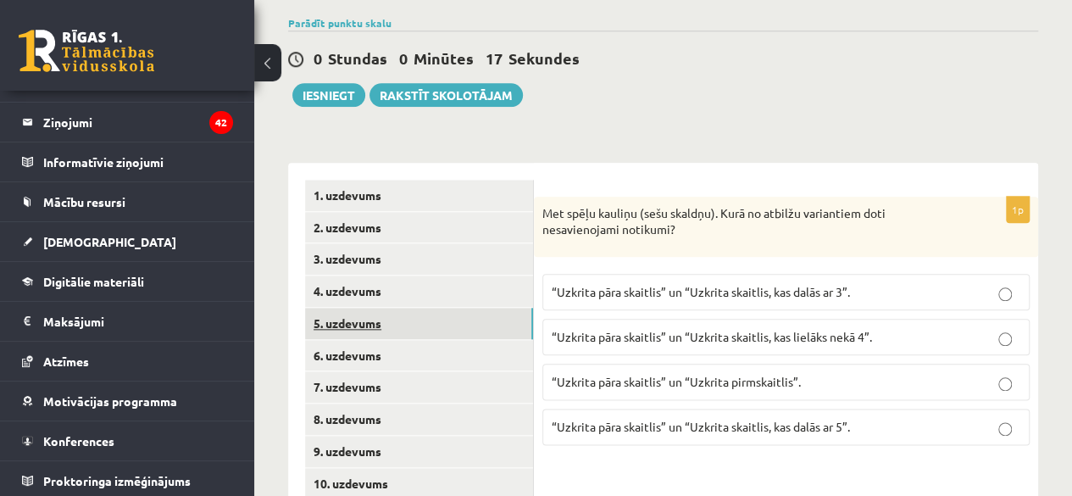
click at [437, 308] on link "5. uzdevums" at bounding box center [419, 323] width 228 height 31
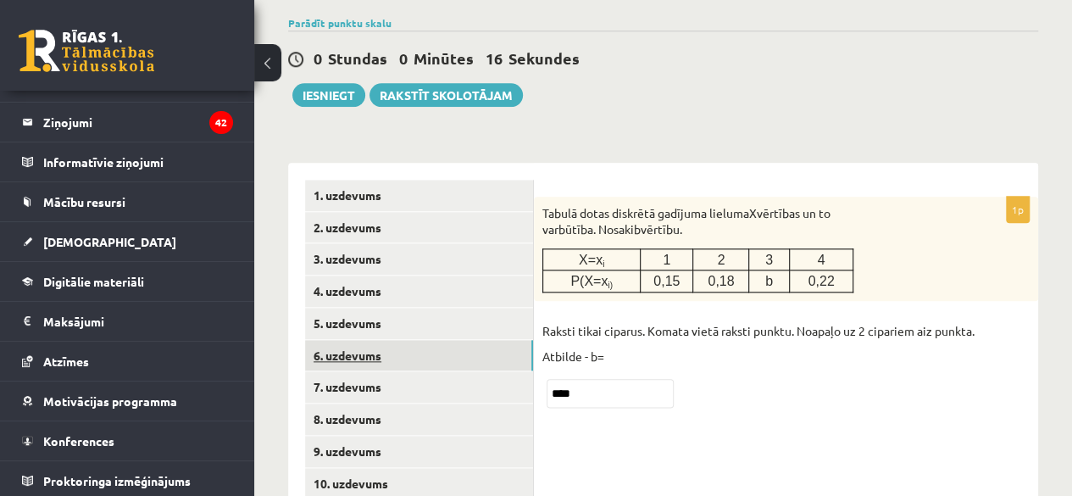
click at [441, 340] on link "6. uzdevums" at bounding box center [419, 355] width 228 height 31
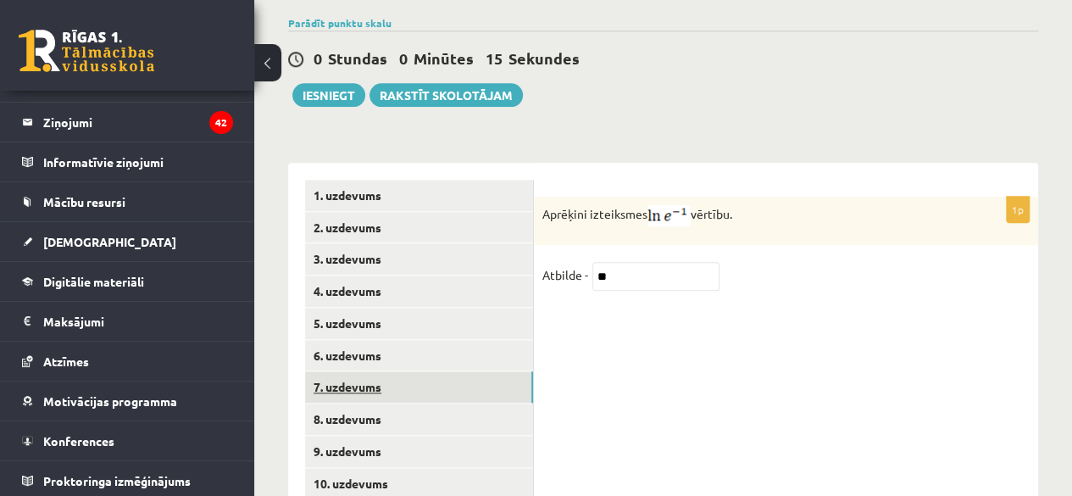
click at [447, 371] on link "7. uzdevums" at bounding box center [419, 386] width 228 height 31
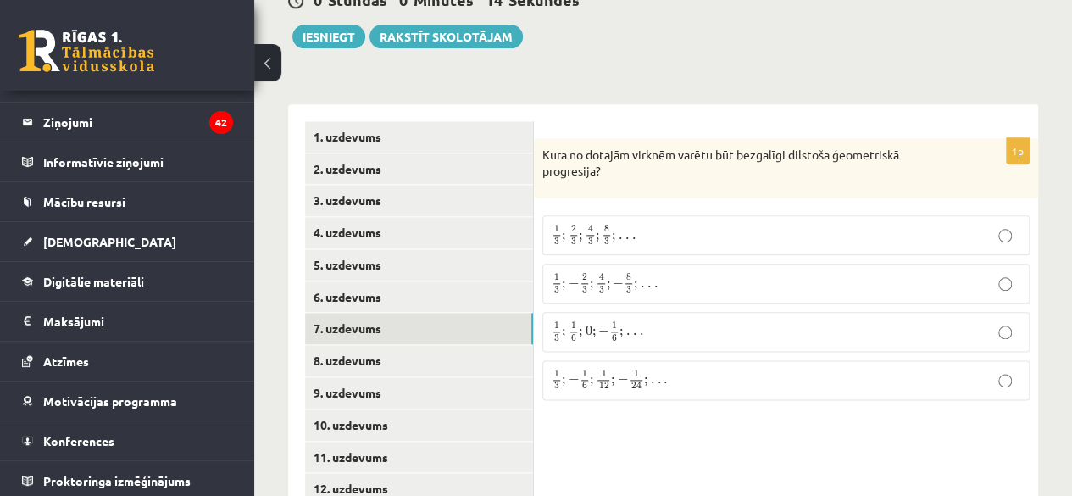
scroll to position [903, 0]
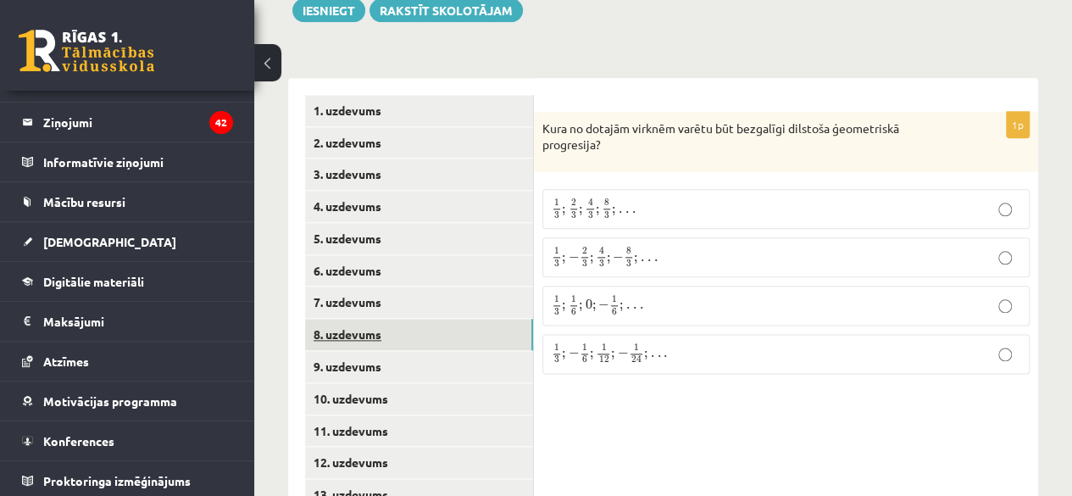
click at [441, 319] on link "8. uzdevums" at bounding box center [419, 334] width 228 height 31
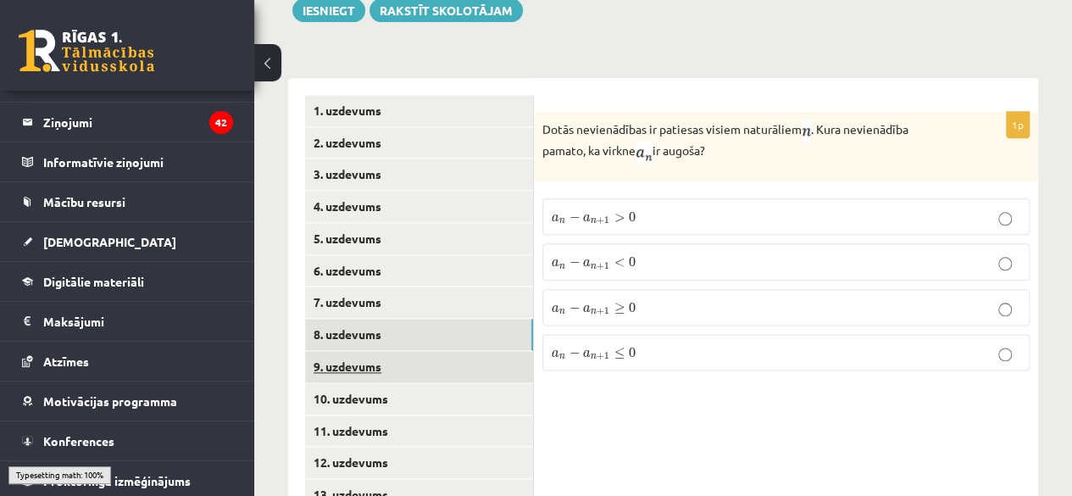
click at [454, 351] on link "9. uzdevums" at bounding box center [419, 366] width 228 height 31
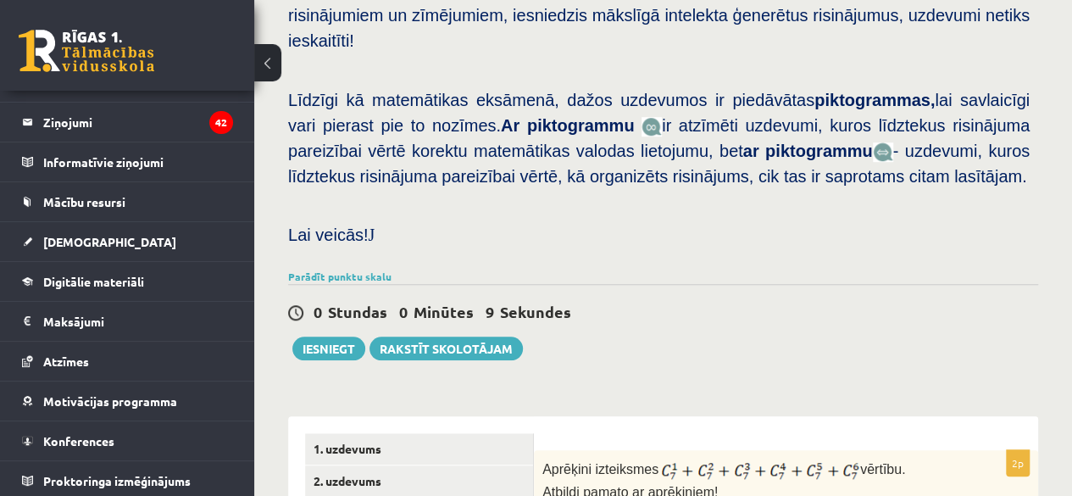
scroll to position [564, 0]
click at [348, 337] on button "Iesniegt" at bounding box center [328, 349] width 73 height 24
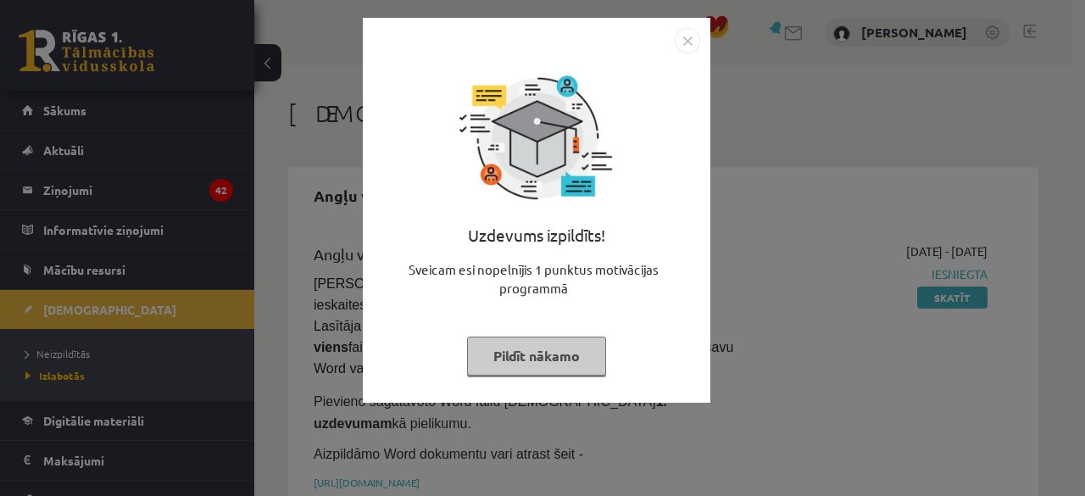
click at [572, 365] on button "Pildīt nākamo" at bounding box center [536, 355] width 139 height 39
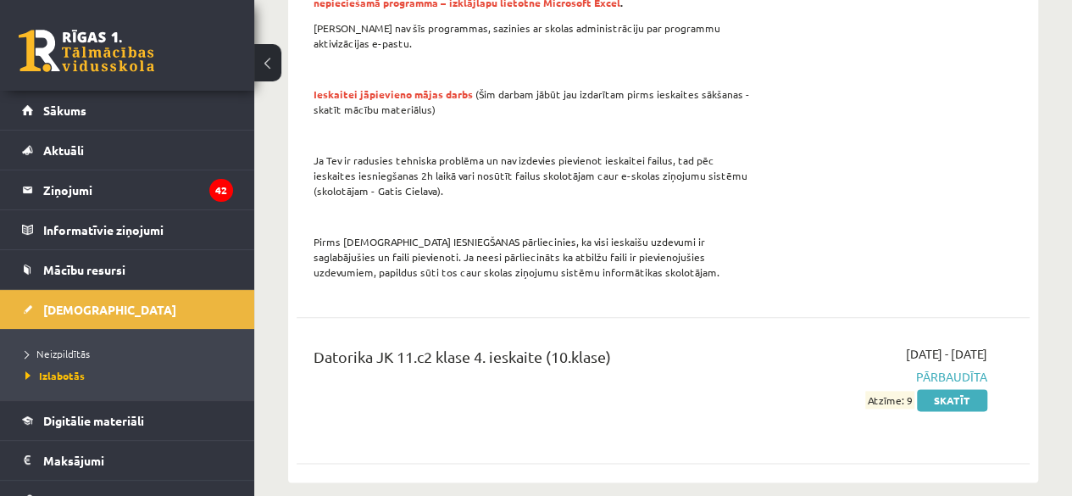
scroll to position [1017, 0]
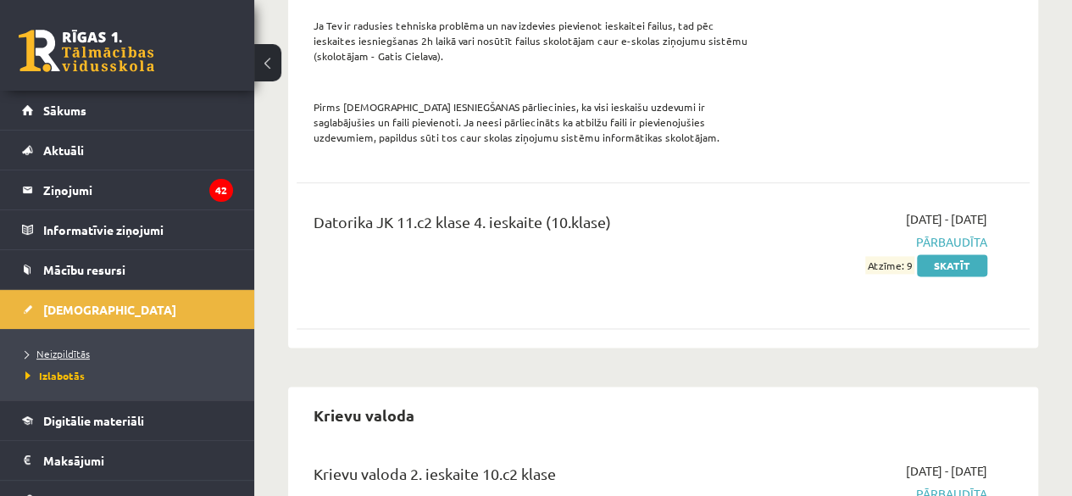
click at [61, 347] on span "Neizpildītās" at bounding box center [57, 354] width 64 height 14
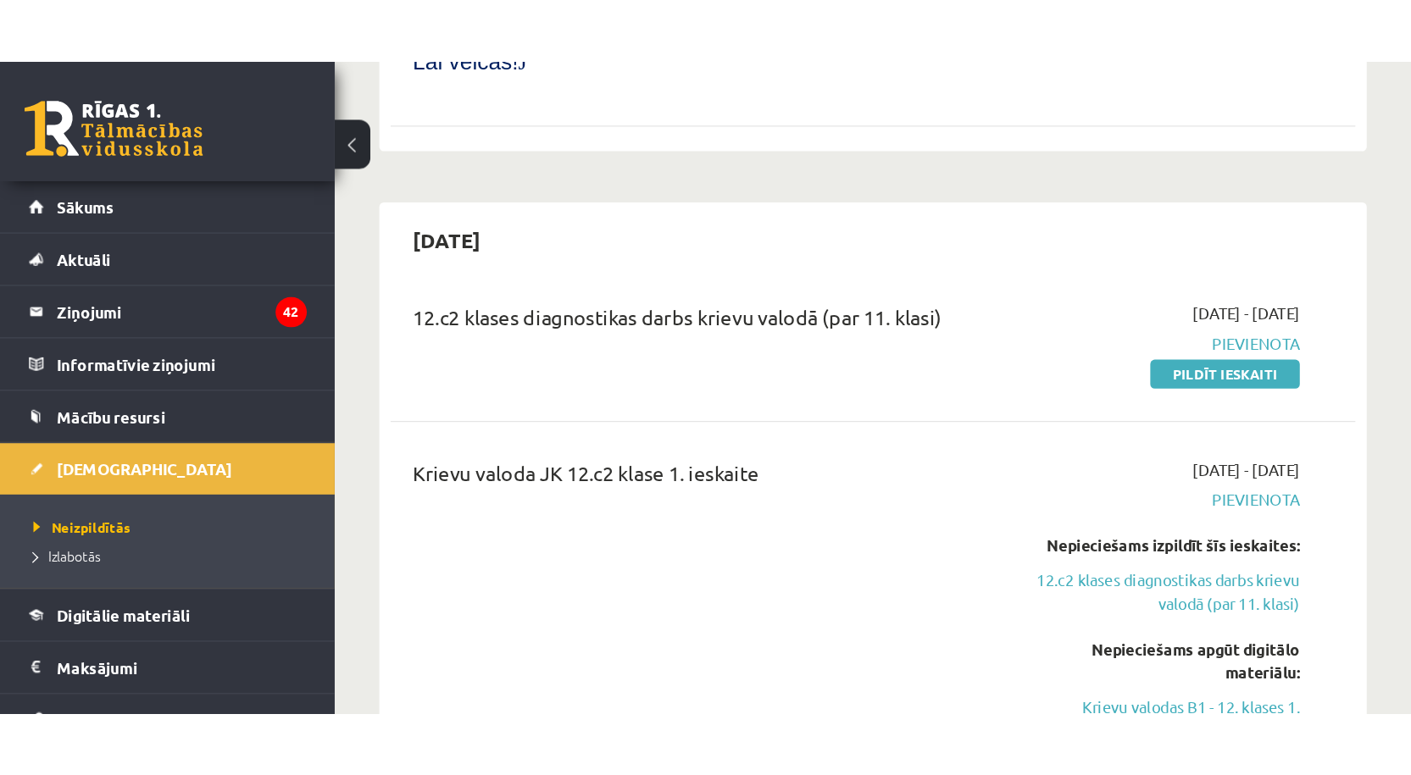
scroll to position [1409, 0]
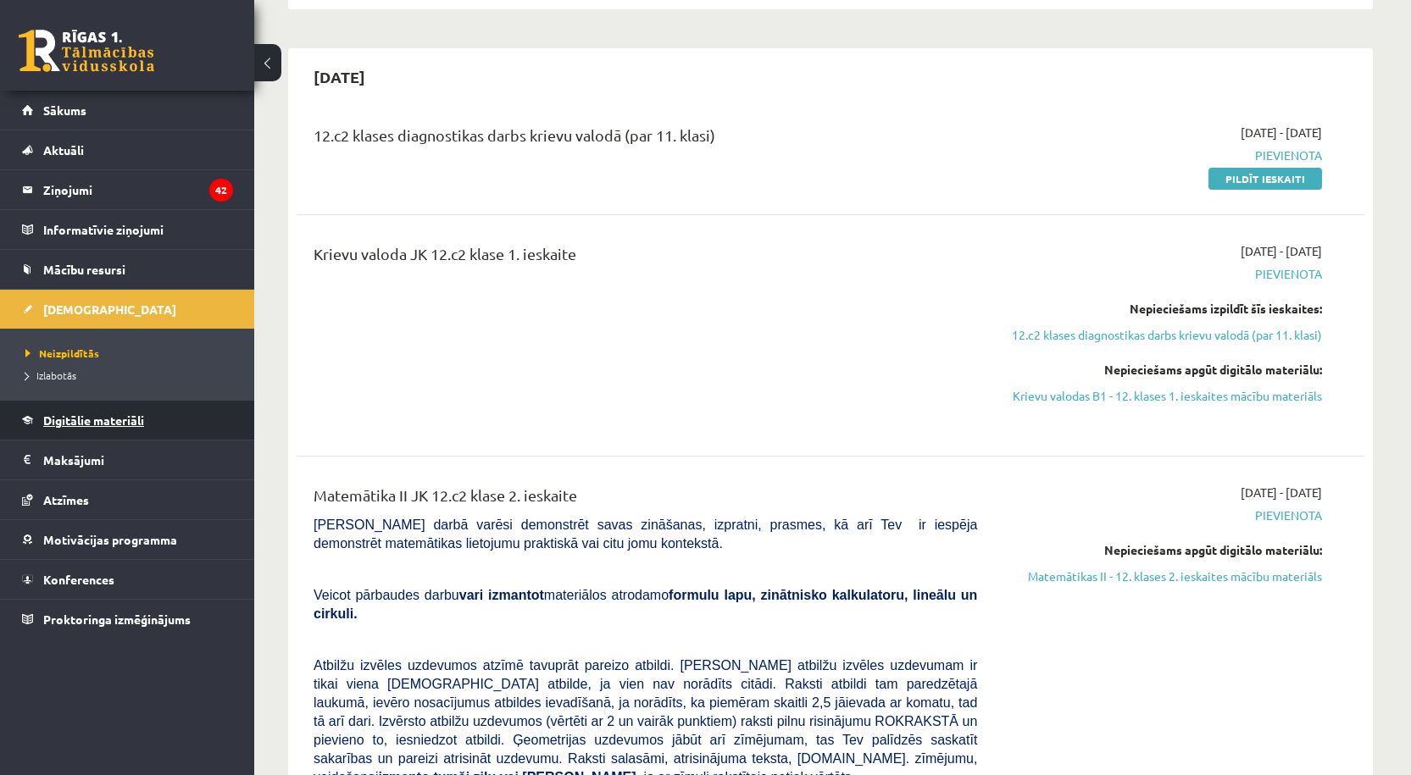
click at [92, 423] on span "Digitālie materiāli" at bounding box center [93, 420] width 101 height 15
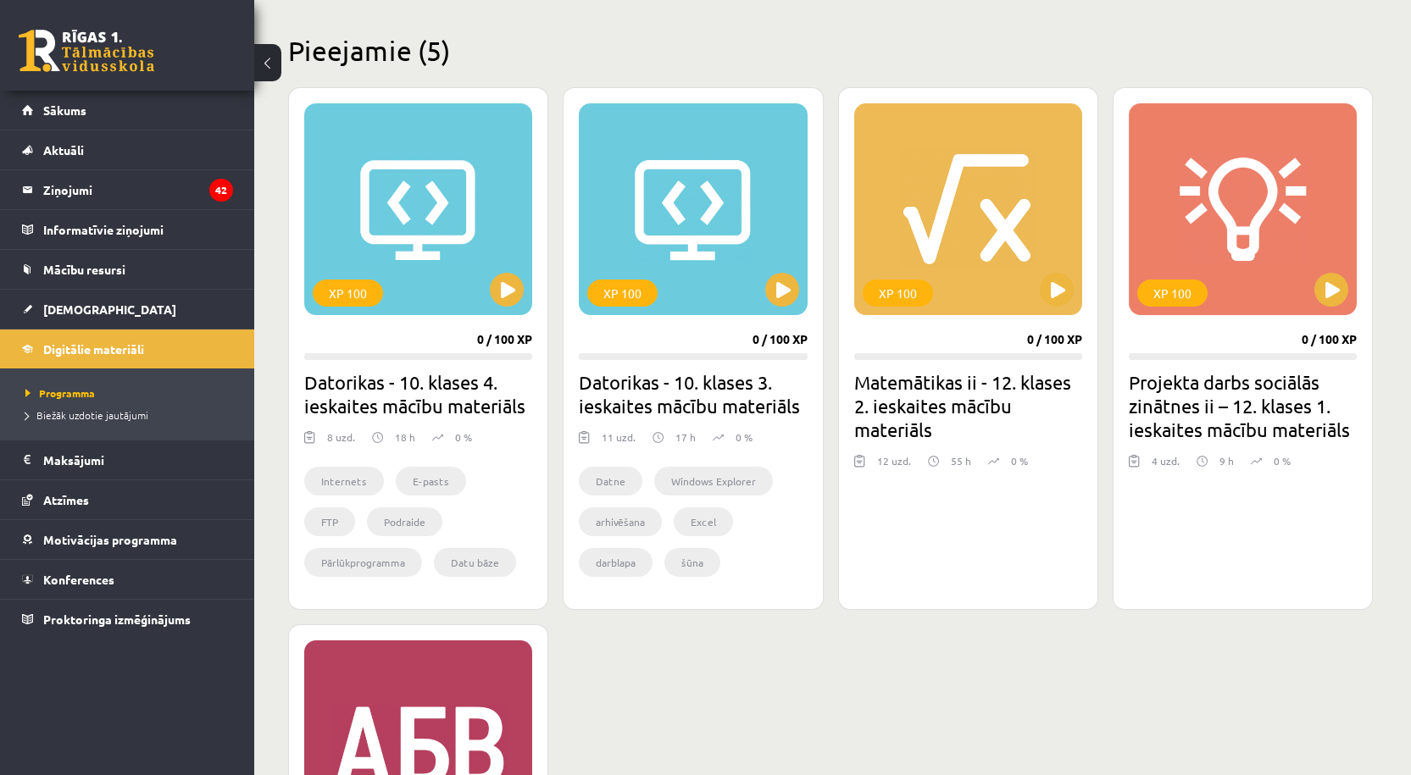
scroll to position [366, 0]
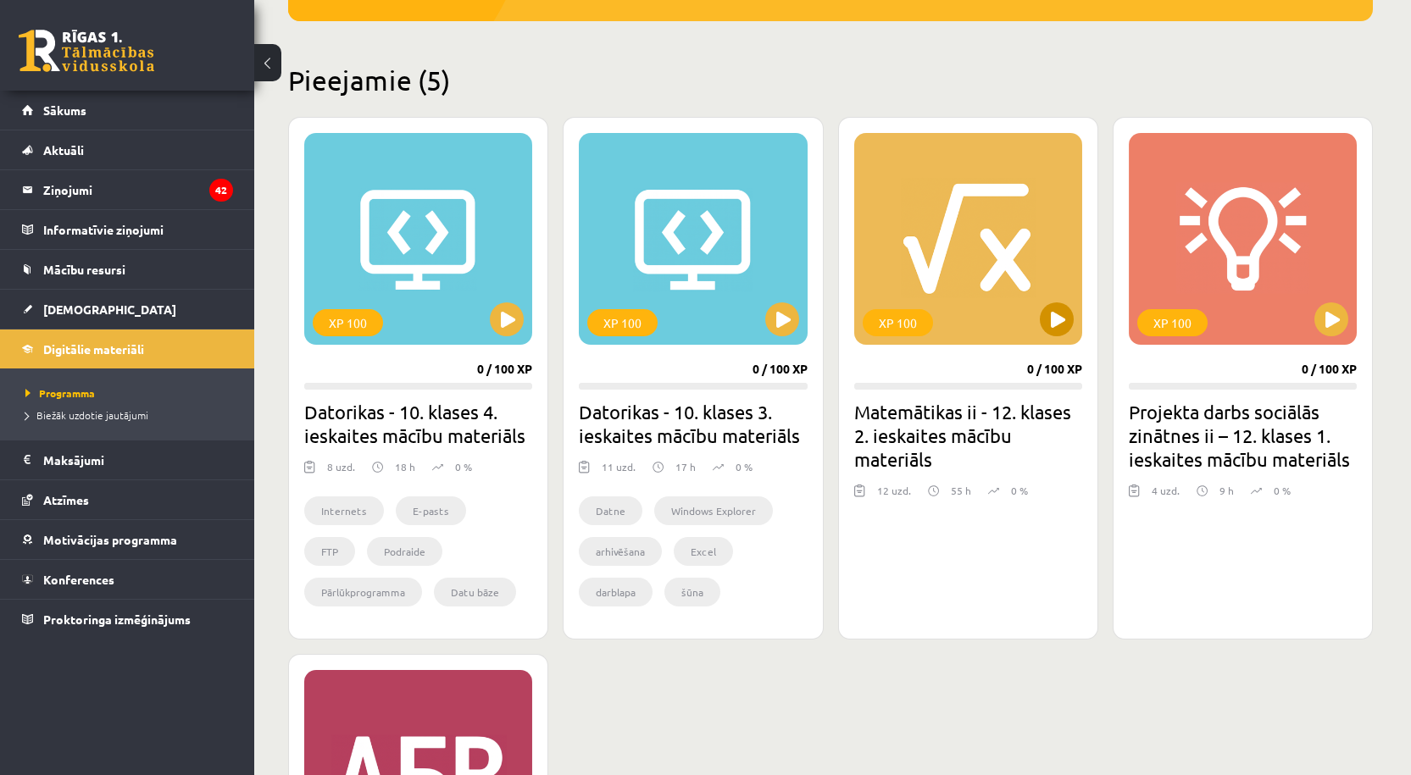
click at [1025, 261] on div "XP 100" at bounding box center [968, 239] width 228 height 212
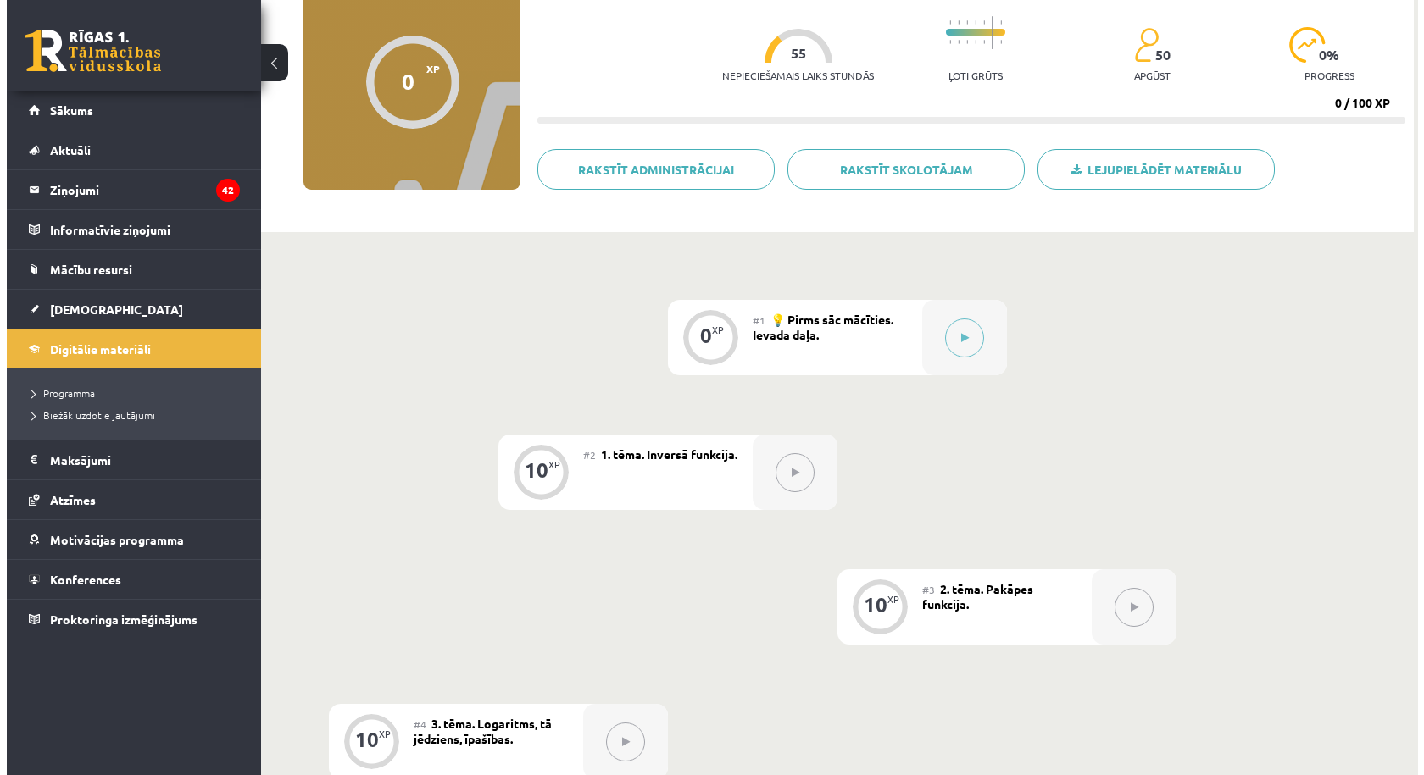
scroll to position [169, 0]
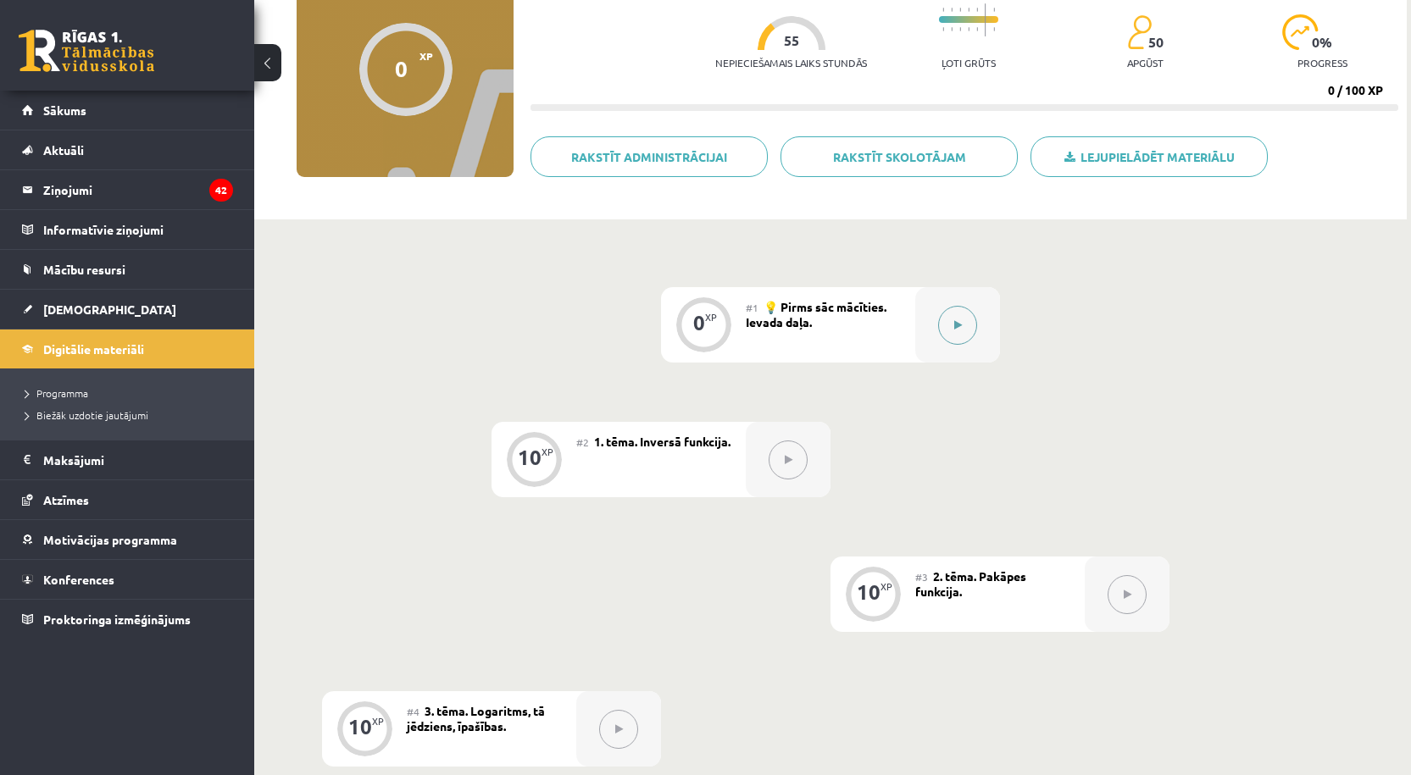
click at [972, 325] on button at bounding box center [957, 325] width 39 height 39
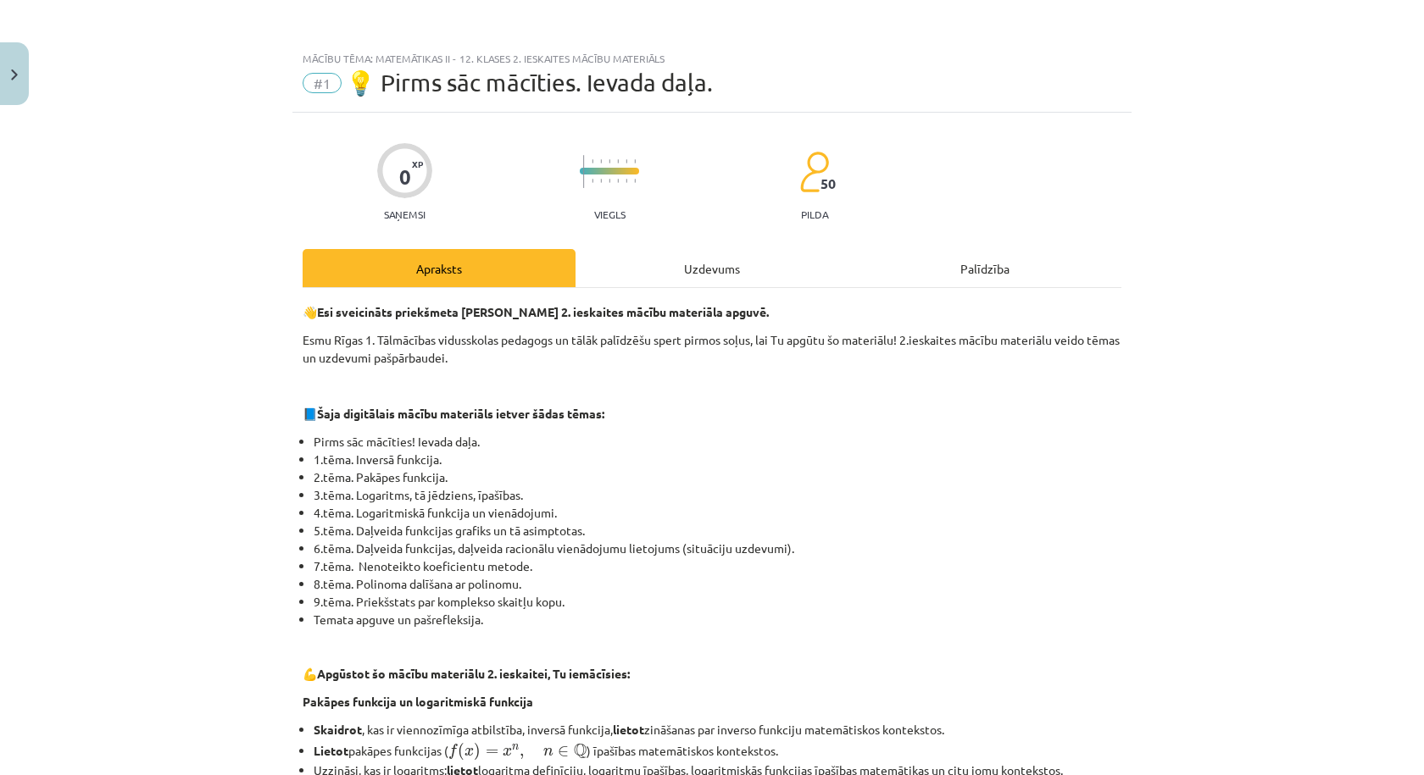
click at [788, 262] on div "Uzdevums" at bounding box center [711, 268] width 273 height 38
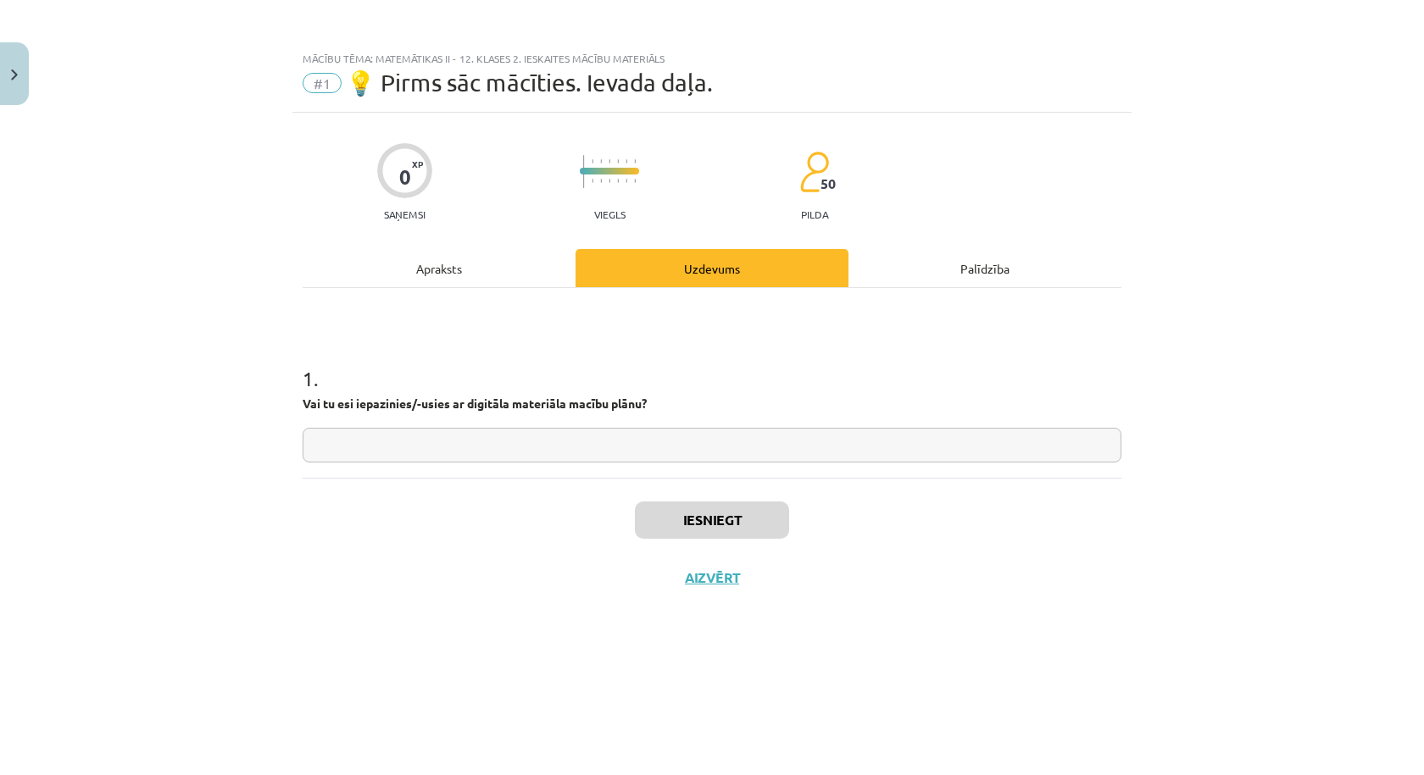
click at [703, 437] on input "text" at bounding box center [712, 445] width 819 height 35
type input "**"
click at [760, 514] on button "Iesniegt" at bounding box center [712, 520] width 154 height 37
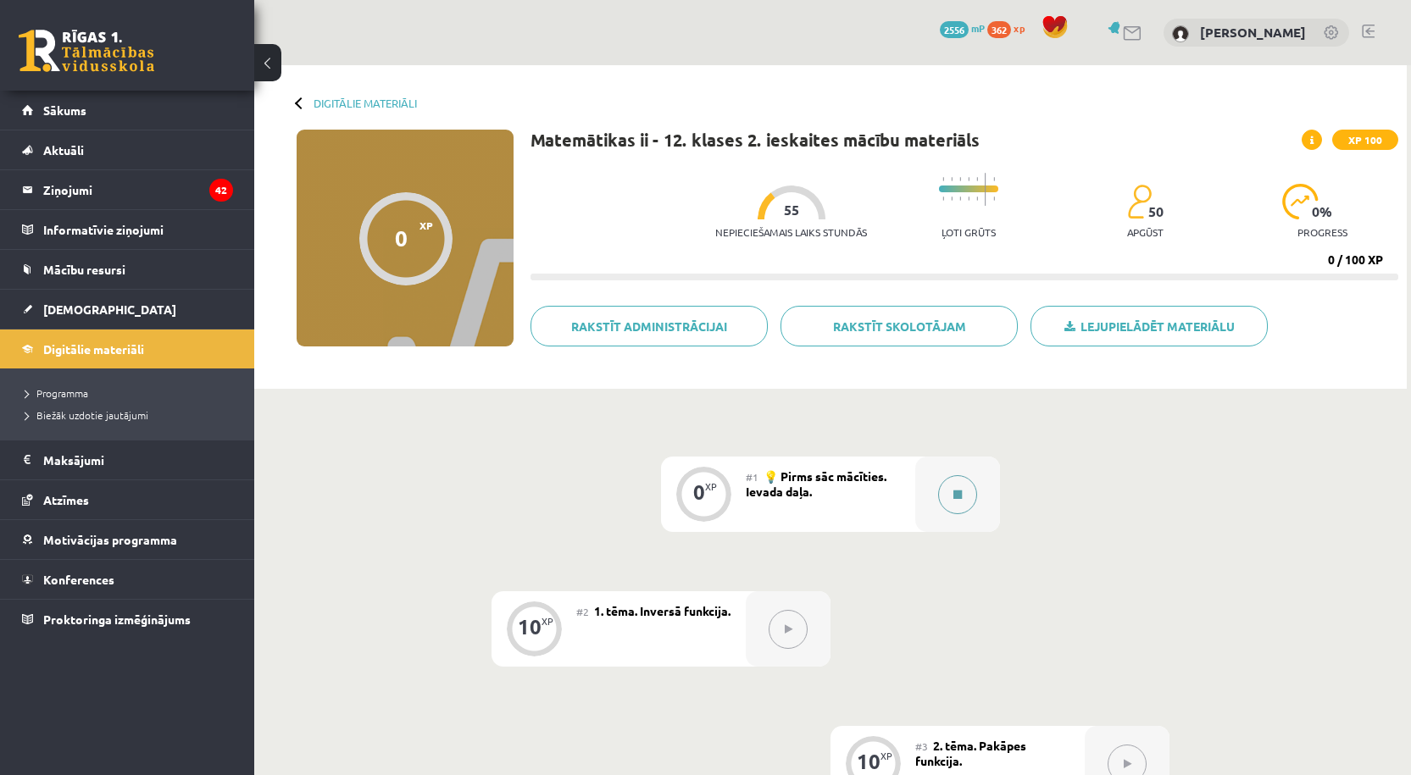
click at [951, 503] on button at bounding box center [957, 494] width 39 height 39
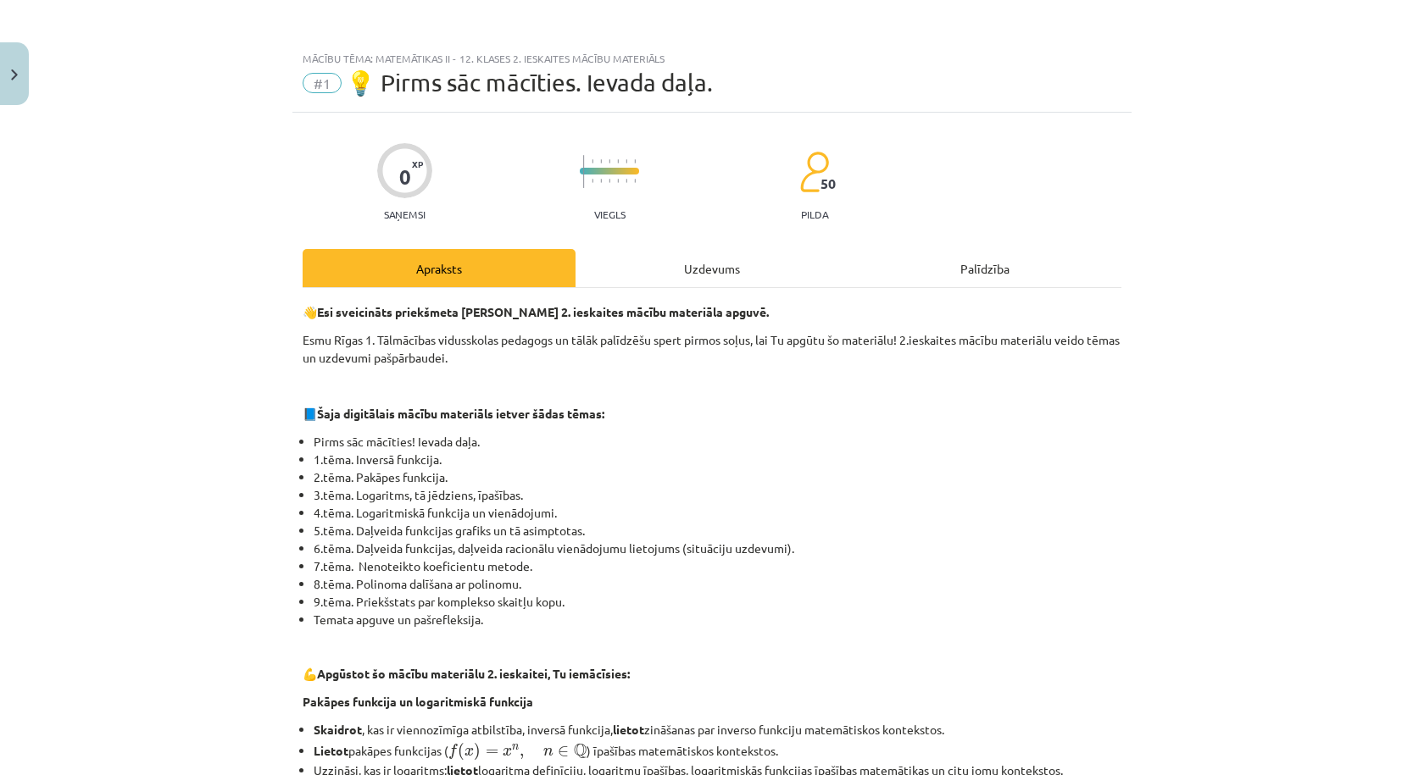
click at [734, 270] on div "Uzdevums" at bounding box center [711, 268] width 273 height 38
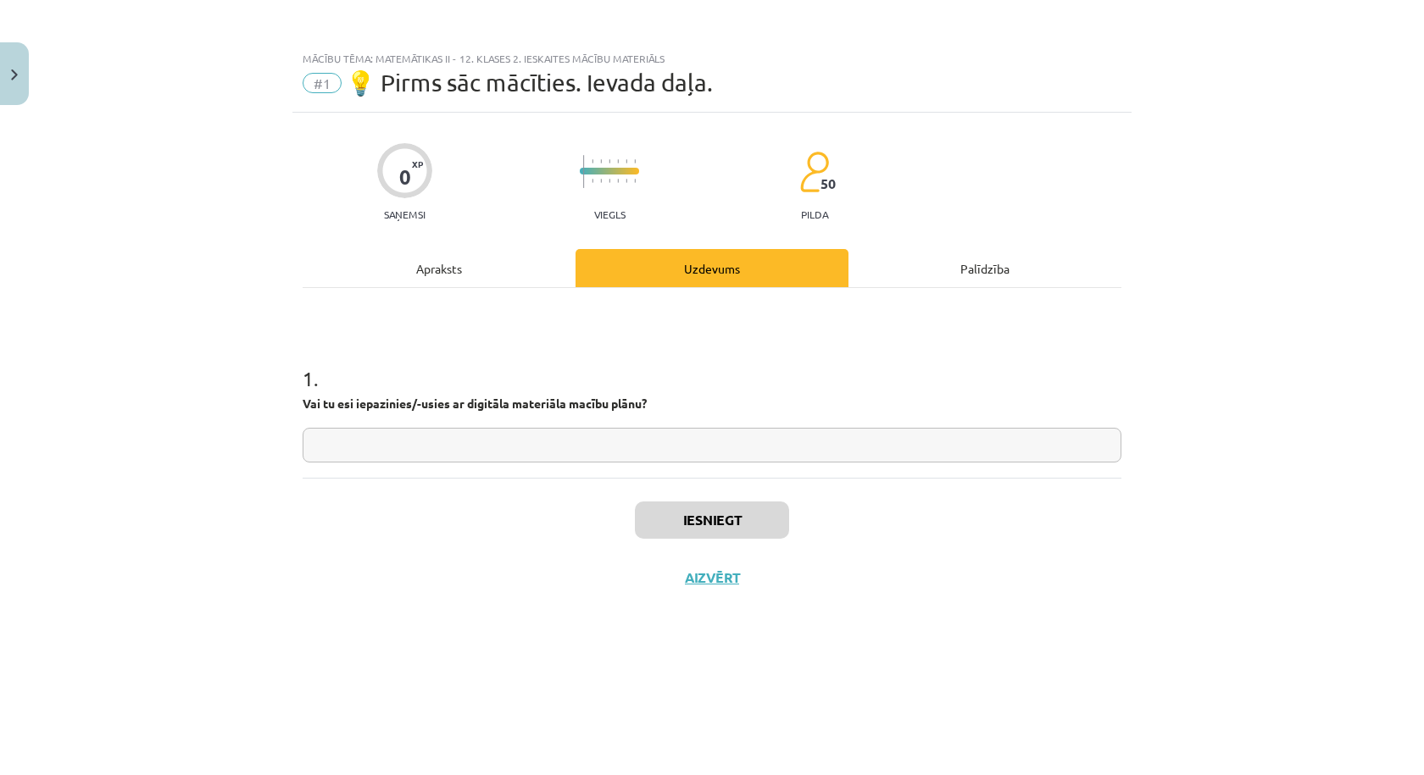
click at [678, 465] on div "1 . Vai tu esi iepazinies/-usies ar digitāla materiāla macību plānu?" at bounding box center [712, 383] width 819 height 190
click at [690, 451] on input "text" at bounding box center [712, 445] width 819 height 35
type input "**"
click at [707, 538] on button "Iesniegt" at bounding box center [712, 520] width 154 height 37
click at [696, 584] on button "Nākamā nodarbība" at bounding box center [712, 588] width 166 height 39
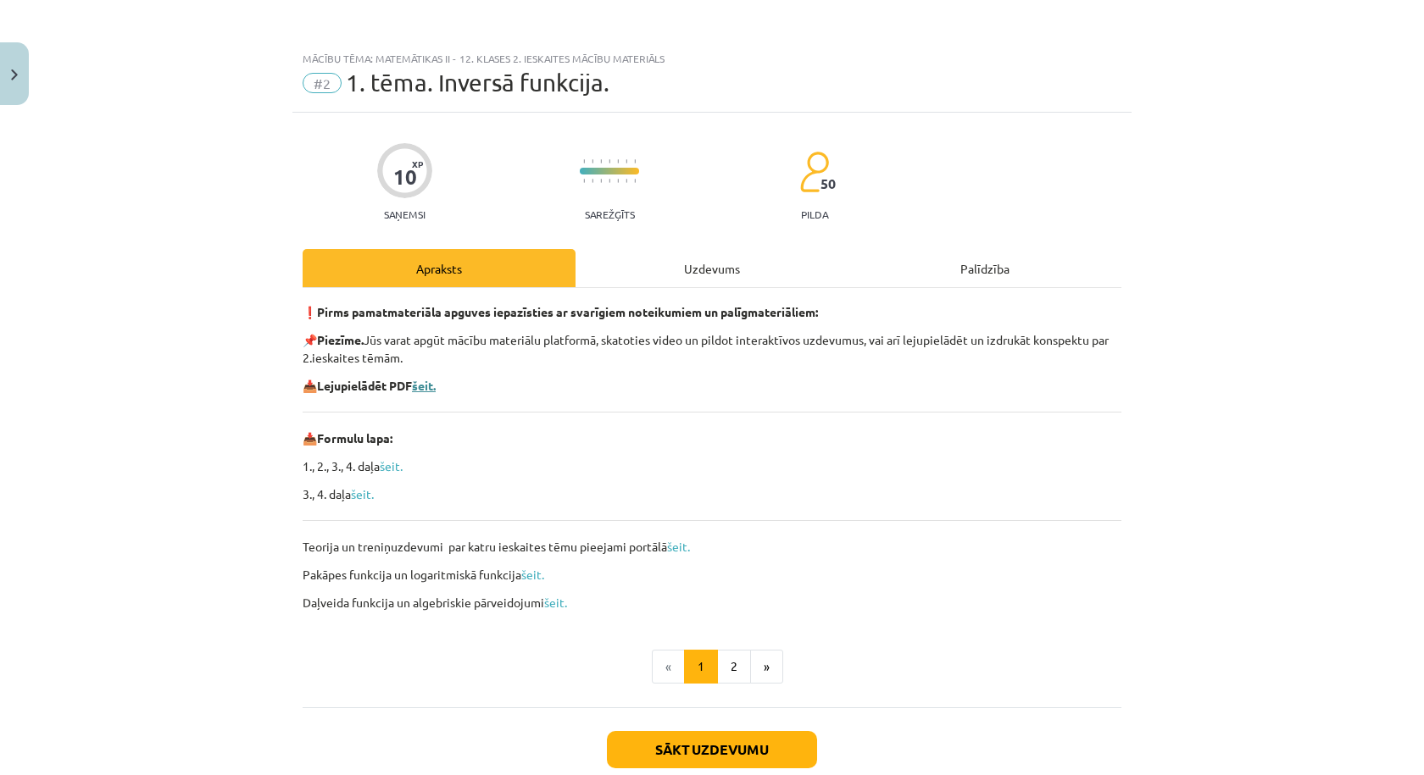
click at [424, 386] on b "šeit." at bounding box center [424, 385] width 24 height 15
click at [620, 286] on div "Uzdevums" at bounding box center [711, 268] width 273 height 38
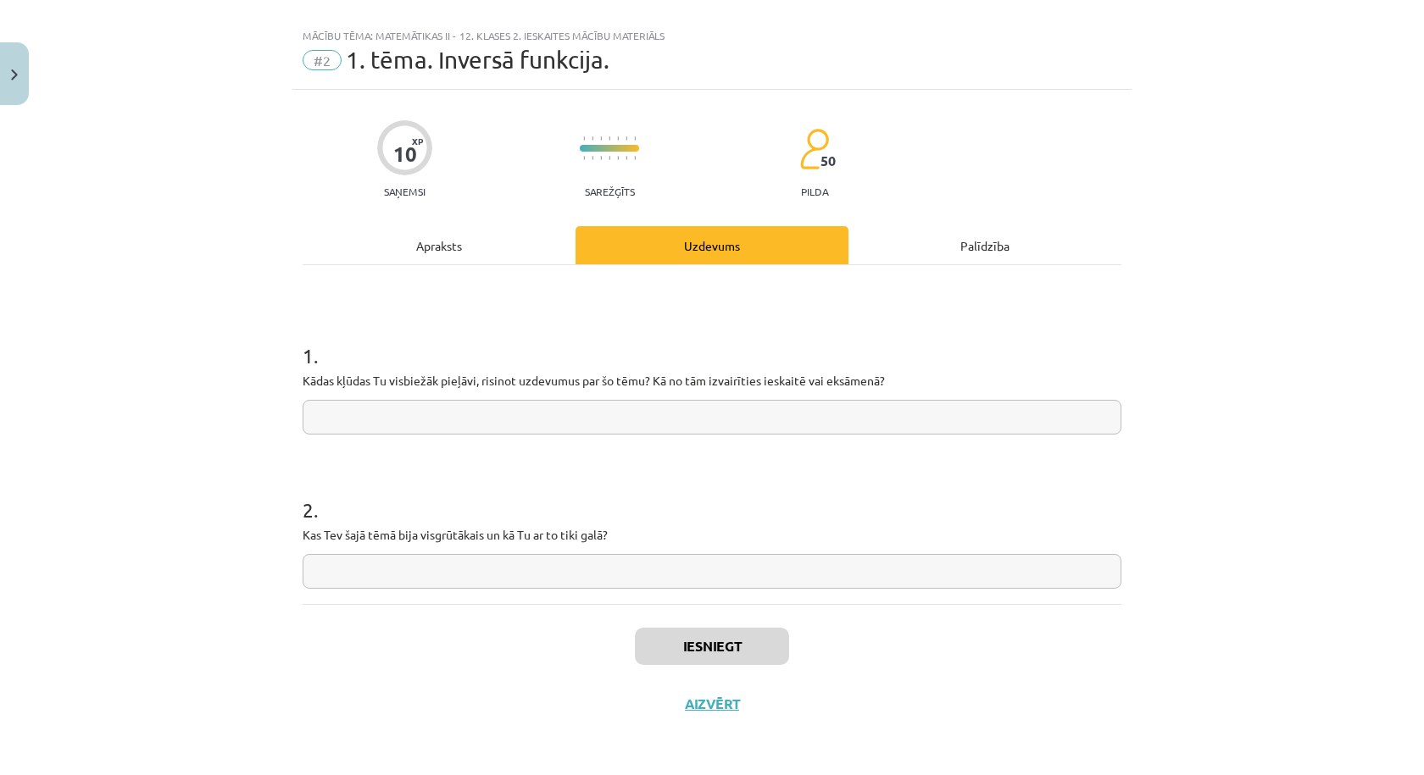
click at [464, 234] on div "Apraksts" at bounding box center [439, 245] width 273 height 38
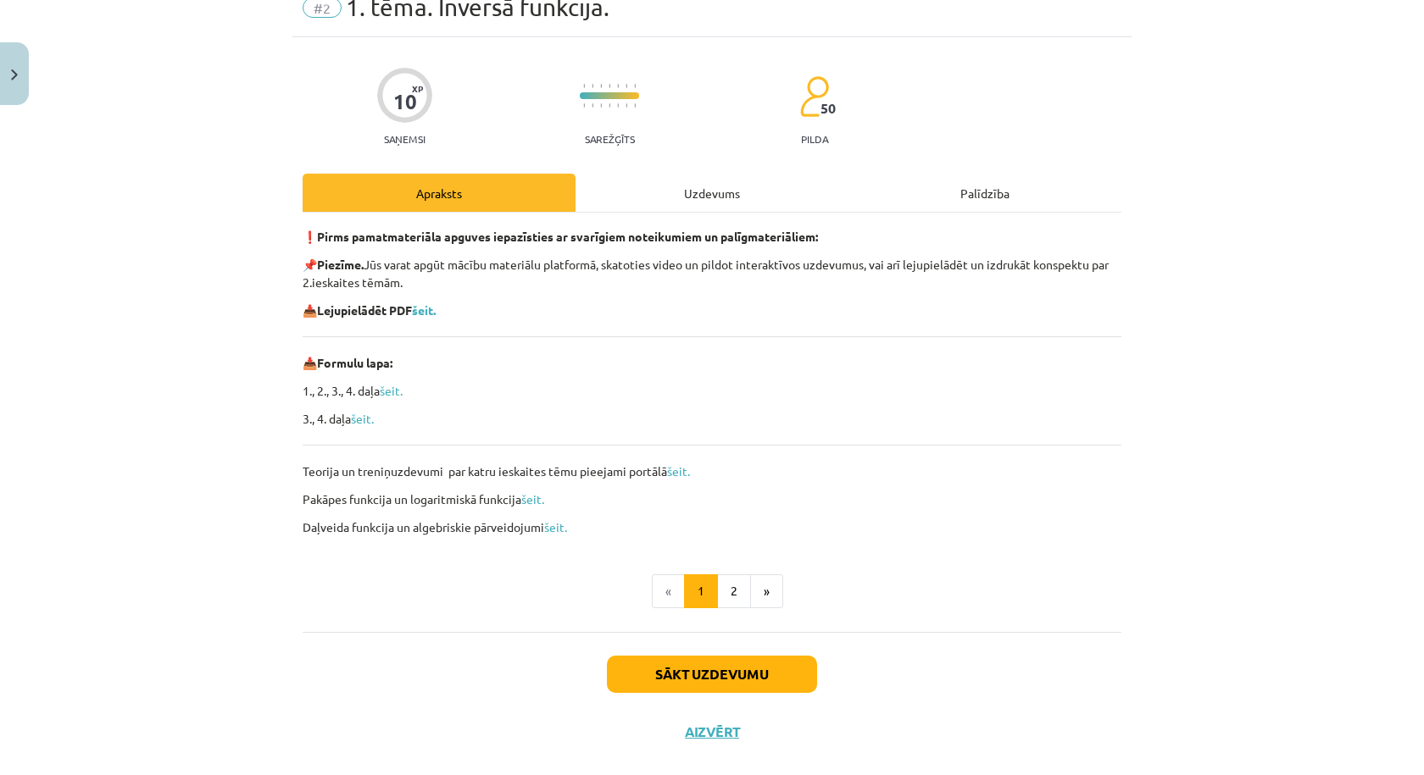
scroll to position [103, 0]
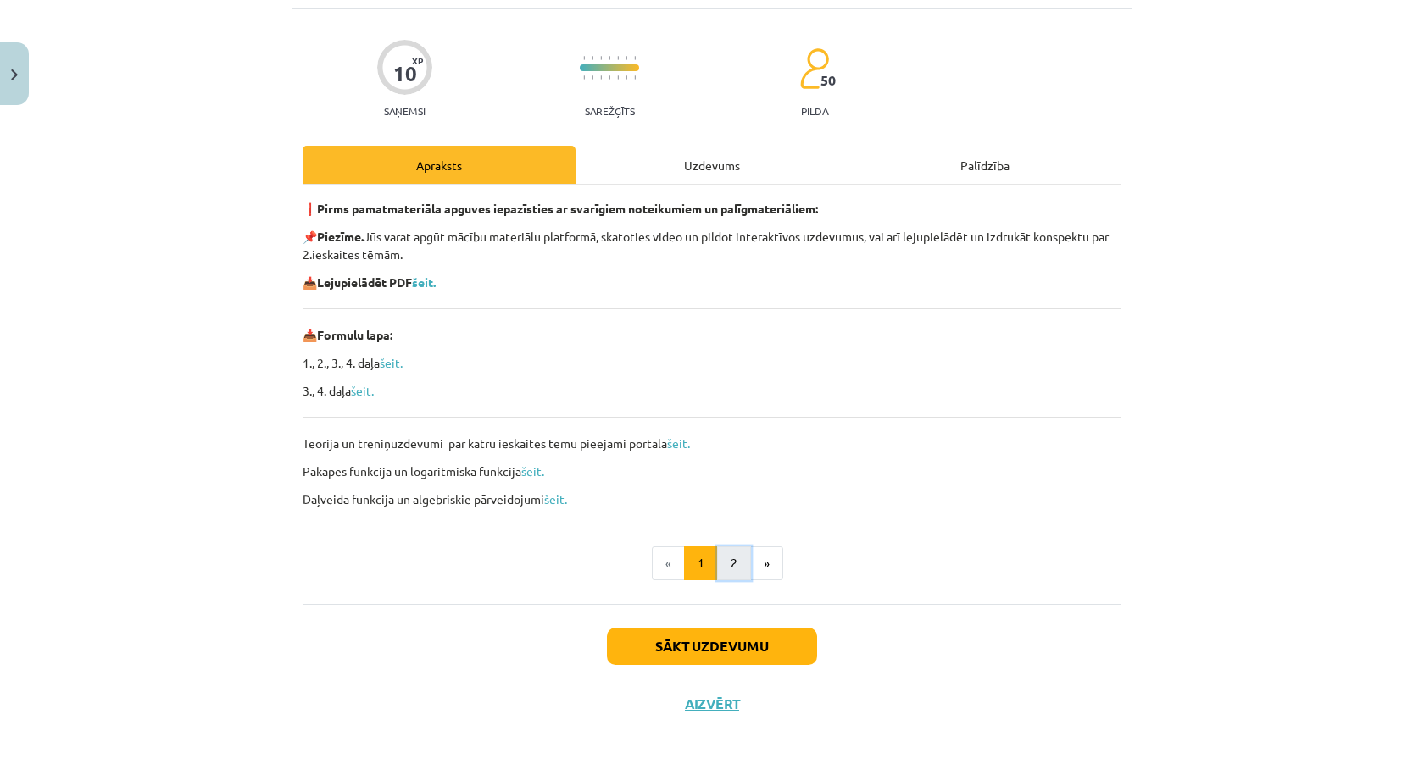
click at [722, 555] on button "2" at bounding box center [734, 564] width 34 height 34
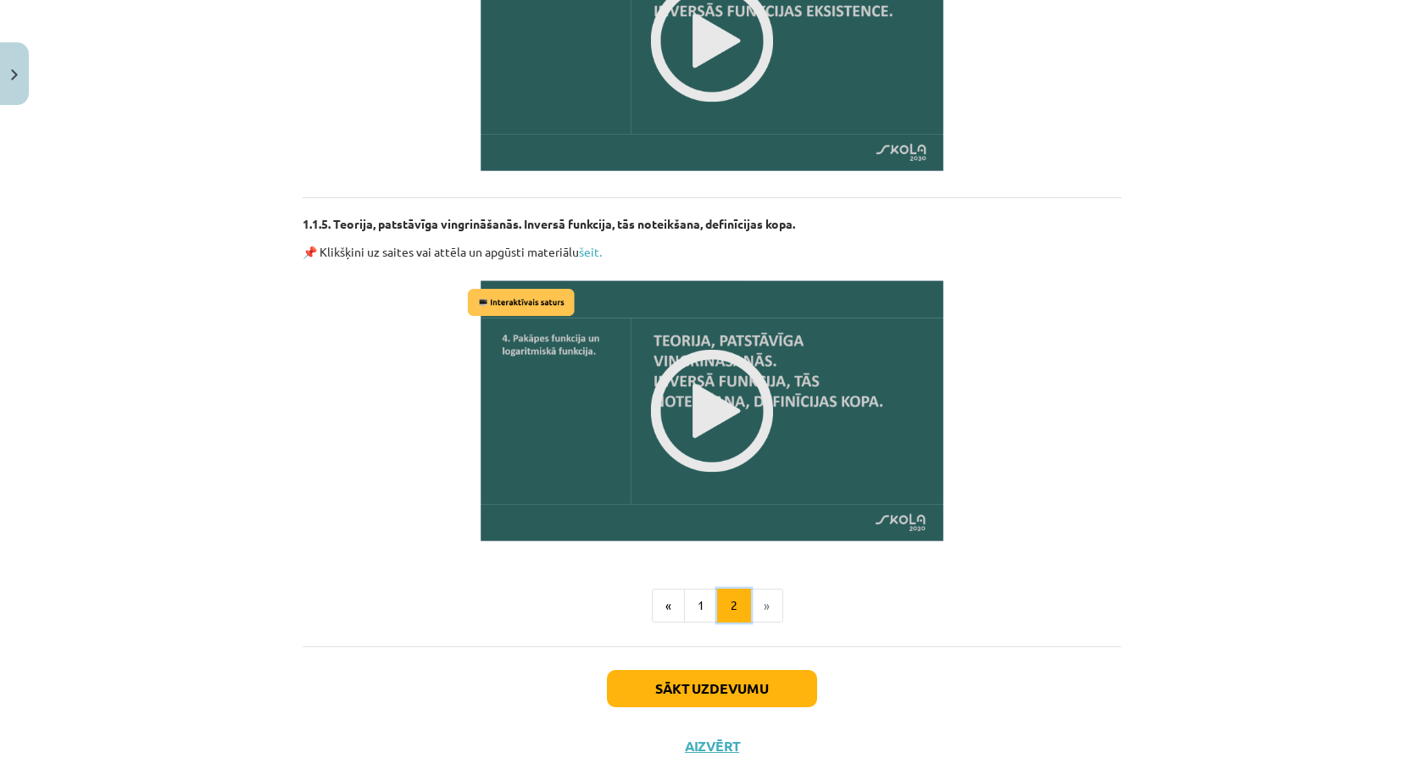
scroll to position [1975, 0]
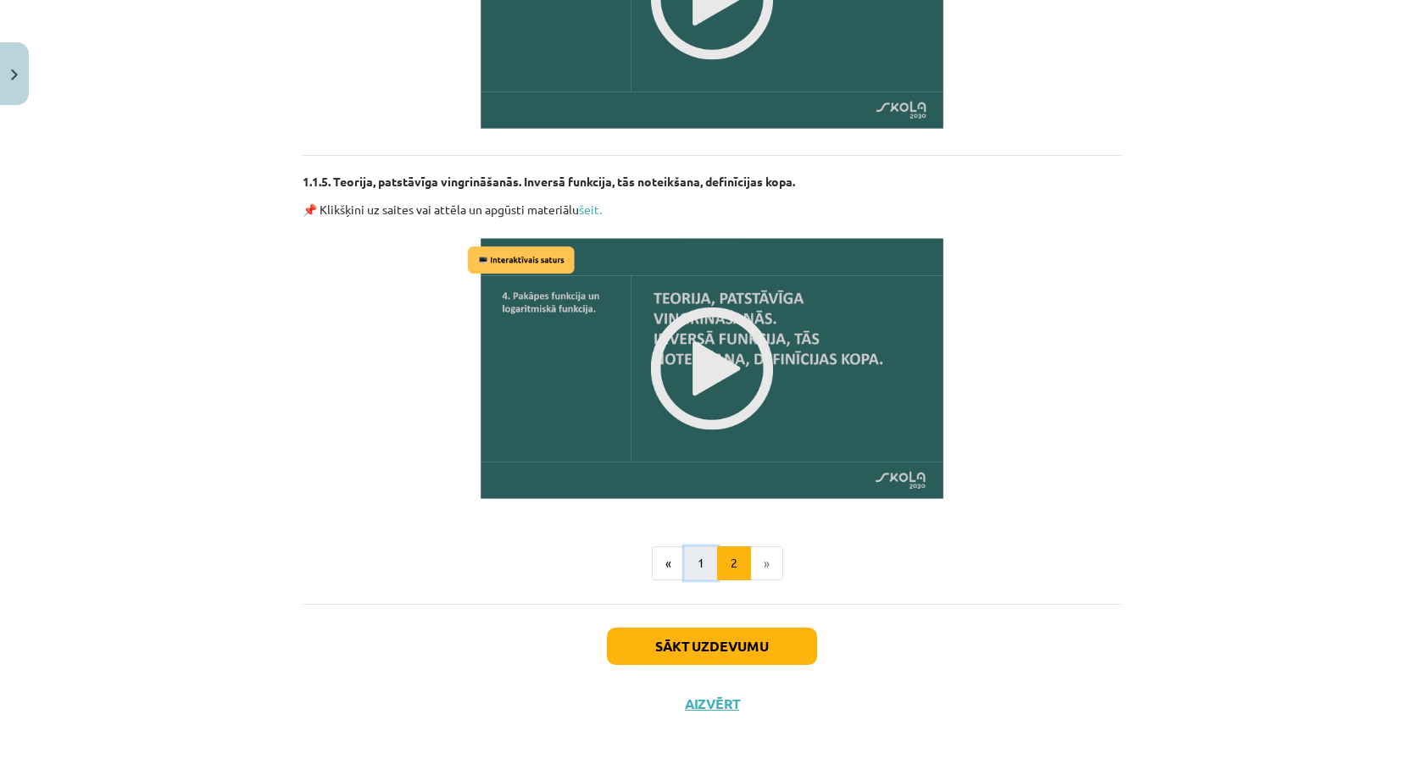
click at [703, 564] on button "1" at bounding box center [701, 564] width 34 height 34
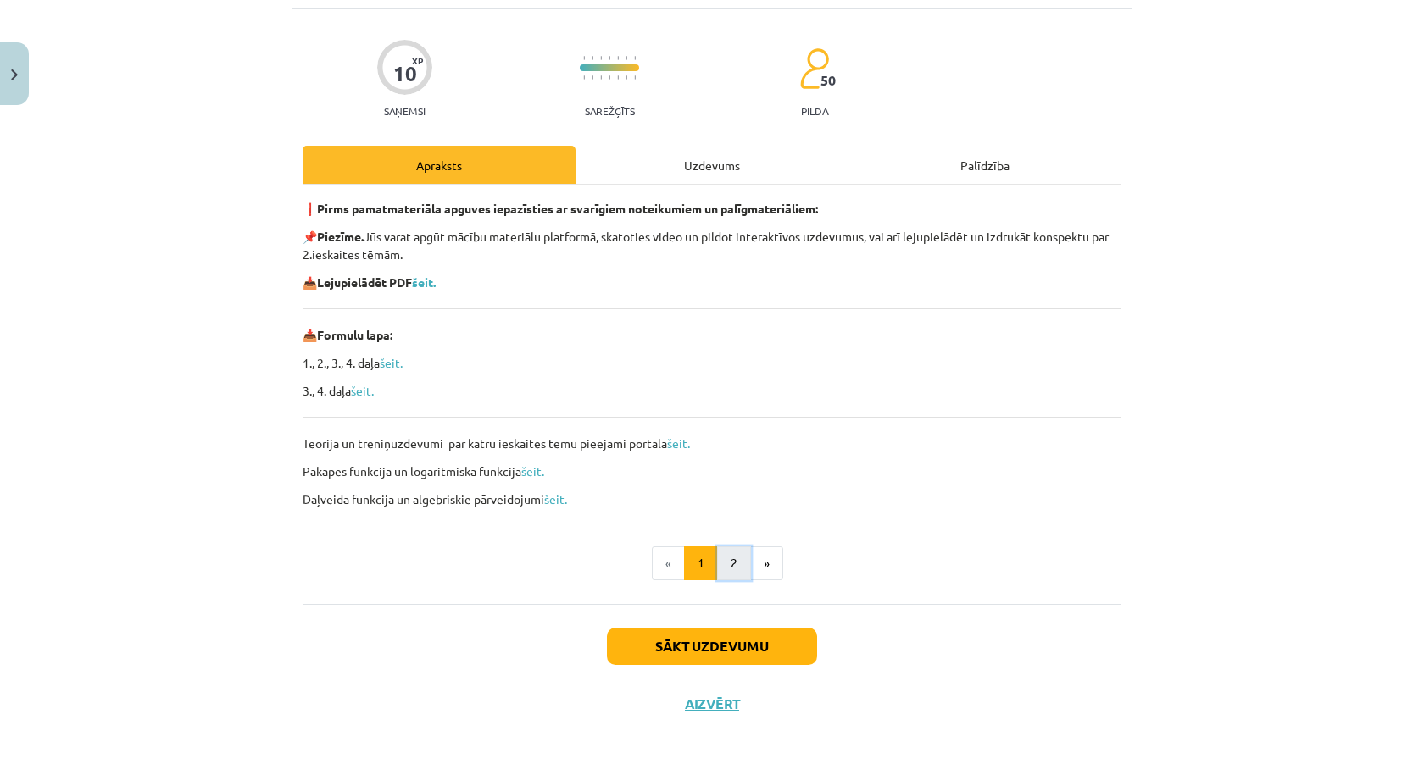
click at [725, 572] on button "2" at bounding box center [734, 564] width 34 height 34
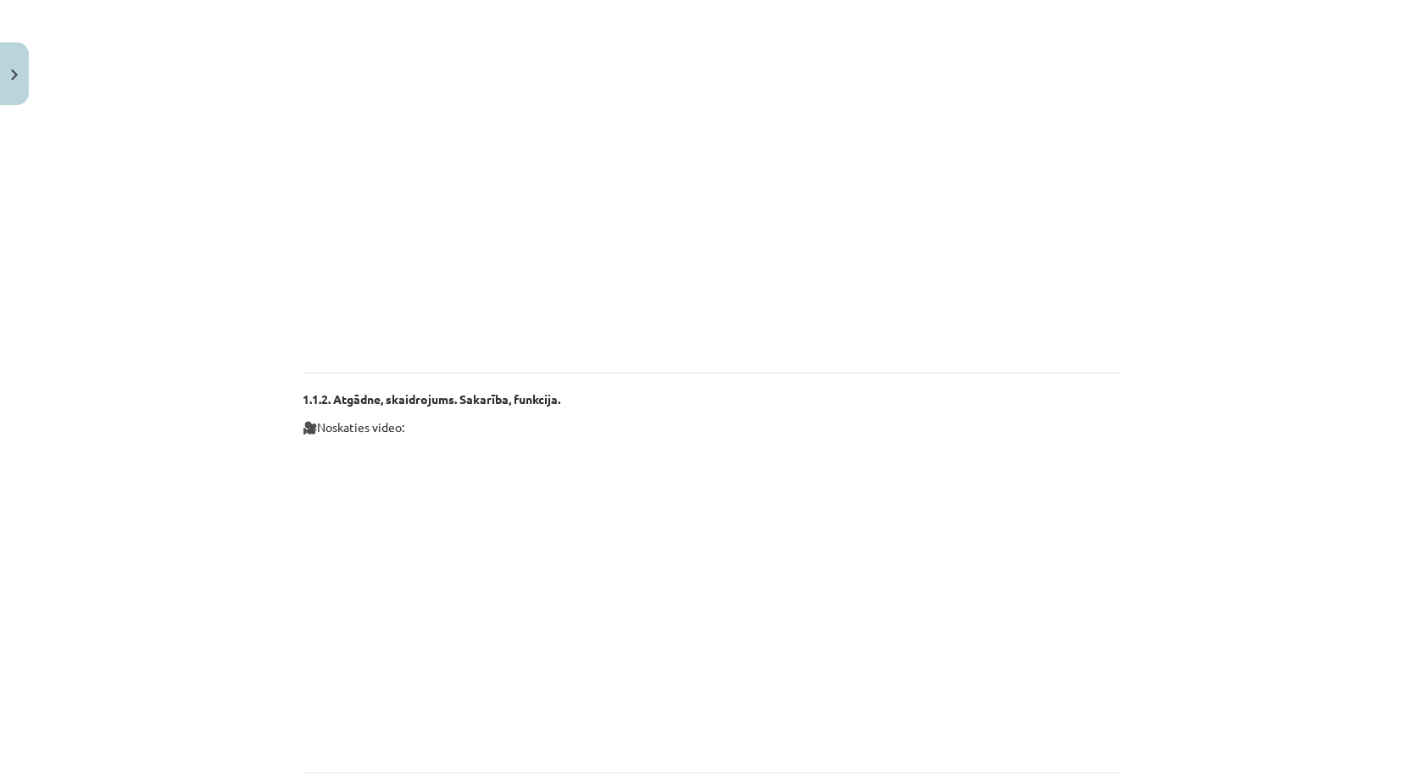
scroll to position [866, 0]
